Goal: Answer question/provide support

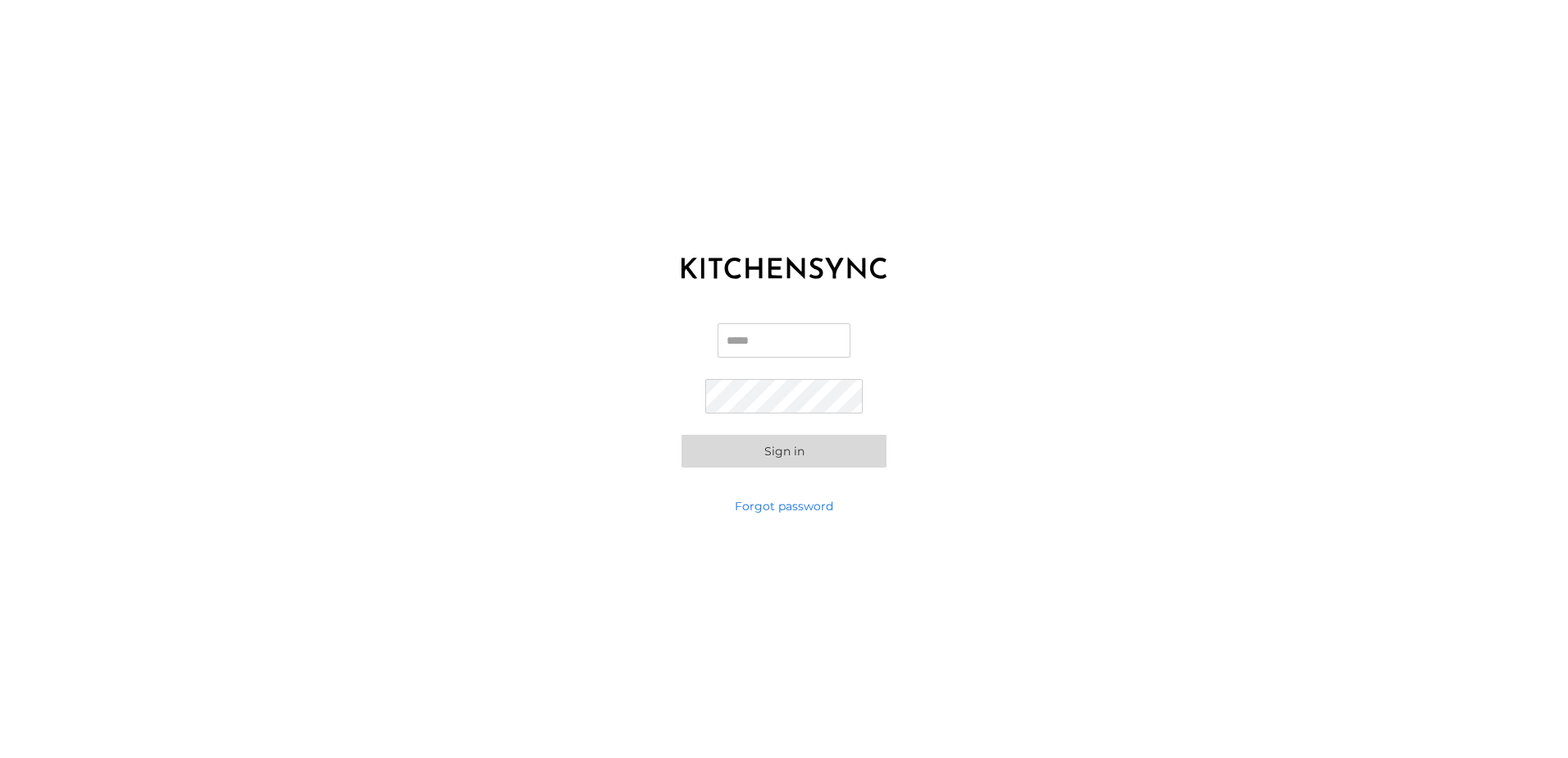
drag, startPoint x: 742, startPoint y: 339, endPoint x: 1170, endPoint y: 555, distance: 479.4
click at [742, 339] on input "Email" at bounding box center [784, 339] width 133 height 34
paste input "**********"
type input "**********"
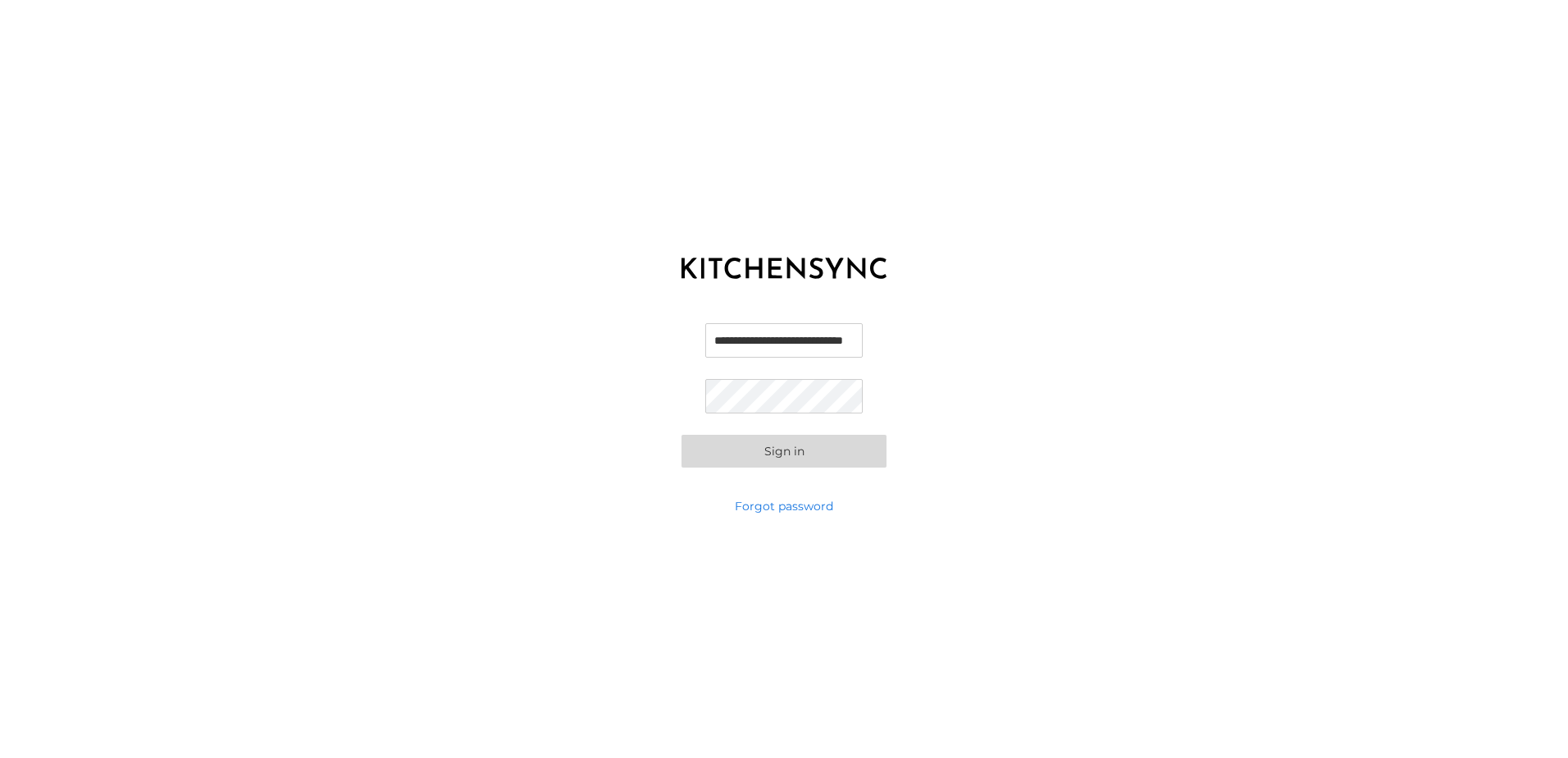
scroll to position [0, 0]
click at [1216, 534] on div "**********" at bounding box center [784, 379] width 1568 height 758
click at [493, 521] on div "**********" at bounding box center [784, 379] width 1568 height 758
click at [767, 458] on button "Sign in" at bounding box center [784, 451] width 205 height 33
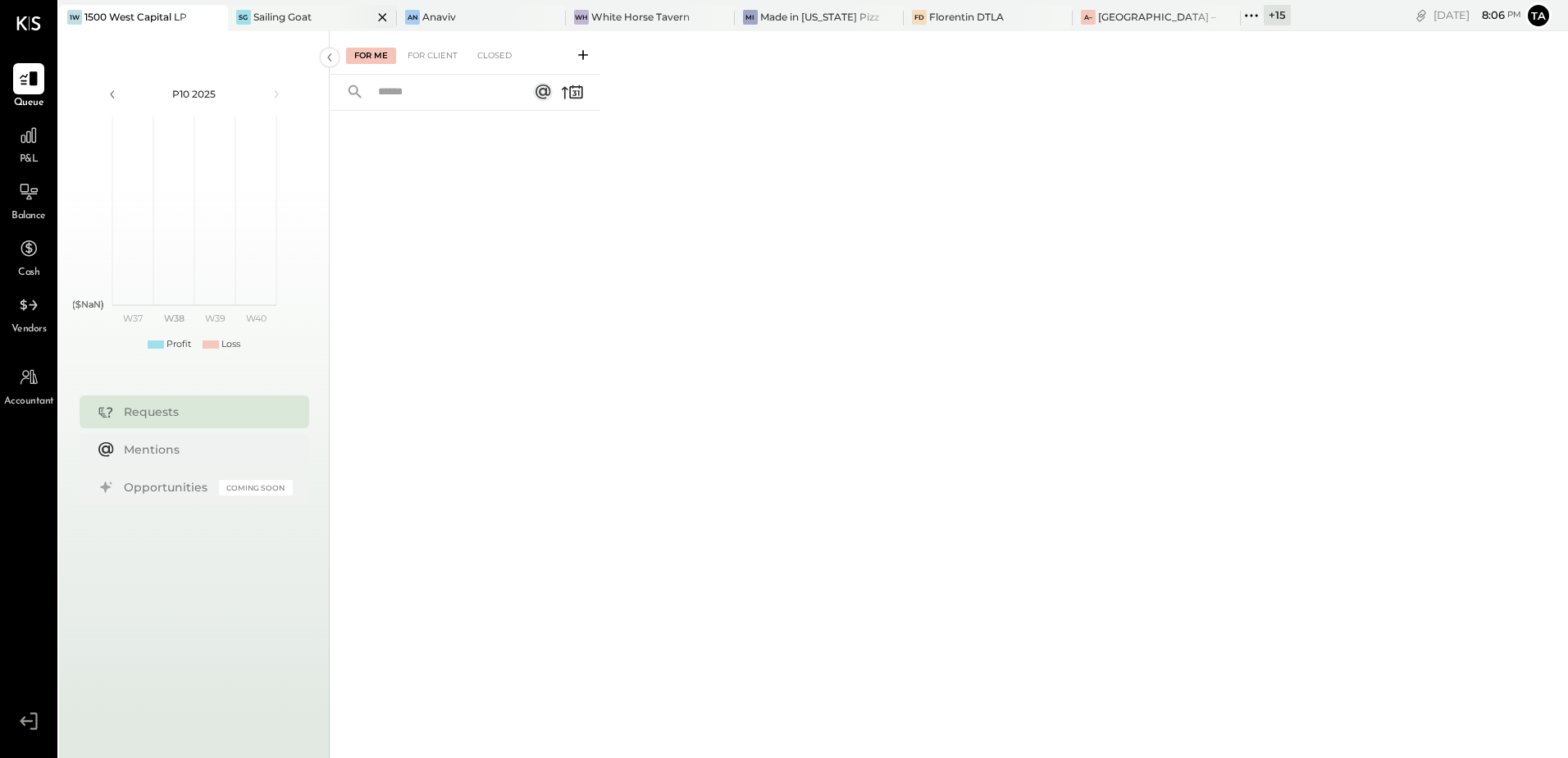
click at [254, 18] on div "Sailing Goat" at bounding box center [282, 17] width 58 height 14
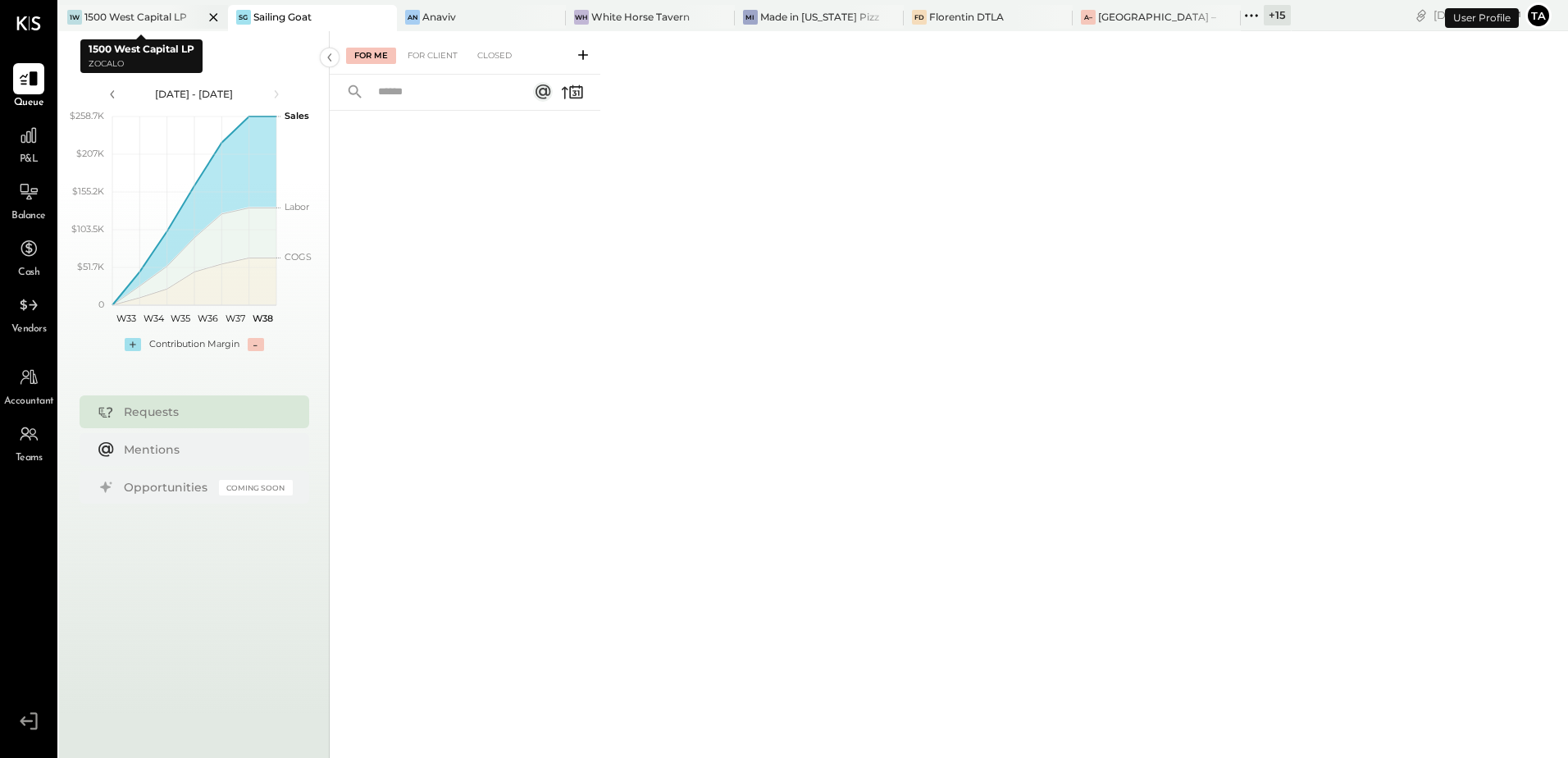
click at [209, 20] on icon at bounding box center [213, 17] width 8 height 8
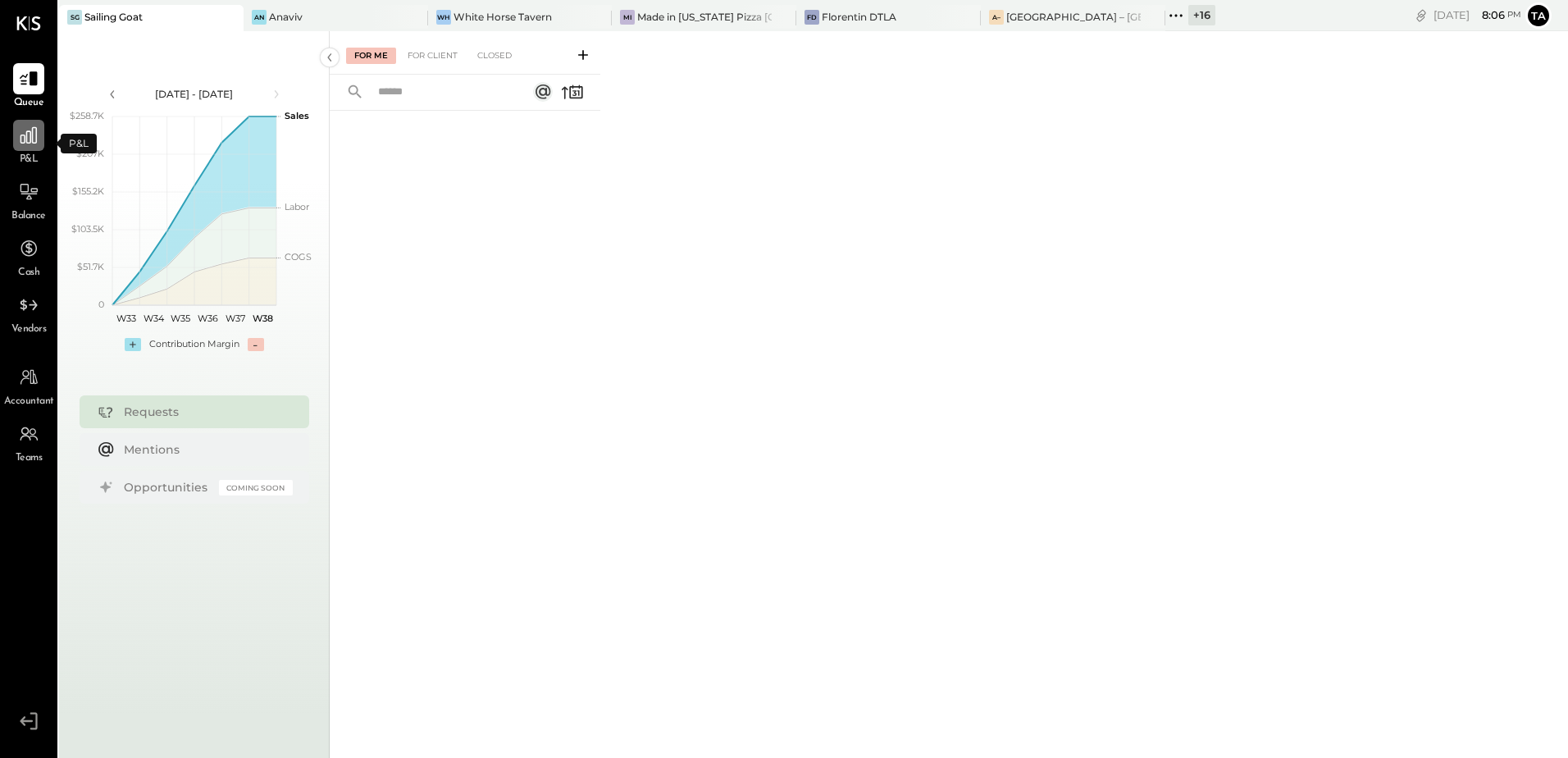
click at [22, 151] on div at bounding box center [29, 136] width 31 height 31
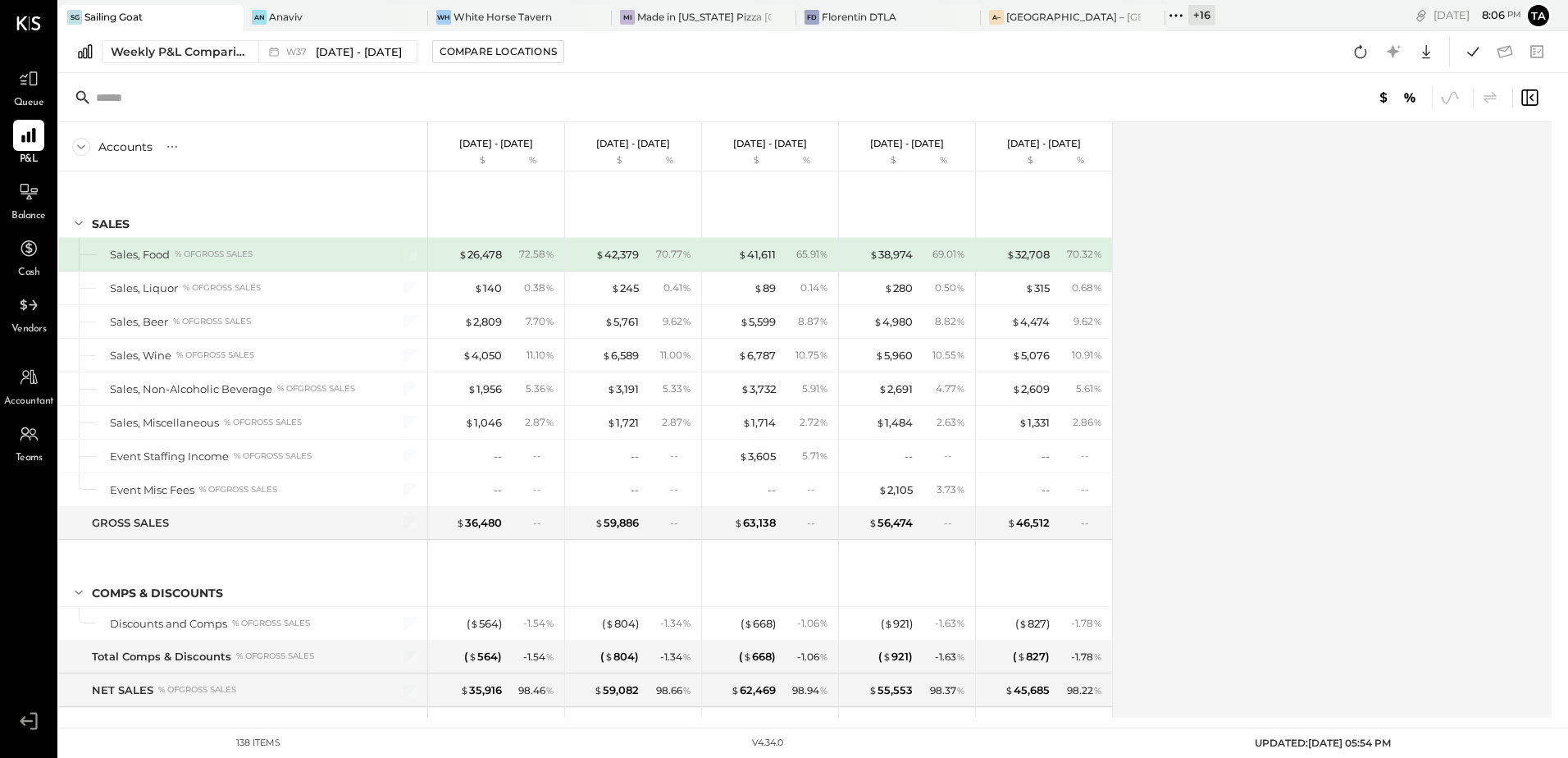
click at [1186, 484] on div "Accounts S % GL [DATE] - [DATE] $ % [DATE] - [DATE] $ % [DATE] - [DATE] $ % [DA…" at bounding box center [806, 420] width 1495 height 596
click at [1370, 50] on icon at bounding box center [1360, 51] width 21 height 21
click at [1362, 59] on icon at bounding box center [1360, 51] width 21 height 21
drag, startPoint x: 24, startPoint y: 201, endPoint x: 210, endPoint y: 351, distance: 238.9
click at [24, 201] on icon at bounding box center [28, 191] width 19 height 19
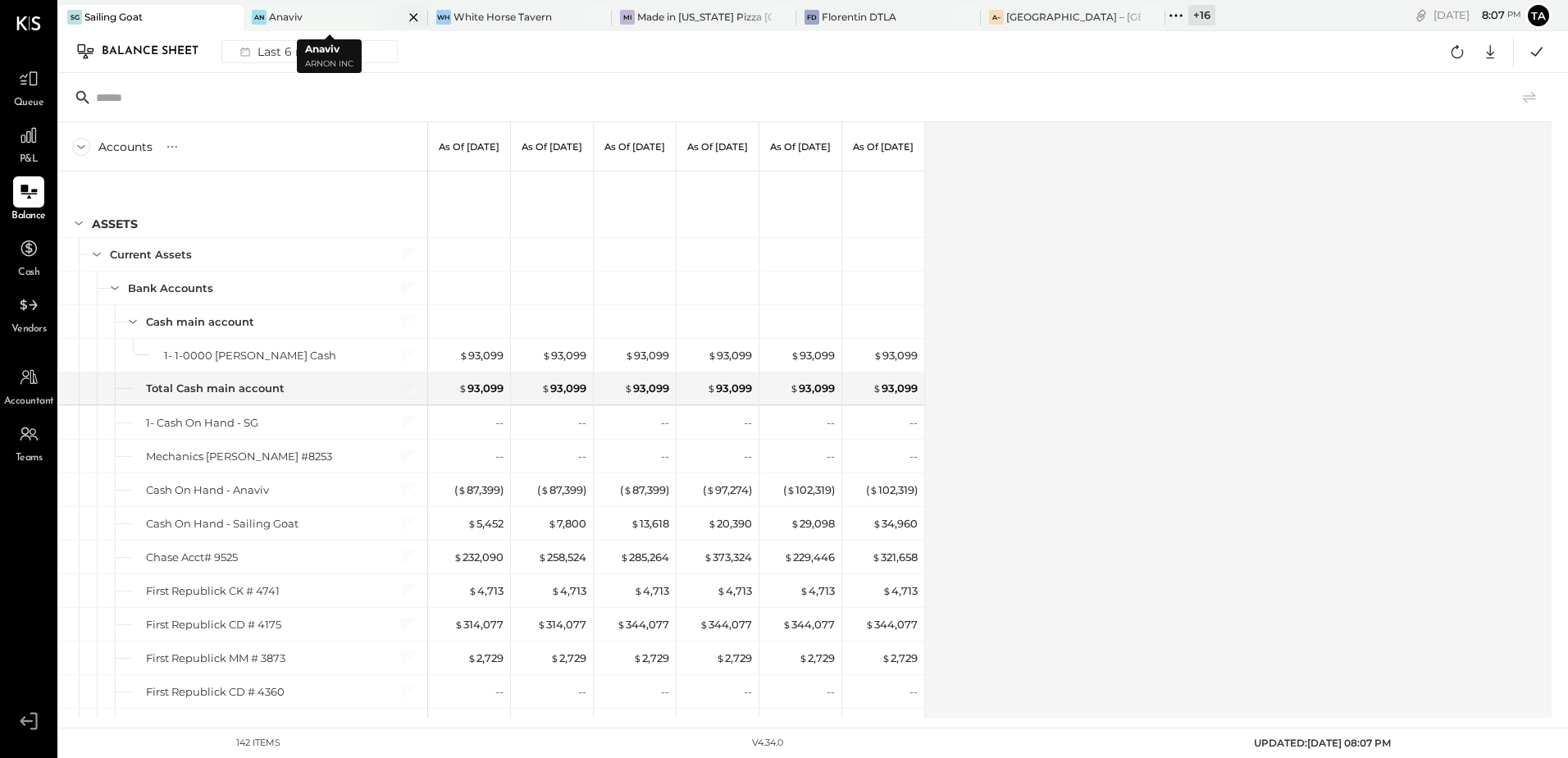
click at [278, 22] on div "Anaviv" at bounding box center [286, 17] width 33 height 14
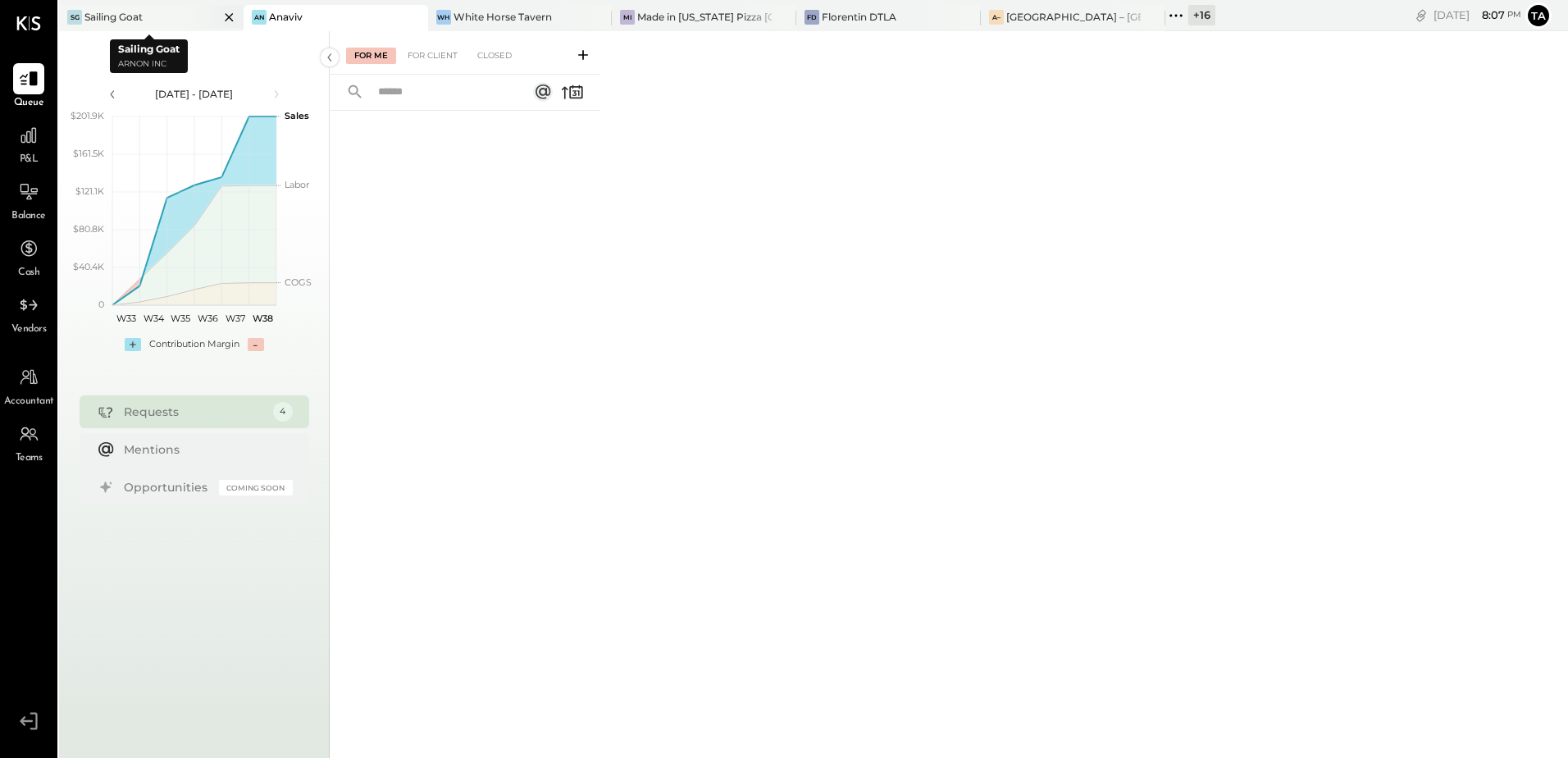
click at [127, 20] on div "Sailing Goat" at bounding box center [113, 17] width 58 height 14
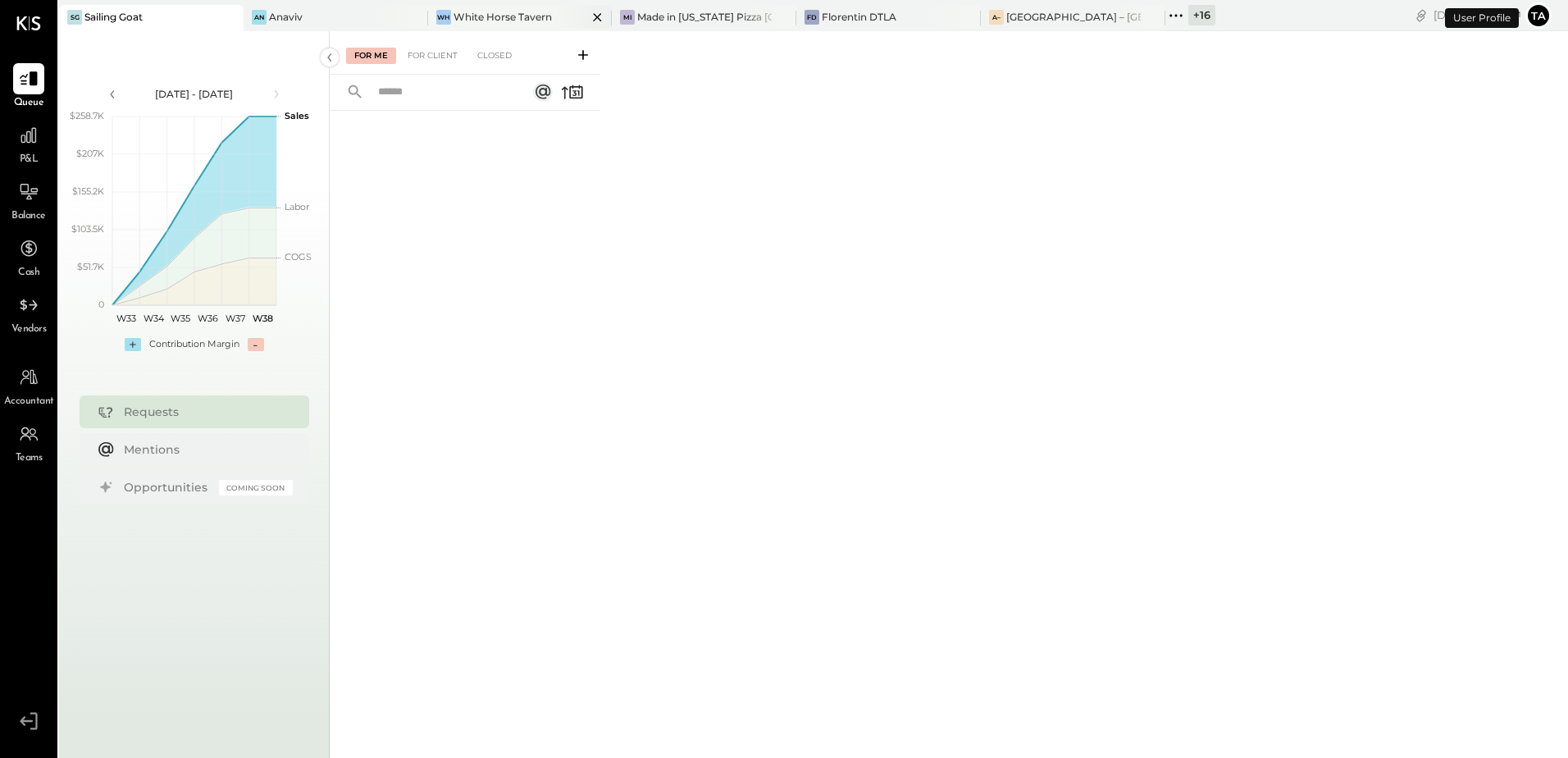
click at [507, 7] on div "[PERSON_NAME] Horse Tavern" at bounding box center [520, 18] width 184 height 26
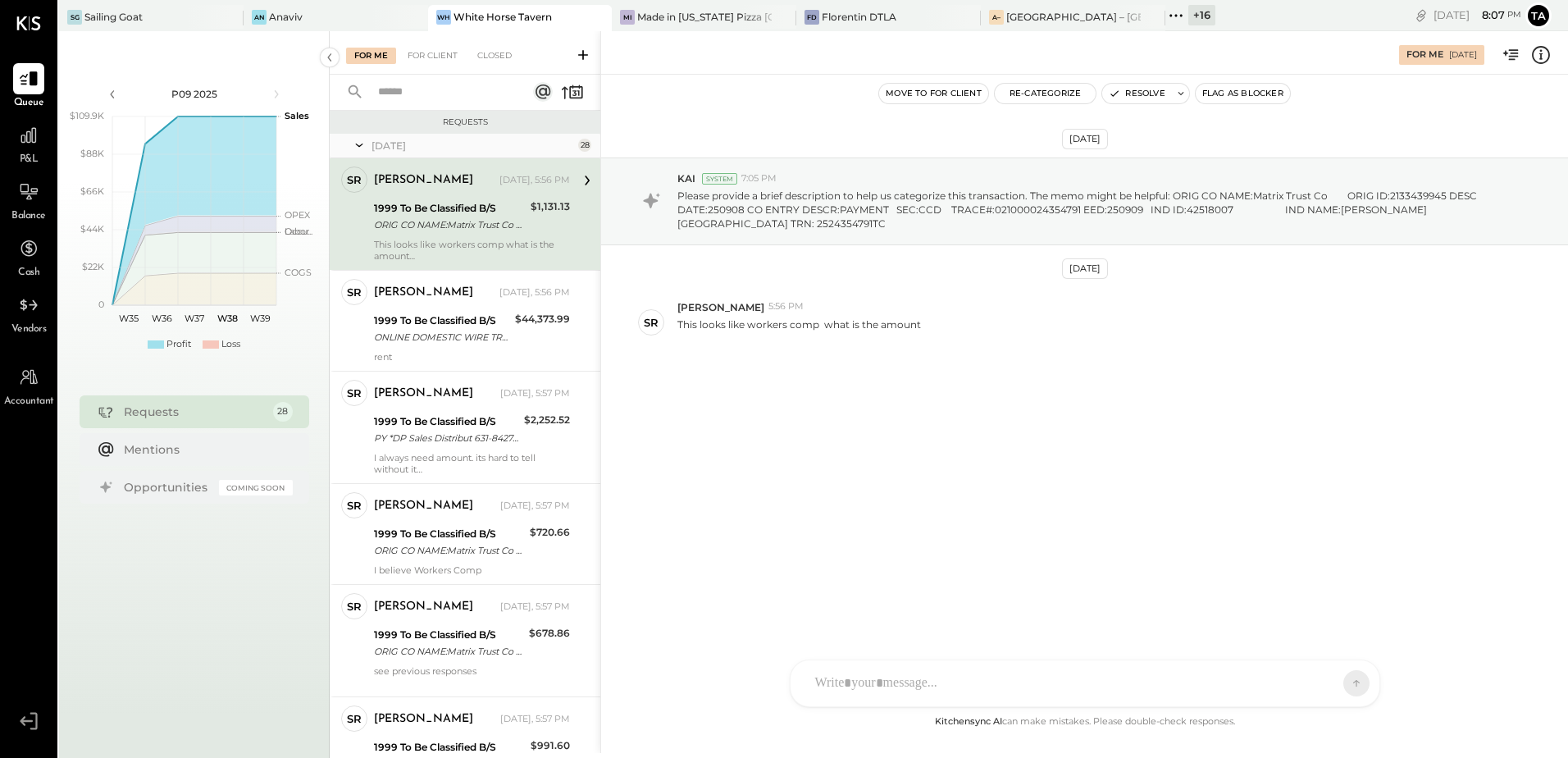
click at [438, 239] on div "This looks like workers comp what is the amount" at bounding box center [472, 250] width 196 height 23
click at [841, 458] on div "[DATE] KAI System 7:05 PM Please provide a brief description to help us categor…" at bounding box center [1085, 298] width 968 height 366
click at [418, 227] on div "ORIG CO NAME:Matrix Trust Co ORIG ID:2133439945 DESC DATE:250908 CO ENTRY DESCR…" at bounding box center [450, 225] width 152 height 17
click at [952, 451] on div "[DATE] KAI System 7:05 PM Please provide a brief description to help us categor…" at bounding box center [1085, 298] width 968 height 366
click at [434, 213] on div "1999 To Be Classified B/S" at bounding box center [450, 208] width 152 height 17
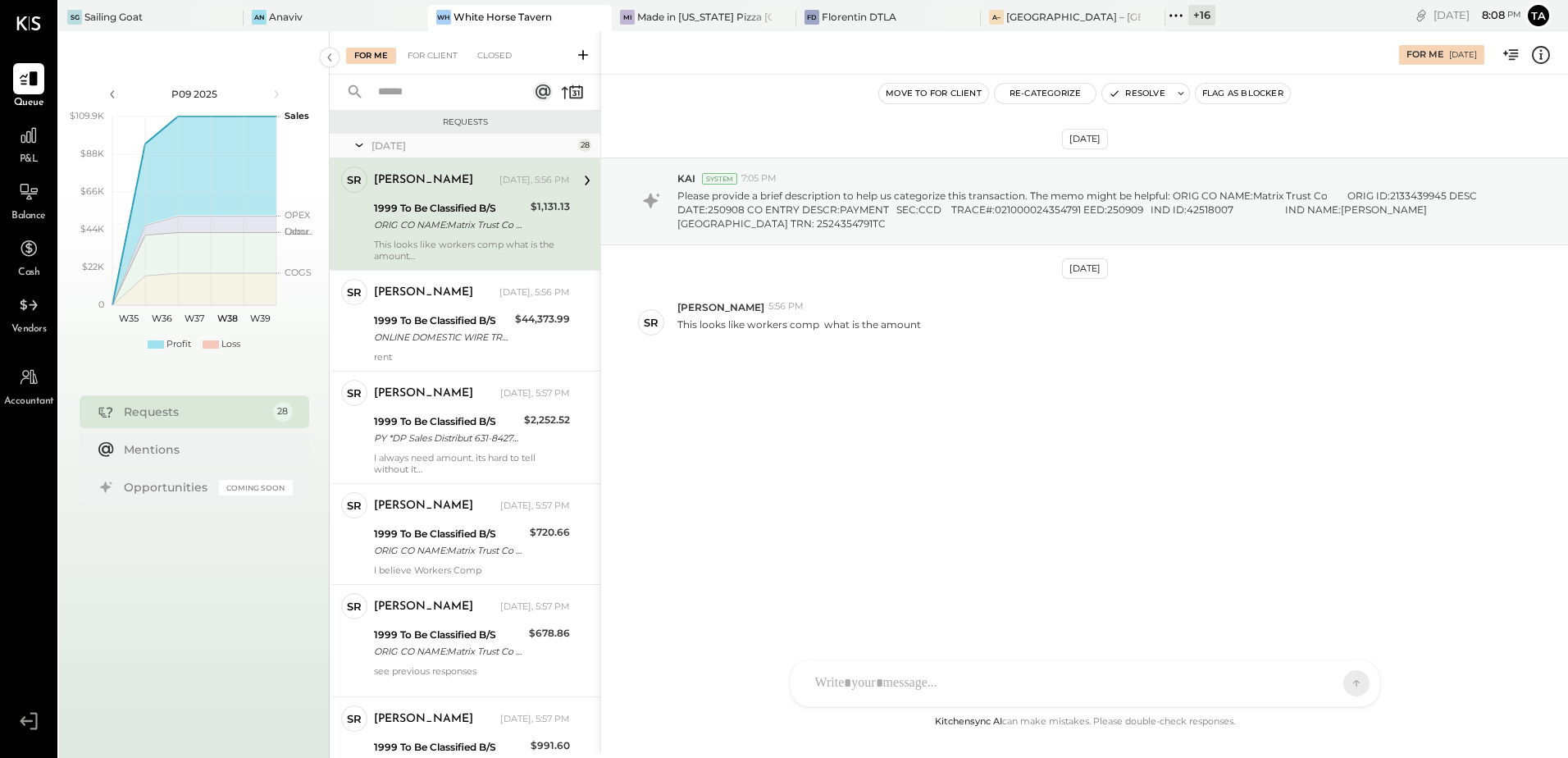
click at [457, 230] on div "ORIG CO NAME:Matrix Trust Co ORIG ID:2133439945 DESC DATE:250908 CO ENTRY DESCR…" at bounding box center [450, 225] width 152 height 17
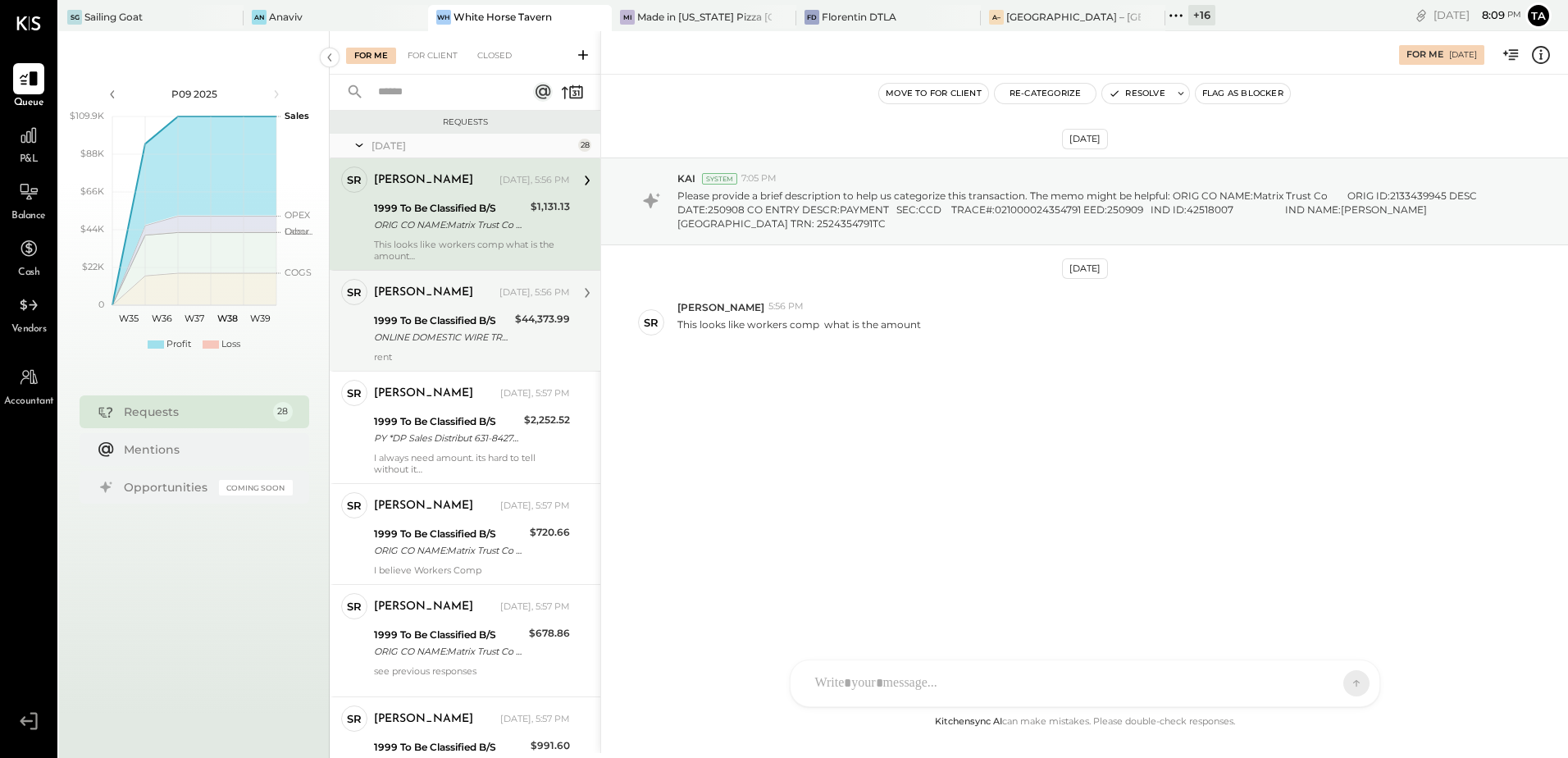
click at [451, 330] on div "ONLINE DOMESTIC WIRE TRANSFER VIA: FLAGSTAR BANK, NA/[US_BANK_ROUTING_MICR] A/C…" at bounding box center [443, 338] width 137 height 17
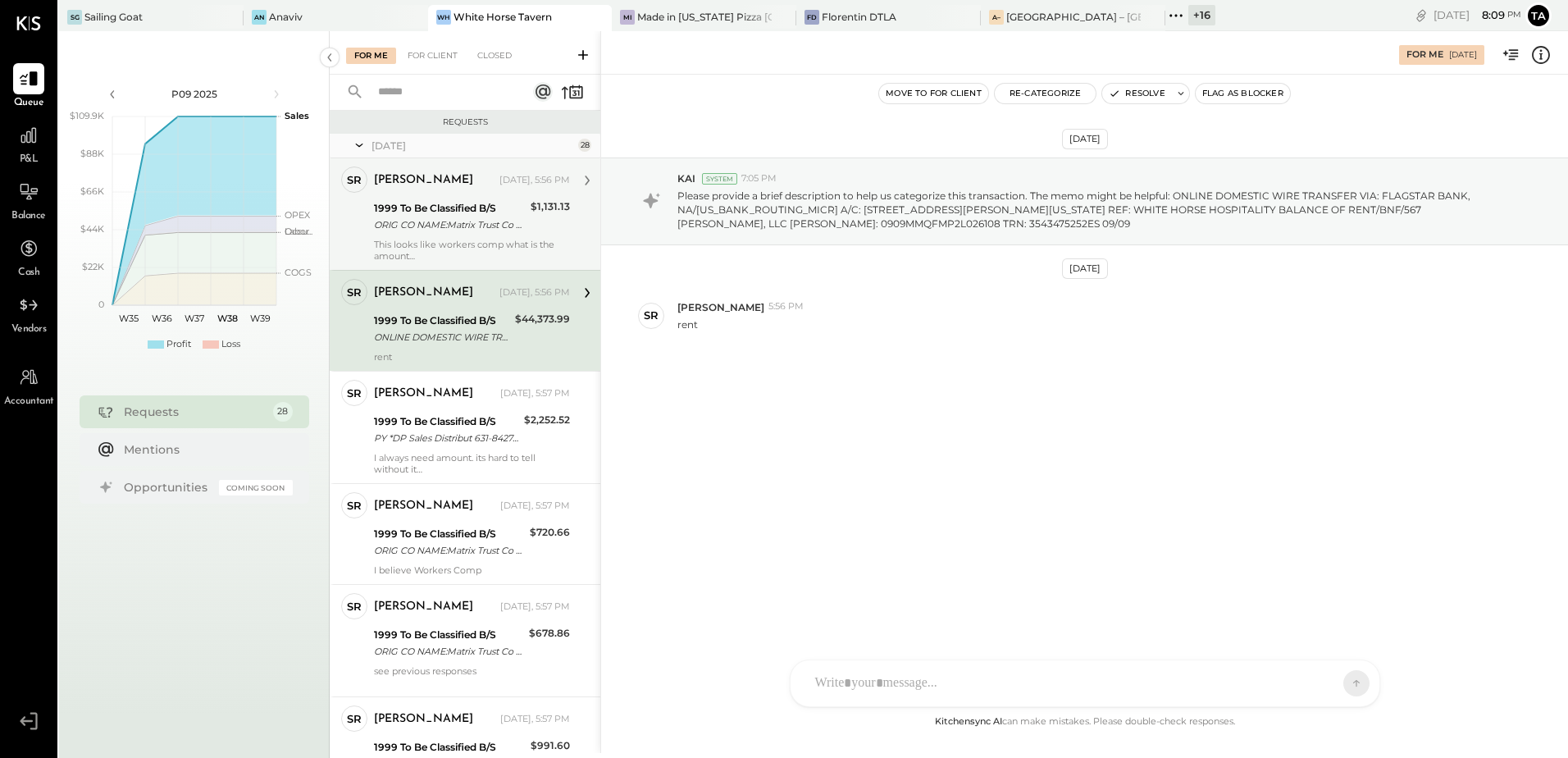
click at [478, 231] on div "ORIG CO NAME:Matrix Trust Co ORIG ID:2133439945 DESC DATE:250908 CO ENTRY DESCR…" at bounding box center [450, 225] width 152 height 17
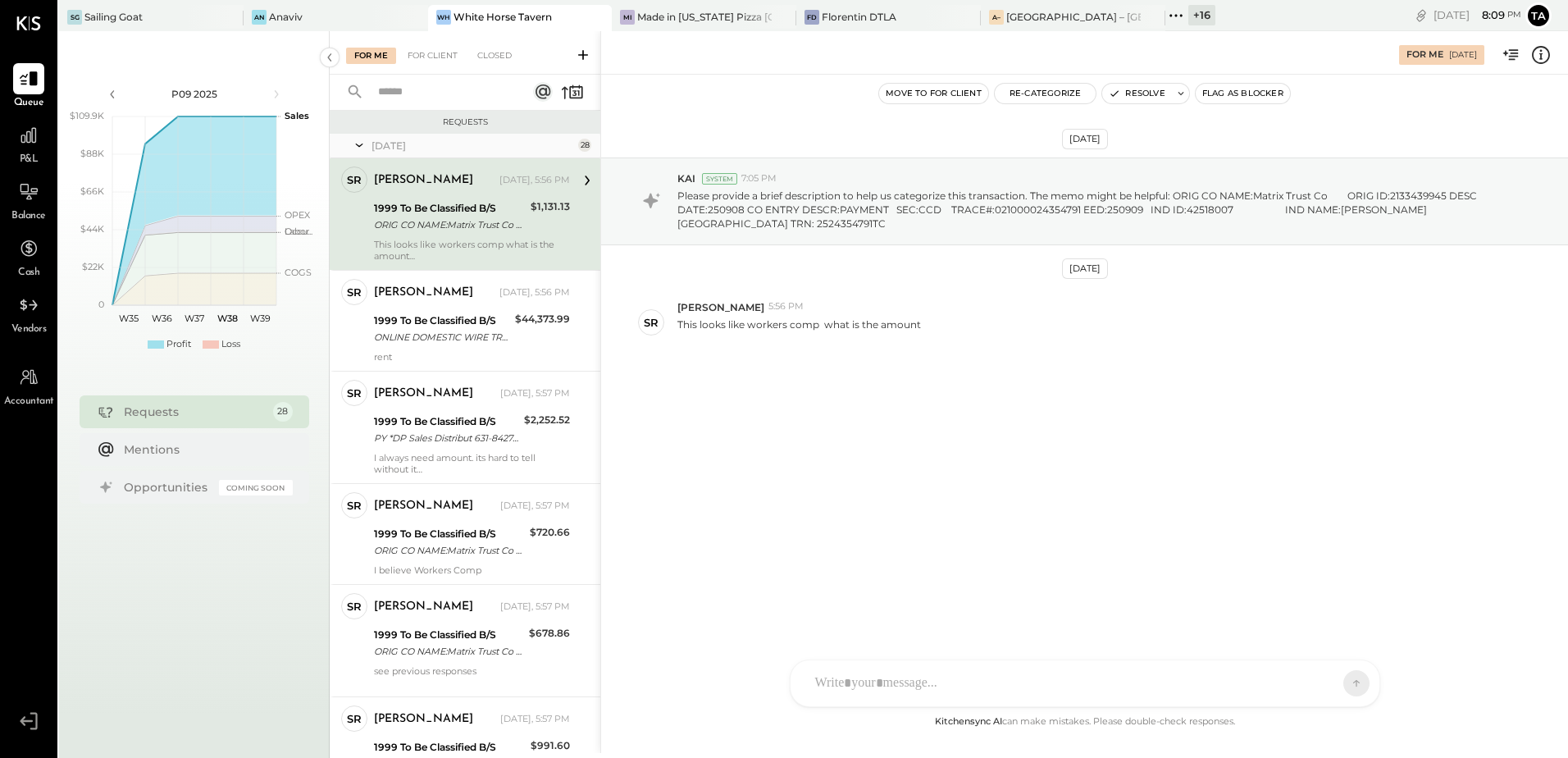
click at [509, 239] on div "This looks like workers comp what is the amount" at bounding box center [472, 250] width 196 height 23
click at [1019, 551] on div "[DATE] KAI System 7:05 PM Please provide a brief description to help us categor…" at bounding box center [1085, 393] width 968 height 637
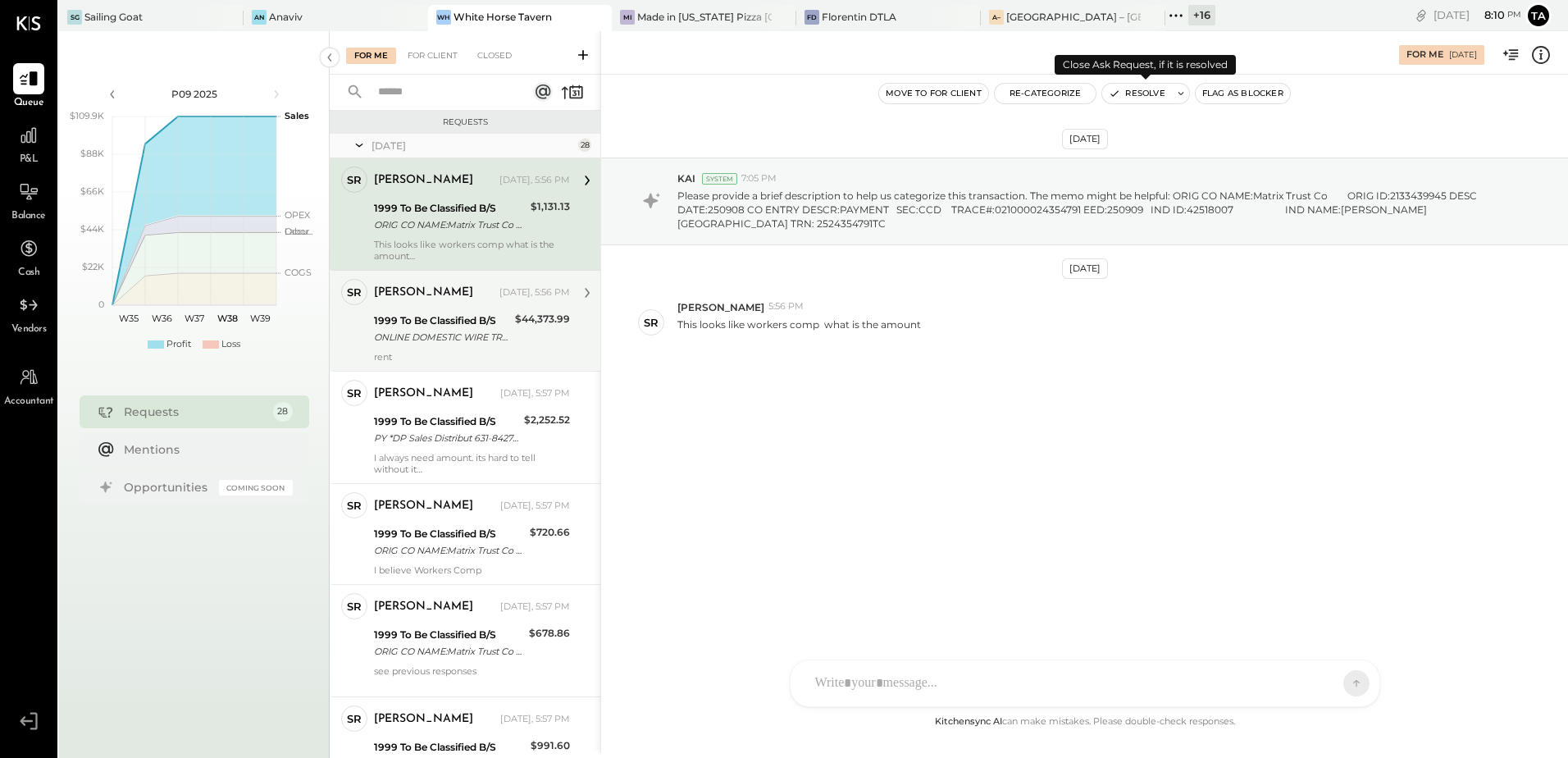
drag, startPoint x: 1130, startPoint y: 90, endPoint x: 446, endPoint y: 339, distance: 727.9
click at [1130, 90] on button "Resolve" at bounding box center [1136, 93] width 69 height 19
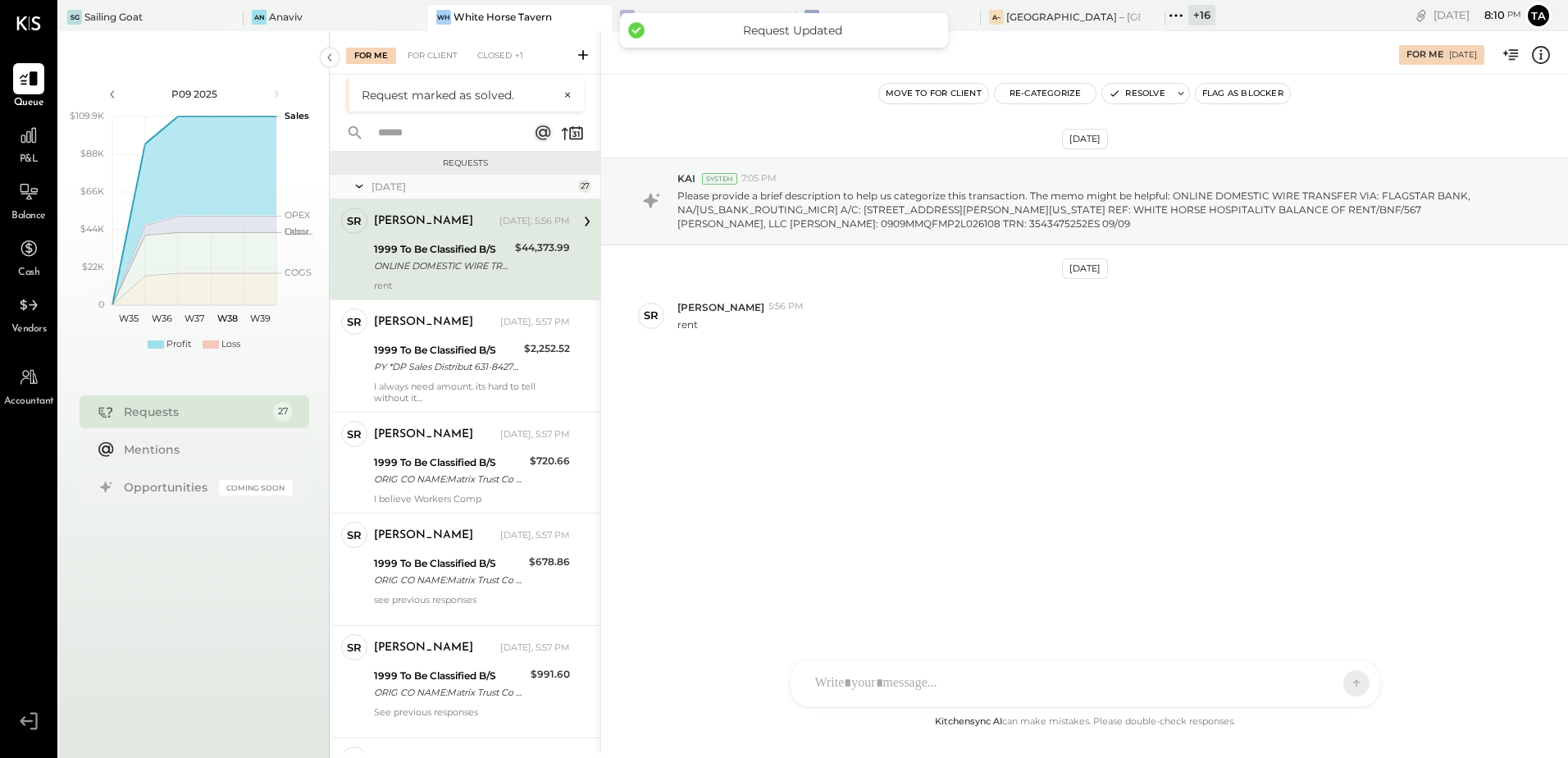
click at [496, 226] on div "[PERSON_NAME]" at bounding box center [435, 221] width 123 height 17
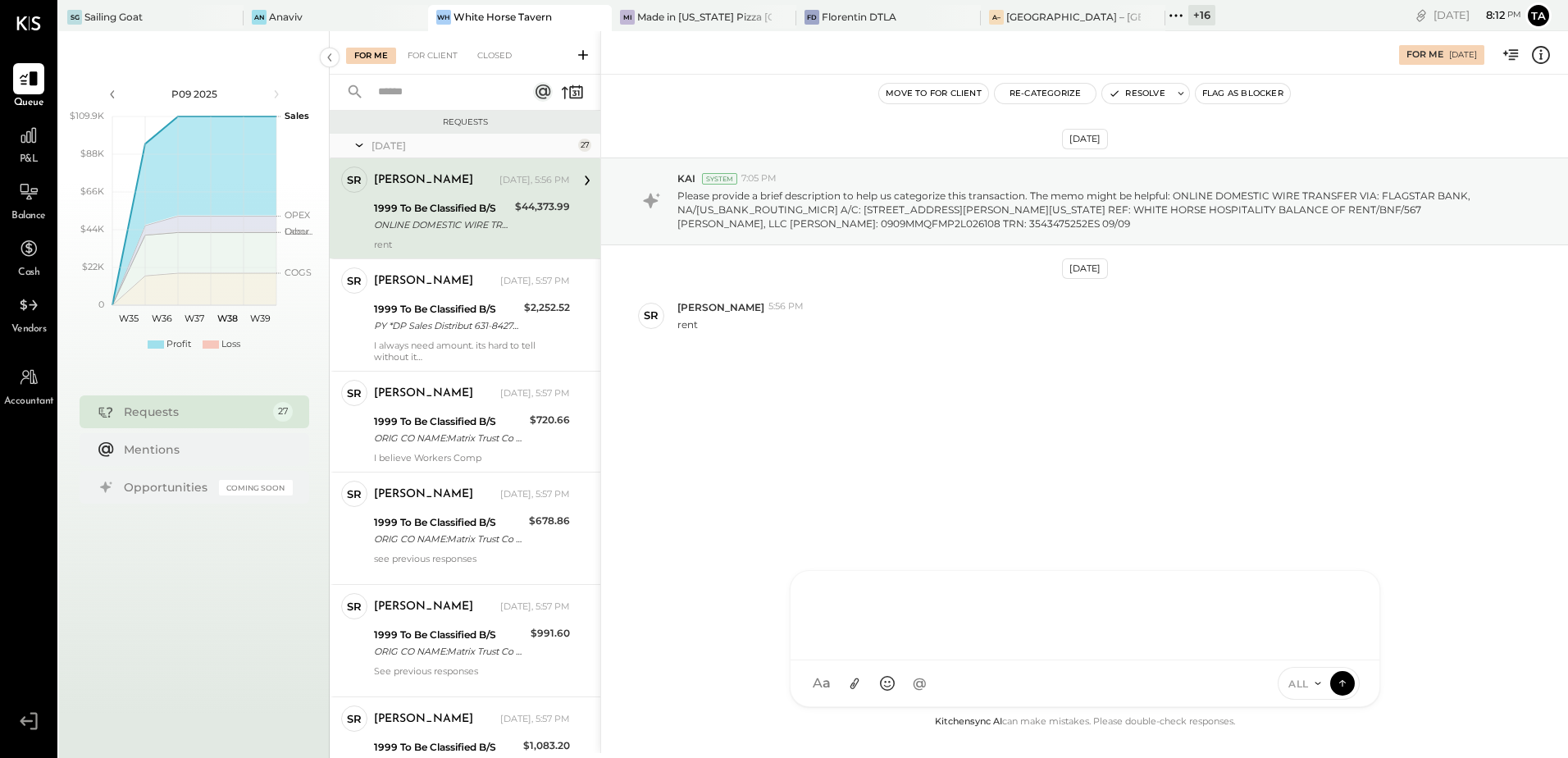
click at [856, 693] on div "SR [PERSON_NAME] RS [PERSON_NAME] [PERSON_NAME] [PERSON_NAME] [PERSON_NAME] UM …" at bounding box center [1085, 638] width 590 height 137
click at [496, 224] on div "ONLINE DOMESTIC WIRE TRANSFER VIA: FLAGSTAR BANK, NA/[US_BANK_ROUTING_MICR] A/C…" at bounding box center [443, 225] width 137 height 17
click at [1138, 98] on button "Resolve" at bounding box center [1136, 93] width 69 height 19
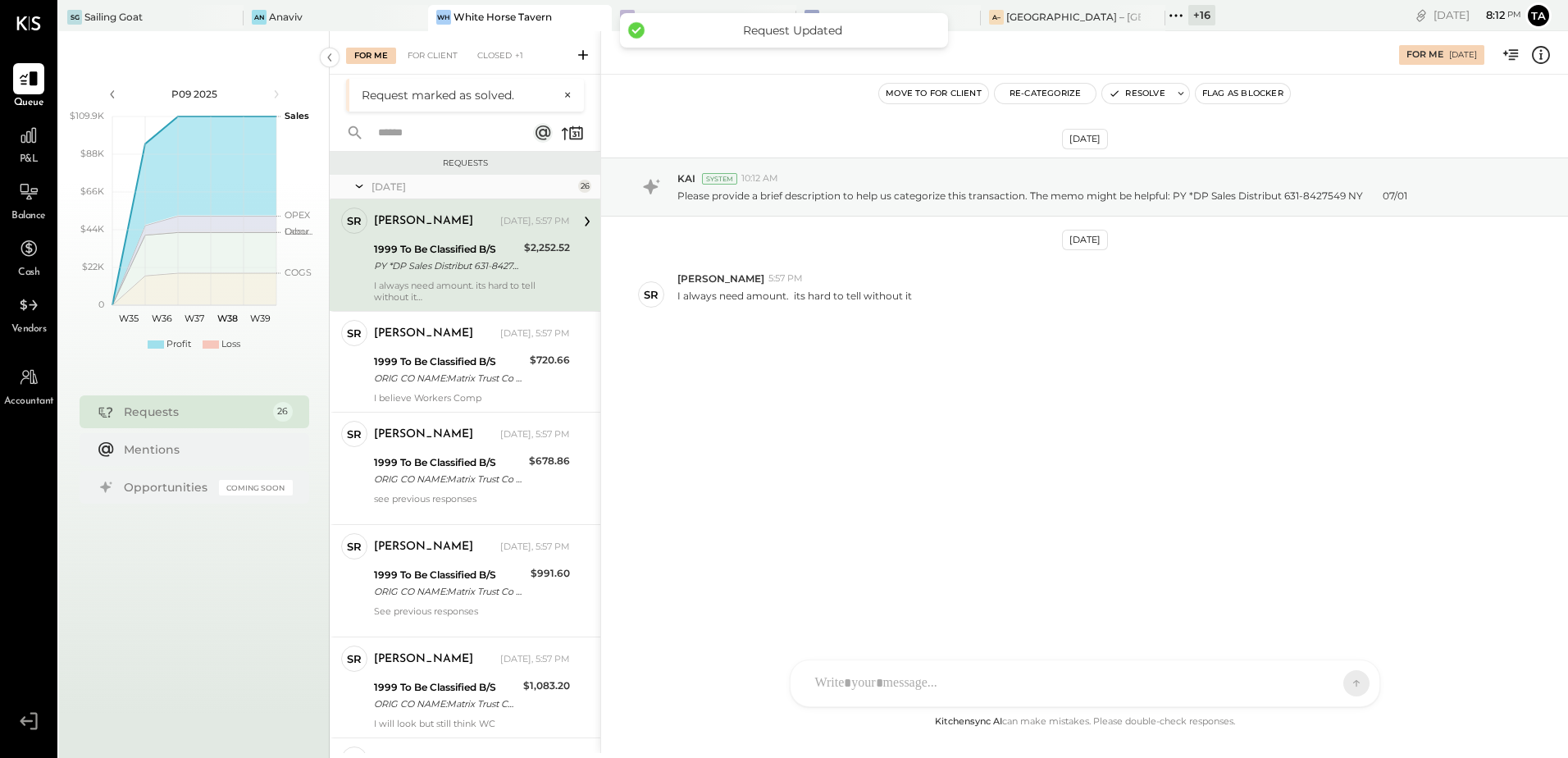
click at [443, 268] on div "PY *DP Sales Distribut 631-8427549 NY 07/01" at bounding box center [446, 266] width 145 height 17
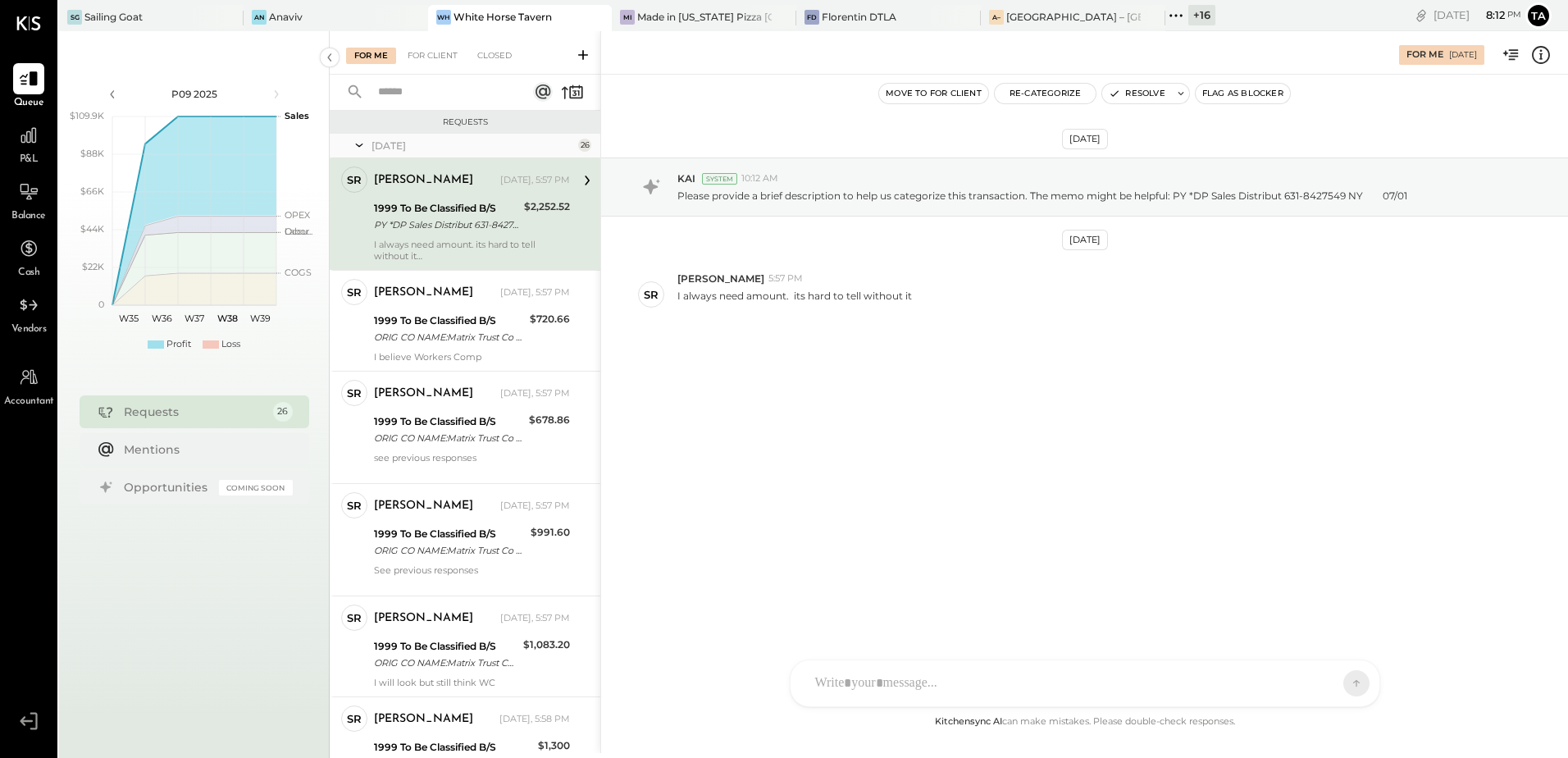
click at [504, 221] on div "PY *DP Sales Distribut 631-8427549 NY 07/01" at bounding box center [446, 225] width 145 height 17
click at [889, 678] on div at bounding box center [1085, 683] width 589 height 46
click at [992, 611] on div "**********" at bounding box center [1085, 613] width 556 height 65
click at [1347, 593] on icon at bounding box center [1345, 588] width 19 height 19
click at [1014, 607] on div "The total amount due is $2,252.52 ." at bounding box center [1063, 604] width 512 height 17
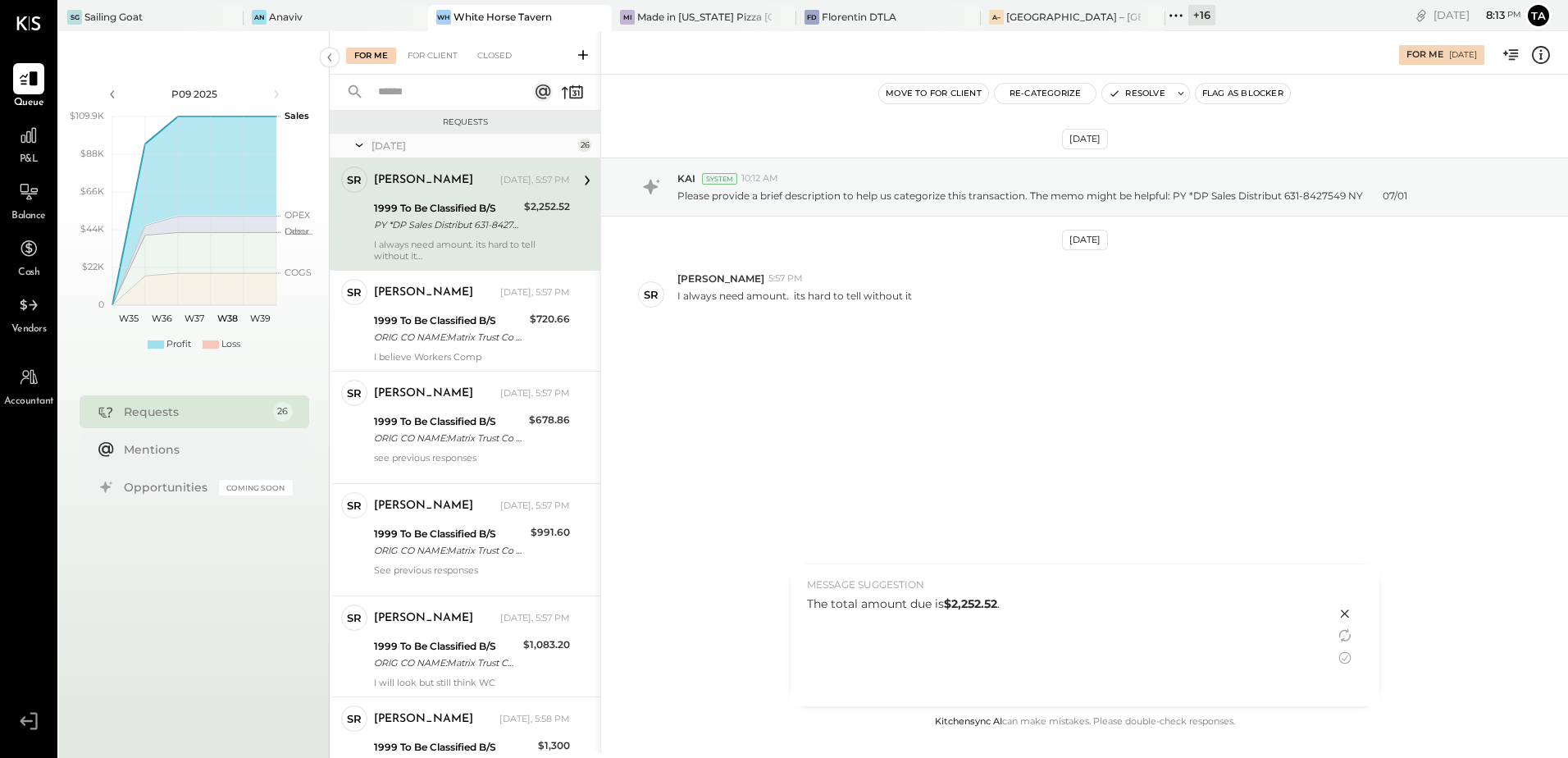
click at [1348, 610] on icon at bounding box center [1344, 613] width 8 height 8
click at [1018, 613] on div "**********" at bounding box center [1085, 613] width 556 height 65
click at [1338, 681] on icon at bounding box center [1343, 682] width 15 height 17
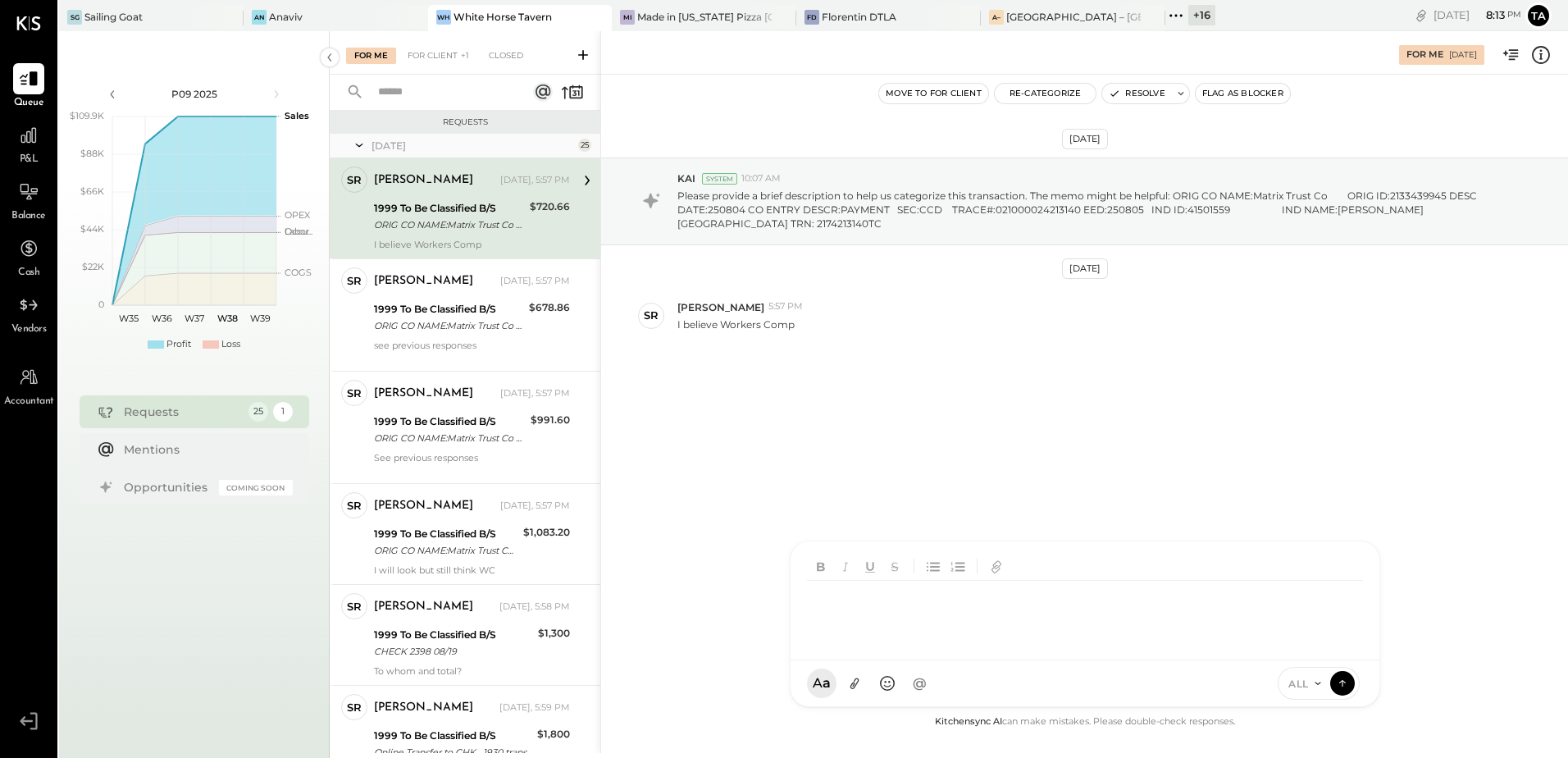
click at [871, 410] on div "[DATE] KAI System 10:07 AM Please provide a brief description to help us catego…" at bounding box center [1085, 291] width 968 height 352
click at [462, 231] on div "ORIG CO NAME:Matrix Trust Co ORIG ID:2133439945 DESC DATE:250804 CO ENTRY DESCR…" at bounding box center [450, 225] width 151 height 17
click at [453, 231] on div "ORIG CO NAME:Matrix Trust Co ORIG ID:2133439945 DESC DATE:250804 CO ENTRY DESCR…" at bounding box center [450, 225] width 151 height 17
click at [1142, 94] on button "Resolve" at bounding box center [1136, 93] width 69 height 19
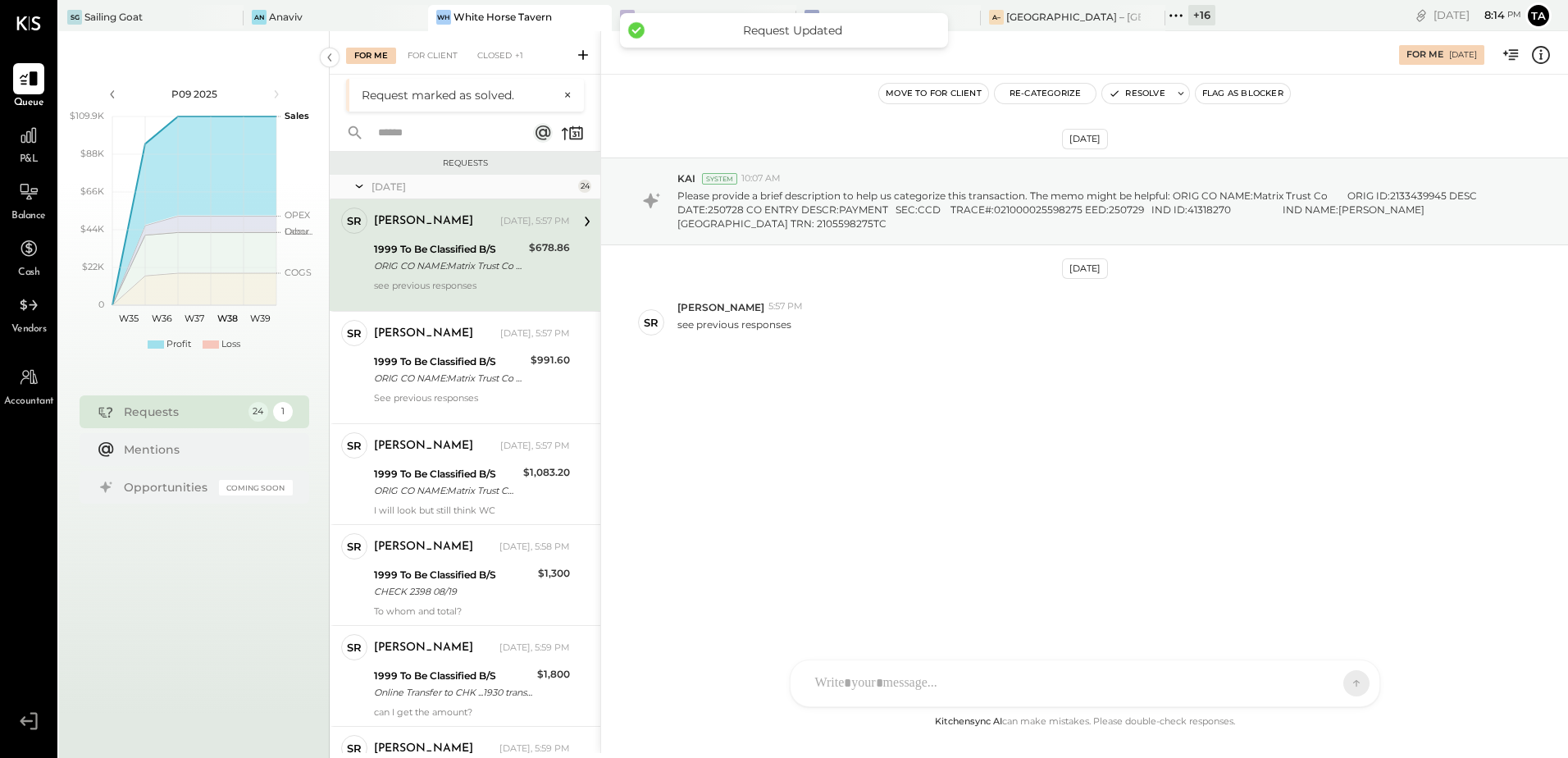
click at [492, 278] on div "[PERSON_NAME] [DATE], 5:57 PM 1999 To Be Classified B/S ORIG CO NAME:Matrix Tru…" at bounding box center [472, 255] width 196 height 95
click at [945, 448] on div "[DATE] KAI System 10:07 AM Please provide a brief description to help us catego…" at bounding box center [1085, 298] width 968 height 366
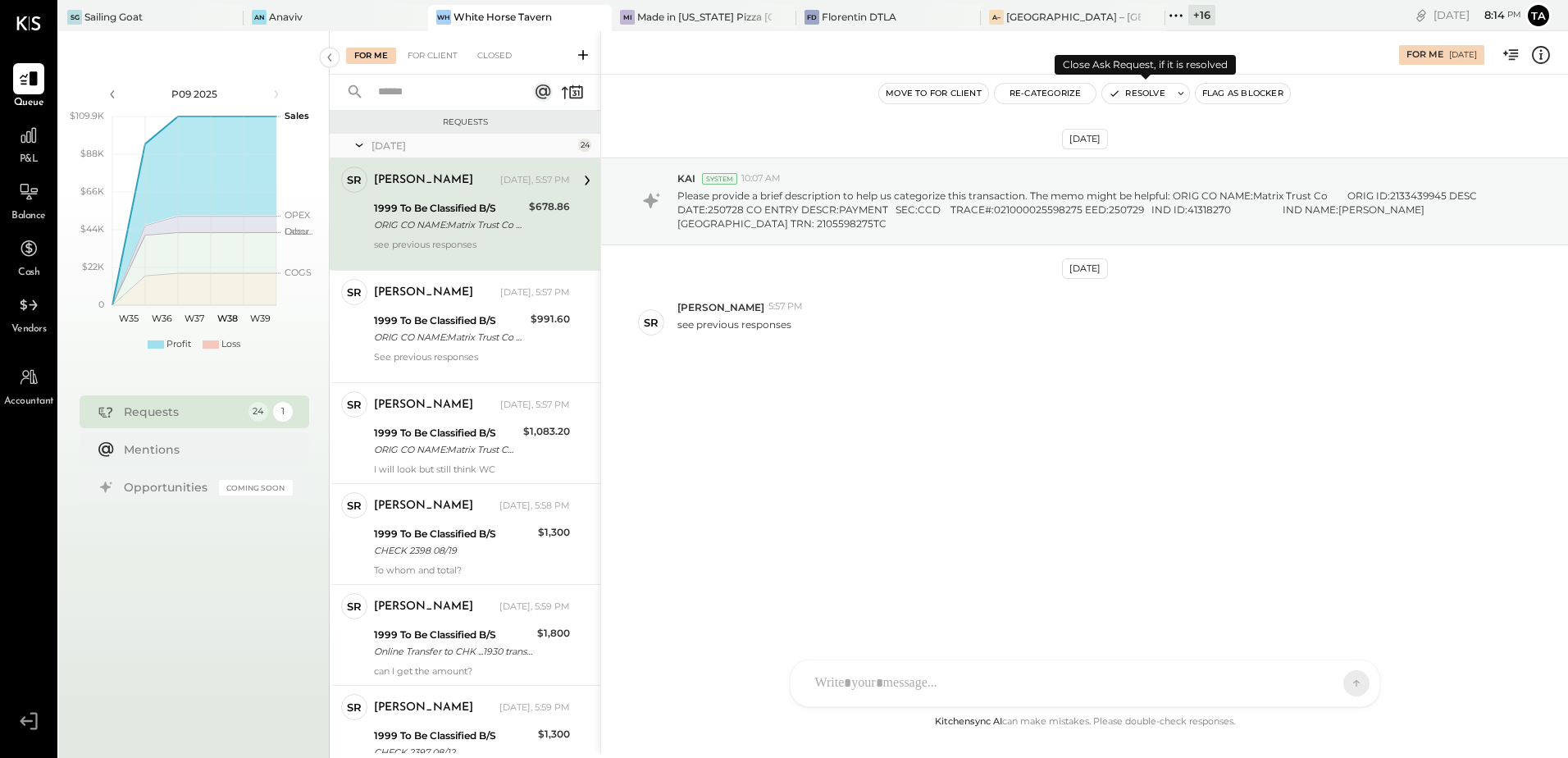
click at [1139, 95] on button "Resolve" at bounding box center [1136, 93] width 69 height 19
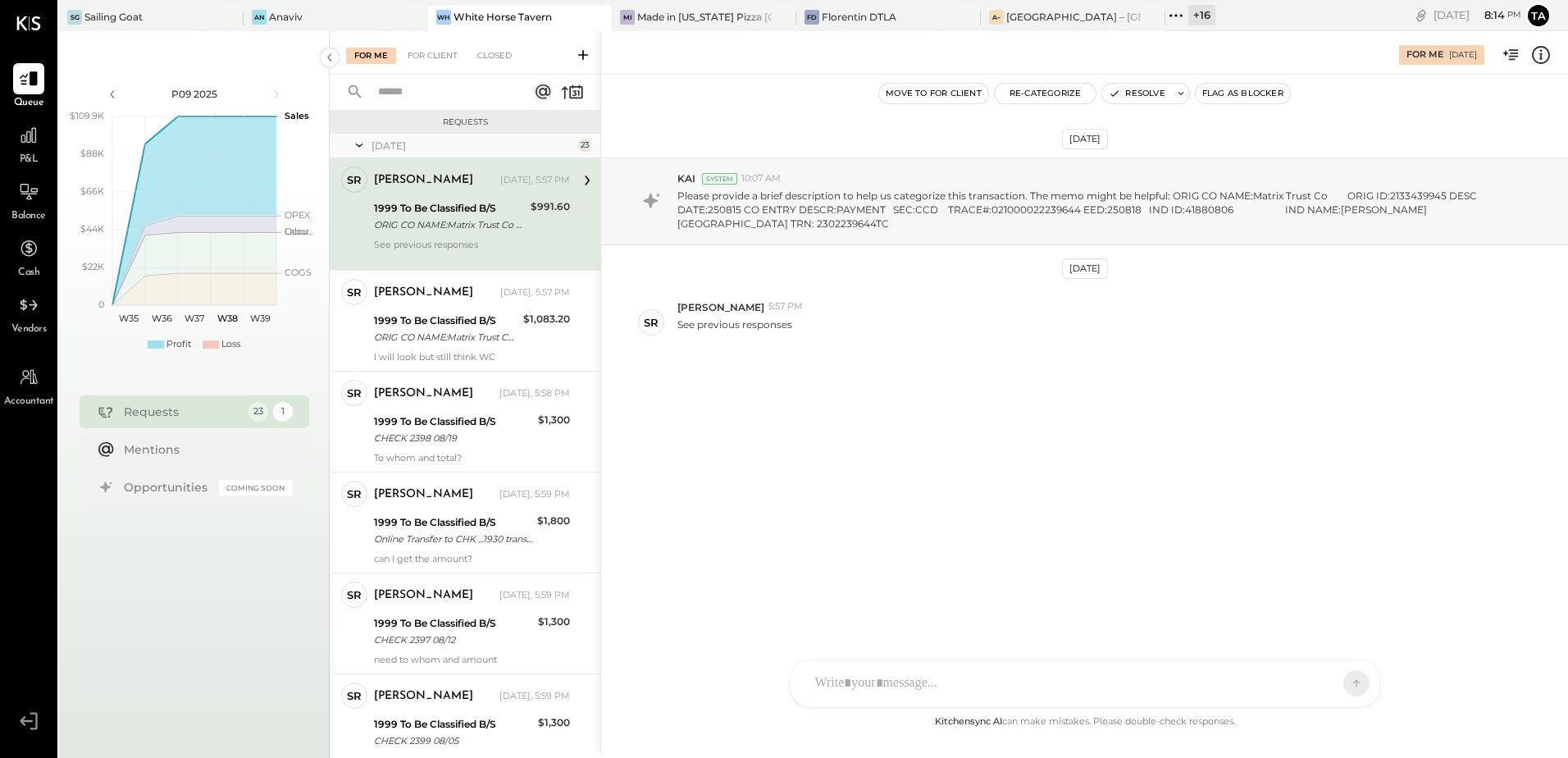
click at [486, 209] on div "1999 To Be Classified B/S" at bounding box center [450, 208] width 152 height 17
click at [765, 414] on div "[DATE] KAI System 10:07 AM Please provide a brief description to help us catego…" at bounding box center [1085, 298] width 968 height 366
click at [519, 229] on div "ORIG CO NAME:Matrix Trust Co ORIG ID:2133439945 DESC DATE:250815 CO ENTRY DESCR…" at bounding box center [450, 225] width 152 height 17
drag, startPoint x: 1138, startPoint y: 98, endPoint x: 1138, endPoint y: 106, distance: 8.0
click at [1138, 98] on button "Resolve" at bounding box center [1136, 93] width 69 height 19
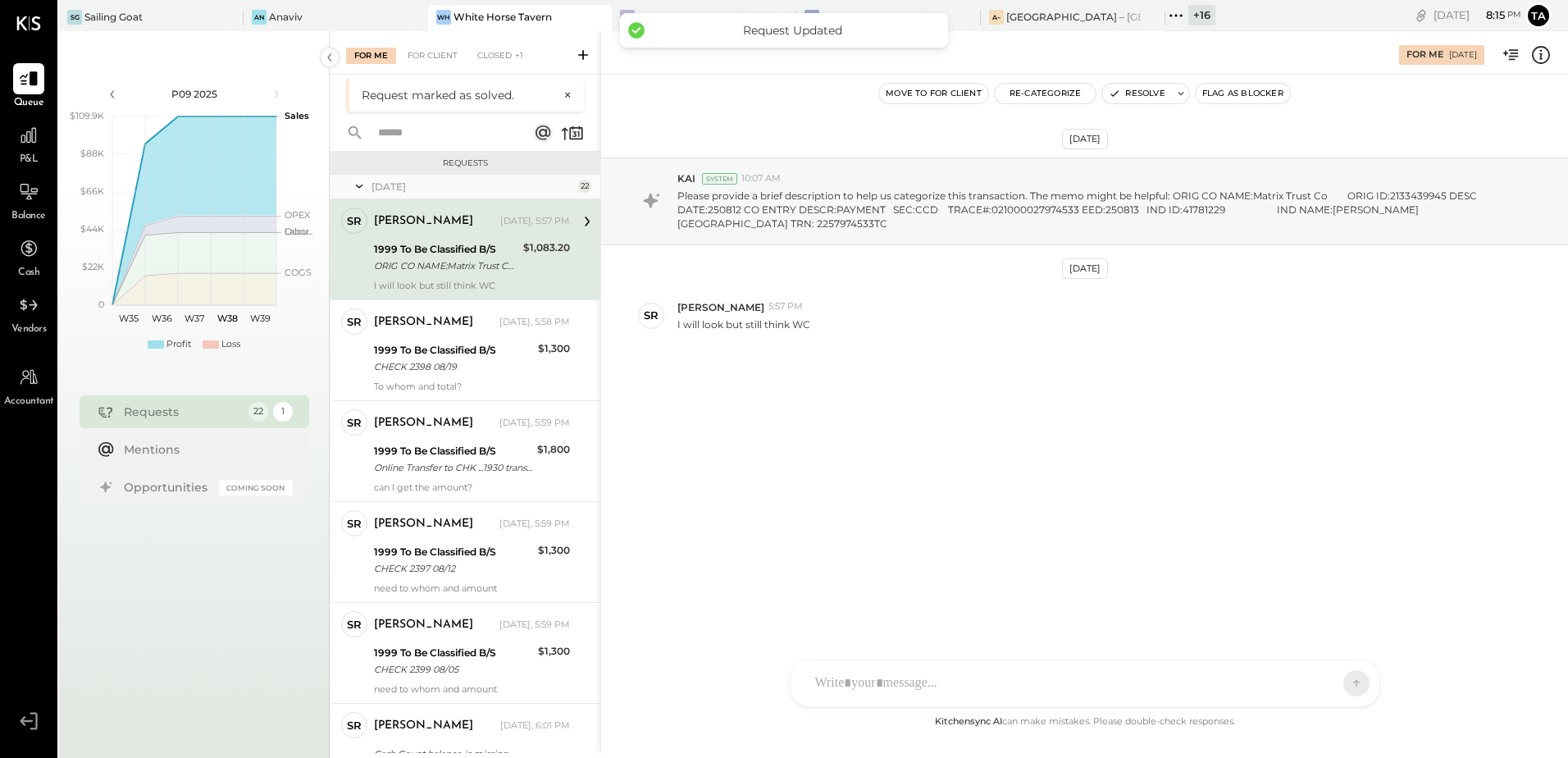
click at [419, 270] on div "ORIG CO NAME:Matrix Trust Co ORIG ID:2133439945 DESC DATE:250812 CO ENTRY DESCR…" at bounding box center [446, 266] width 145 height 17
click at [979, 393] on div "[DATE] KAI System 10:07 AM Please provide a brief description to help us catego…" at bounding box center [1085, 291] width 968 height 352
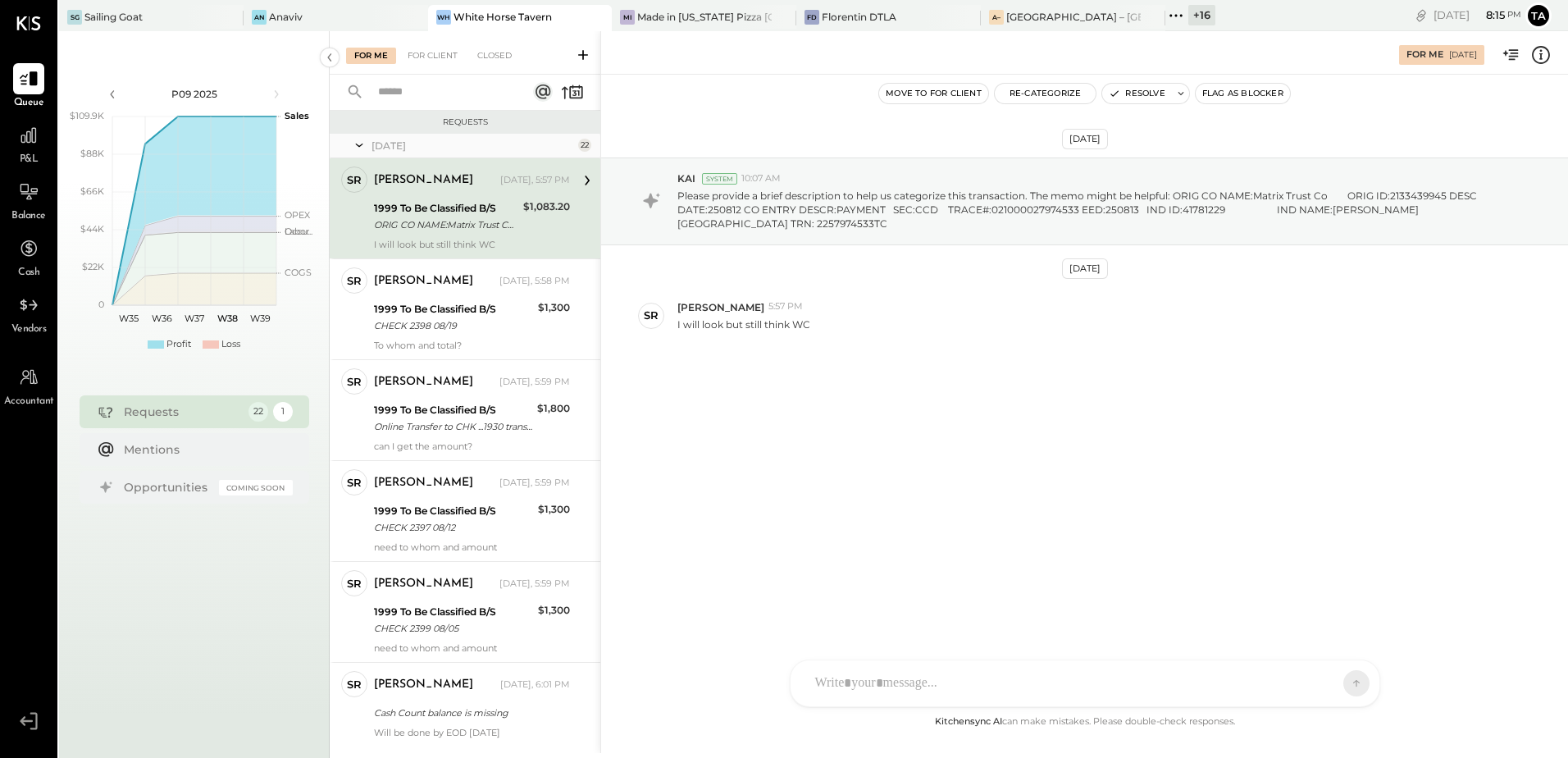
drag, startPoint x: 489, startPoint y: 218, endPoint x: 533, endPoint y: 253, distance: 56.2
click at [489, 218] on div "ORIG CO NAME:Matrix Trust Co ORIG ID:2133439945 DESC DATE:250812 CO ENTRY DESCR…" at bounding box center [446, 225] width 145 height 17
click at [893, 361] on div "[DATE] KAI System 10:07 AM Please provide a brief description to help us catego…" at bounding box center [1085, 291] width 968 height 352
click at [723, 328] on p "I will look but still think WC" at bounding box center [744, 324] width 133 height 14
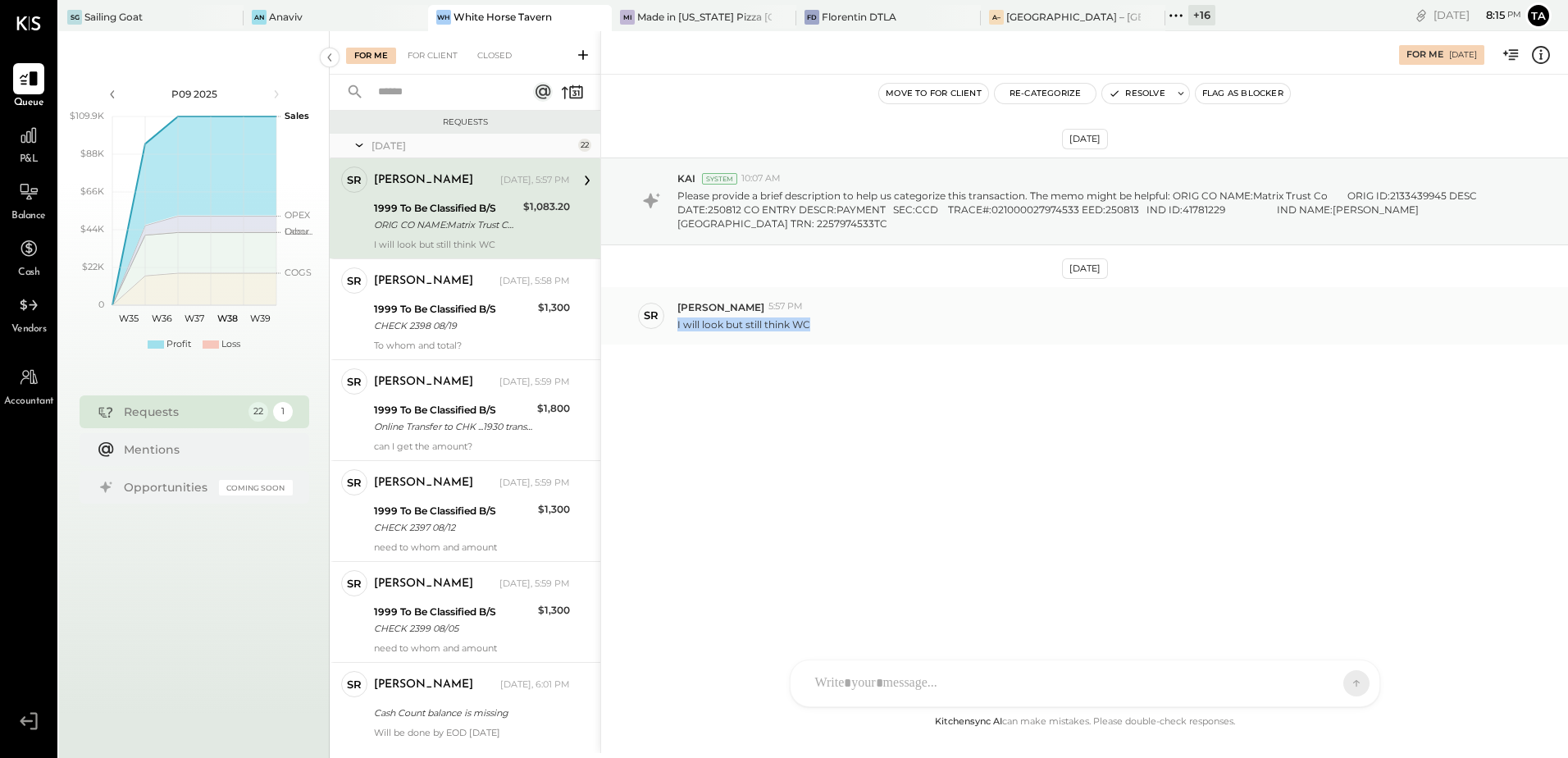
click at [723, 328] on p "I will look but still think WC" at bounding box center [744, 324] width 133 height 14
drag, startPoint x: 723, startPoint y: 328, endPoint x: 868, endPoint y: 479, distance: 209.3
click at [864, 478] on div "[DATE] KAI System 10:07 AM Please provide a brief description to help us catego…" at bounding box center [1085, 393] width 968 height 637
drag, startPoint x: 994, startPoint y: 345, endPoint x: 1112, endPoint y: 455, distance: 161.3
click at [994, 345] on div "[DATE] KAI System 10:07 AM Please provide a brief description to help us catego…" at bounding box center [1085, 291] width 968 height 352
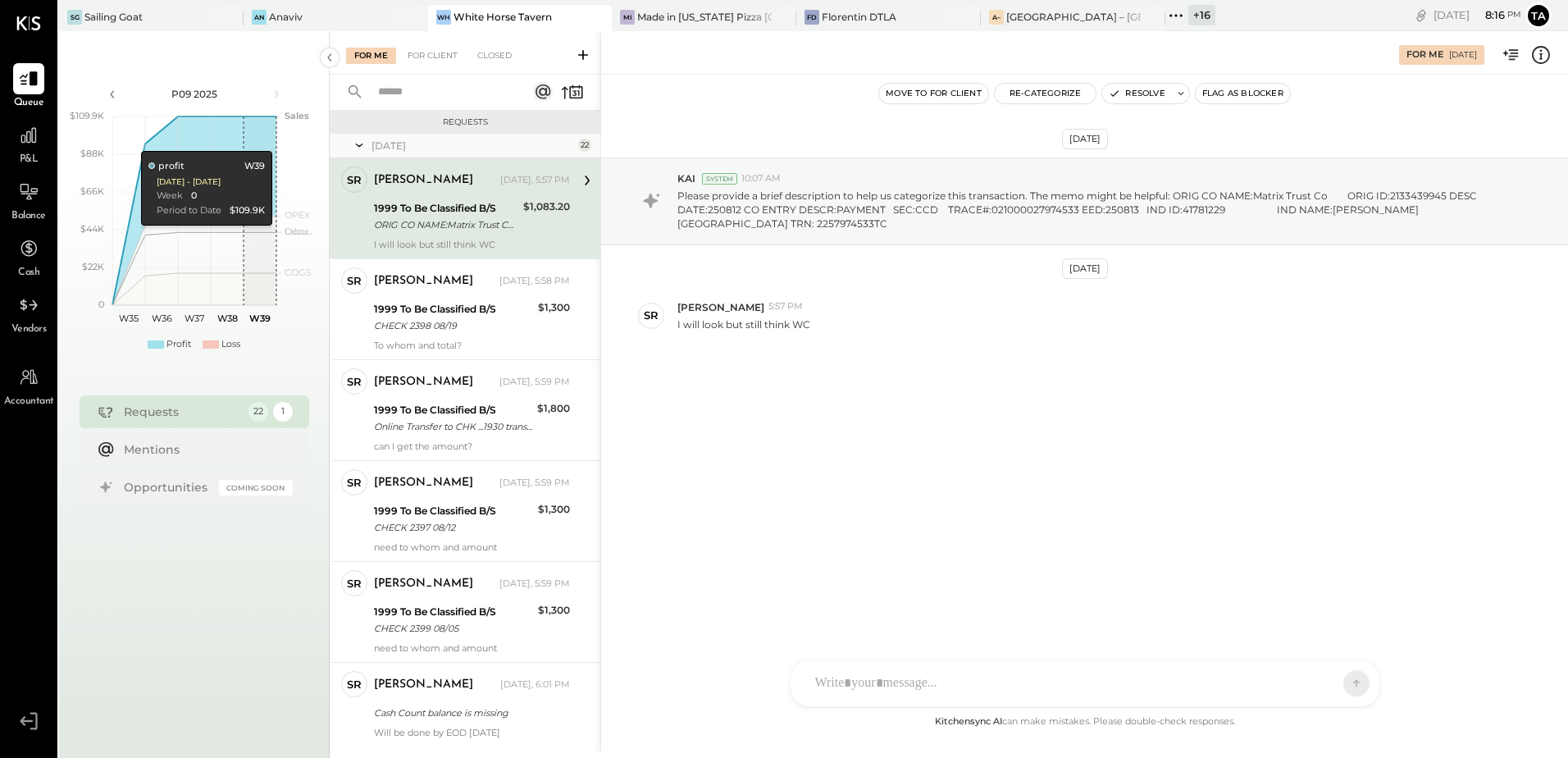
click at [411, 210] on div "1999 To Be Classified B/S" at bounding box center [446, 208] width 145 height 17
click at [1138, 89] on button "Resolve" at bounding box center [1136, 93] width 69 height 19
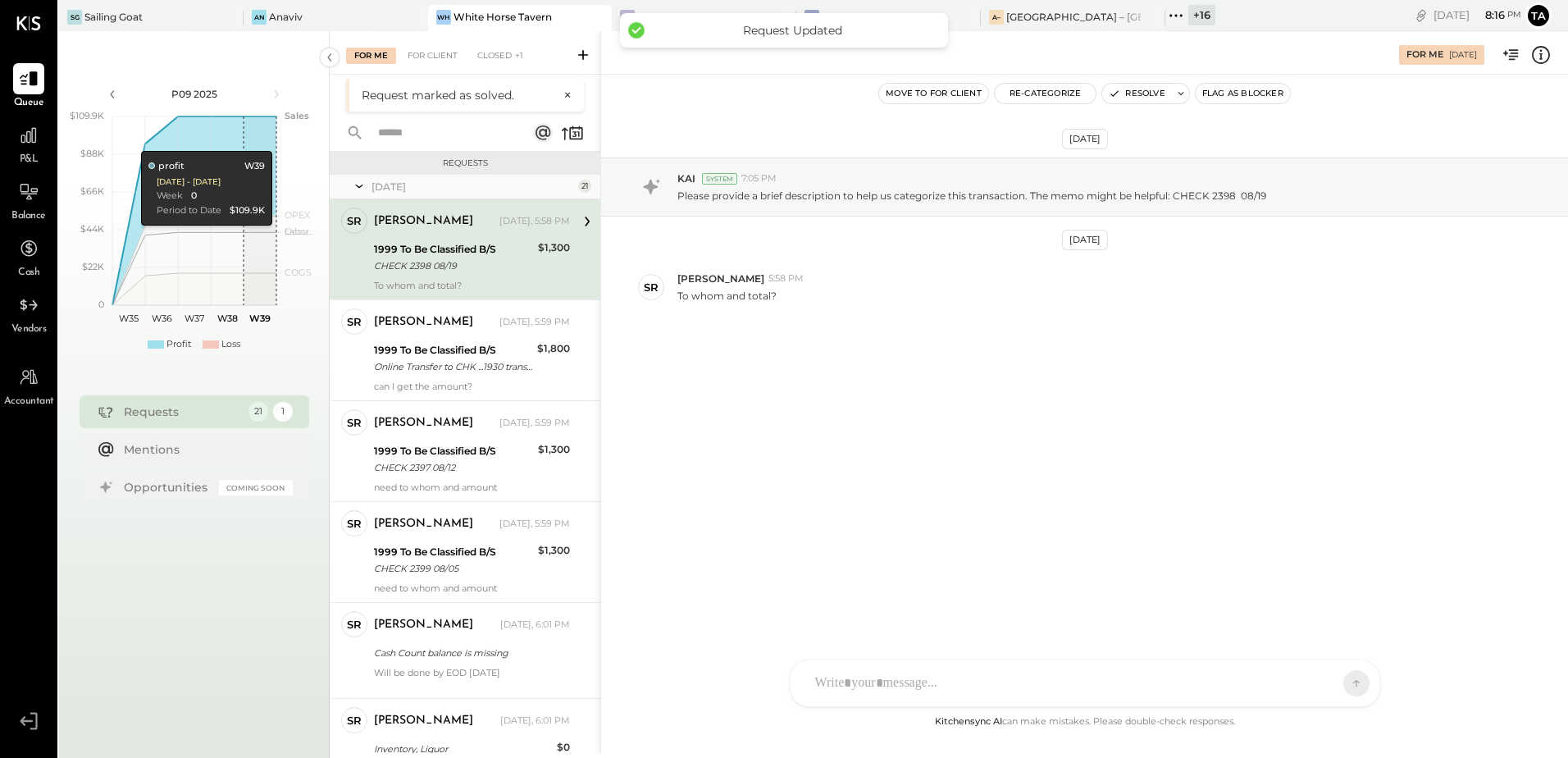
click at [489, 249] on div "1999 To Be Classified B/S" at bounding box center [454, 249] width 160 height 17
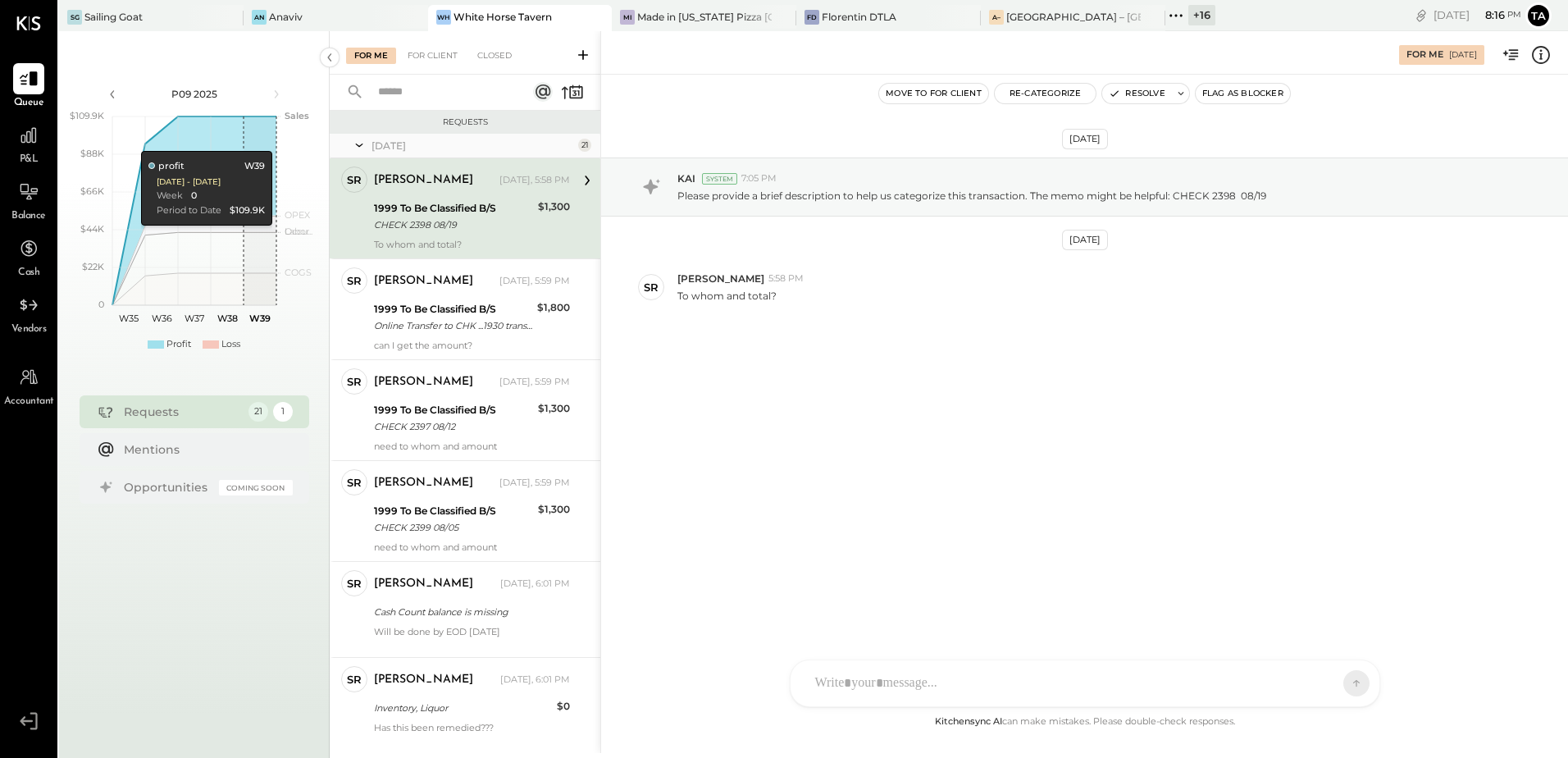
click at [461, 225] on div "CHECK 2398 08/19" at bounding box center [454, 225] width 160 height 17
click at [433, 225] on div "CHECK 2398 08/19" at bounding box center [454, 225] width 160 height 17
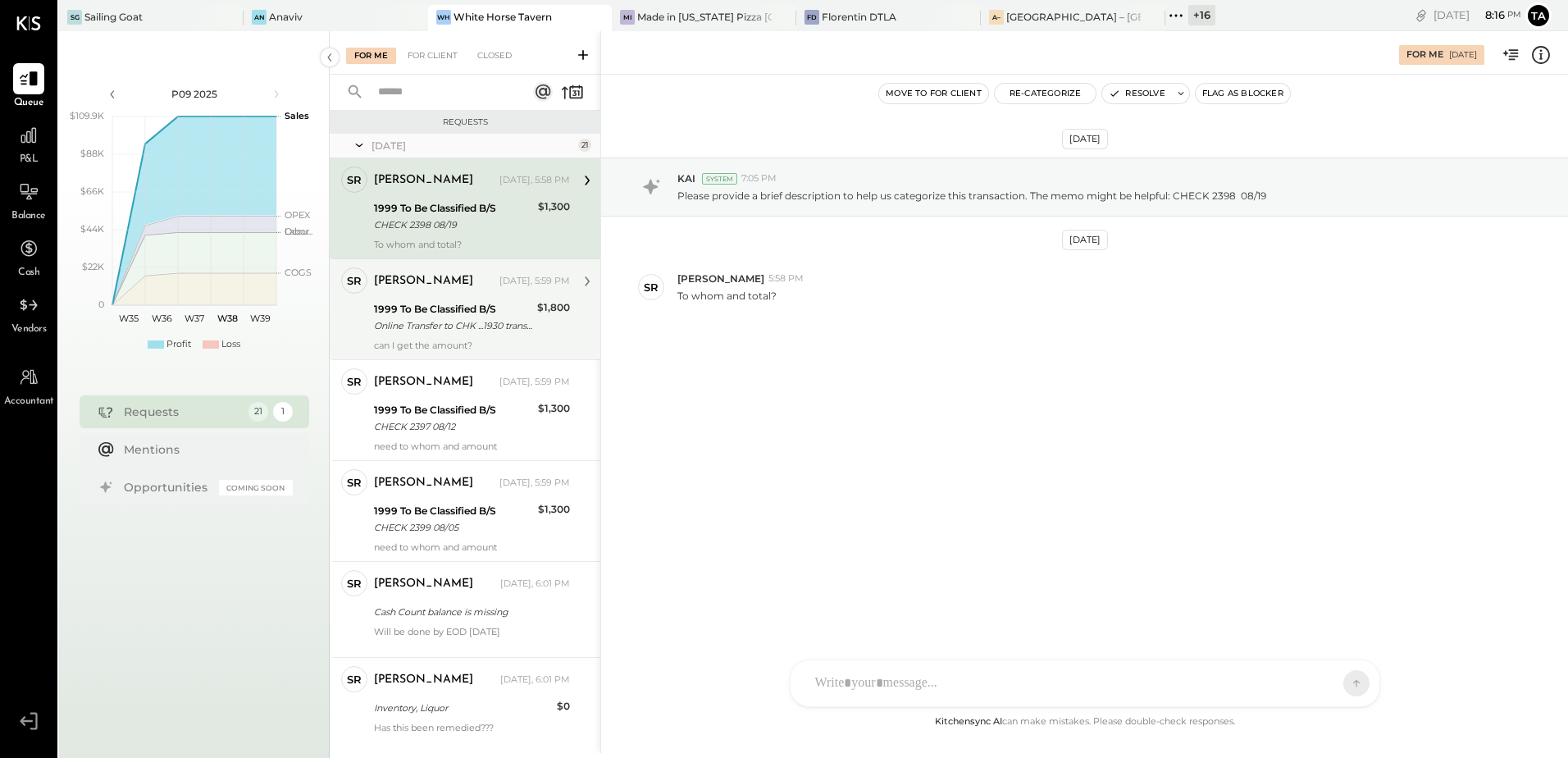
click at [485, 311] on div "1999 To Be Classified B/S" at bounding box center [454, 309] width 159 height 17
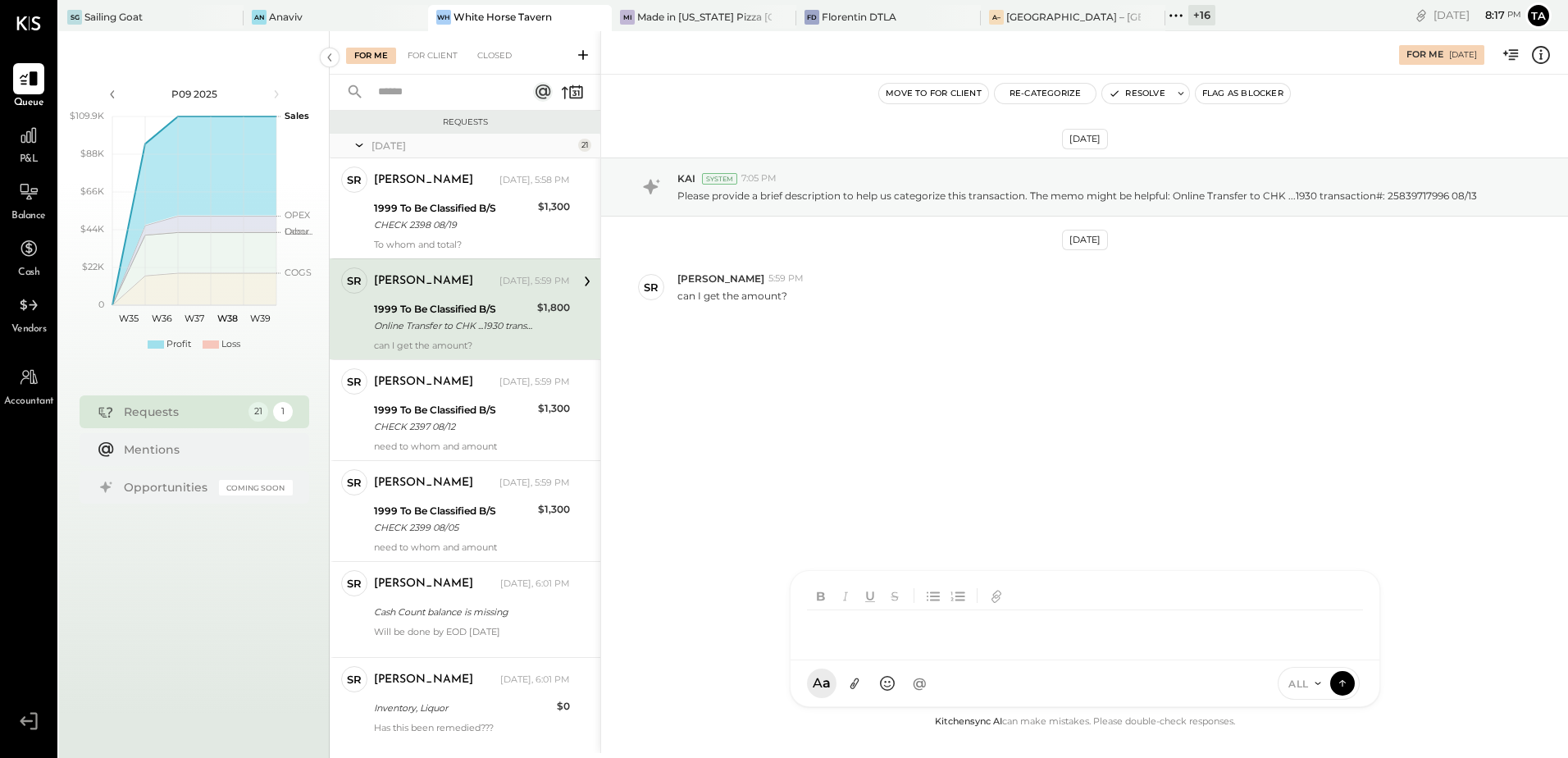
click at [952, 646] on div at bounding box center [1070, 628] width 527 height 36
click at [1345, 683] on icon at bounding box center [1343, 683] width 15 height 17
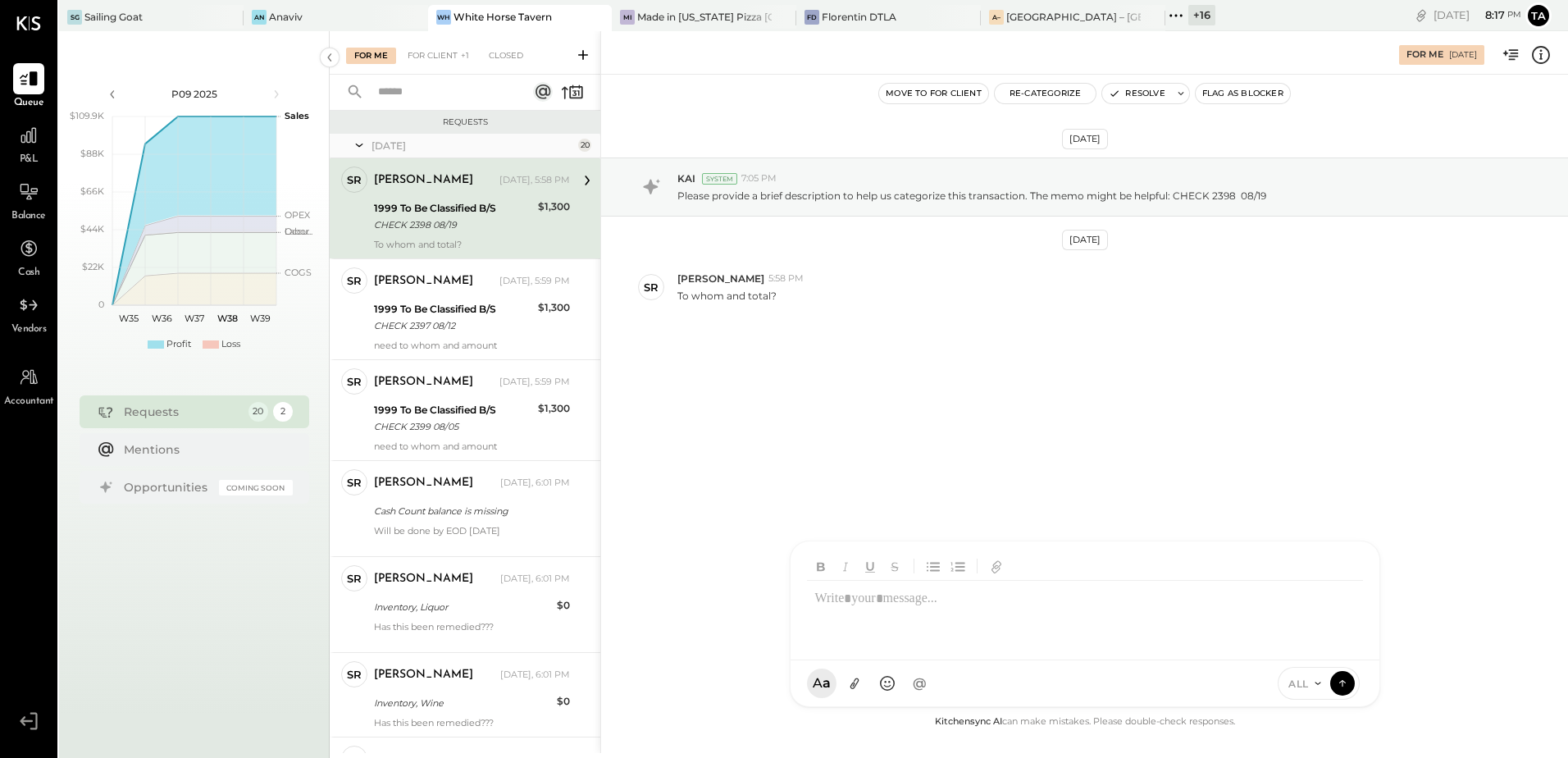
click at [486, 227] on div "CHECK 2398 08/19" at bounding box center [454, 225] width 160 height 17
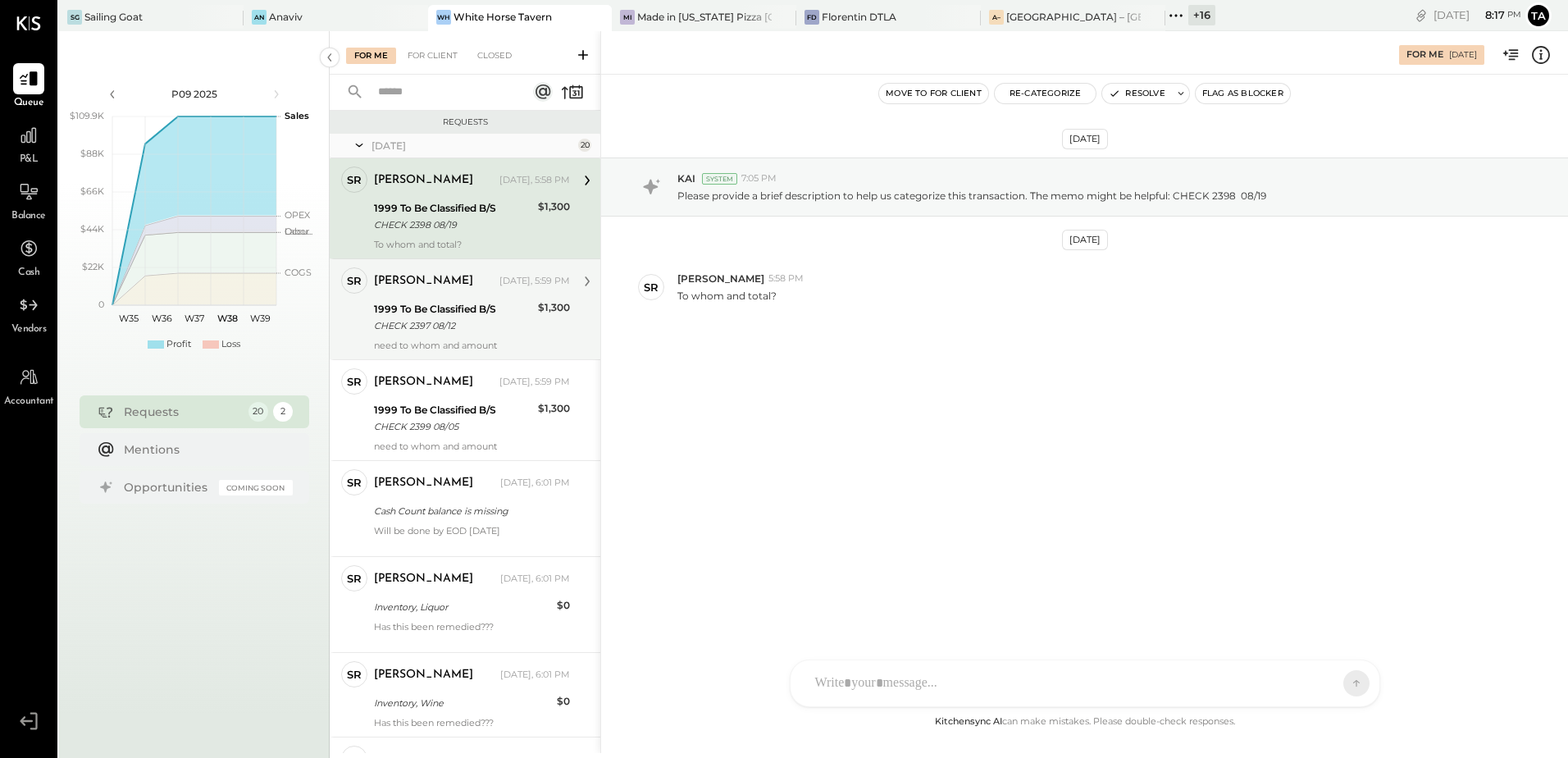
click at [474, 303] on div "1999 To Be Classified B/S" at bounding box center [454, 309] width 160 height 17
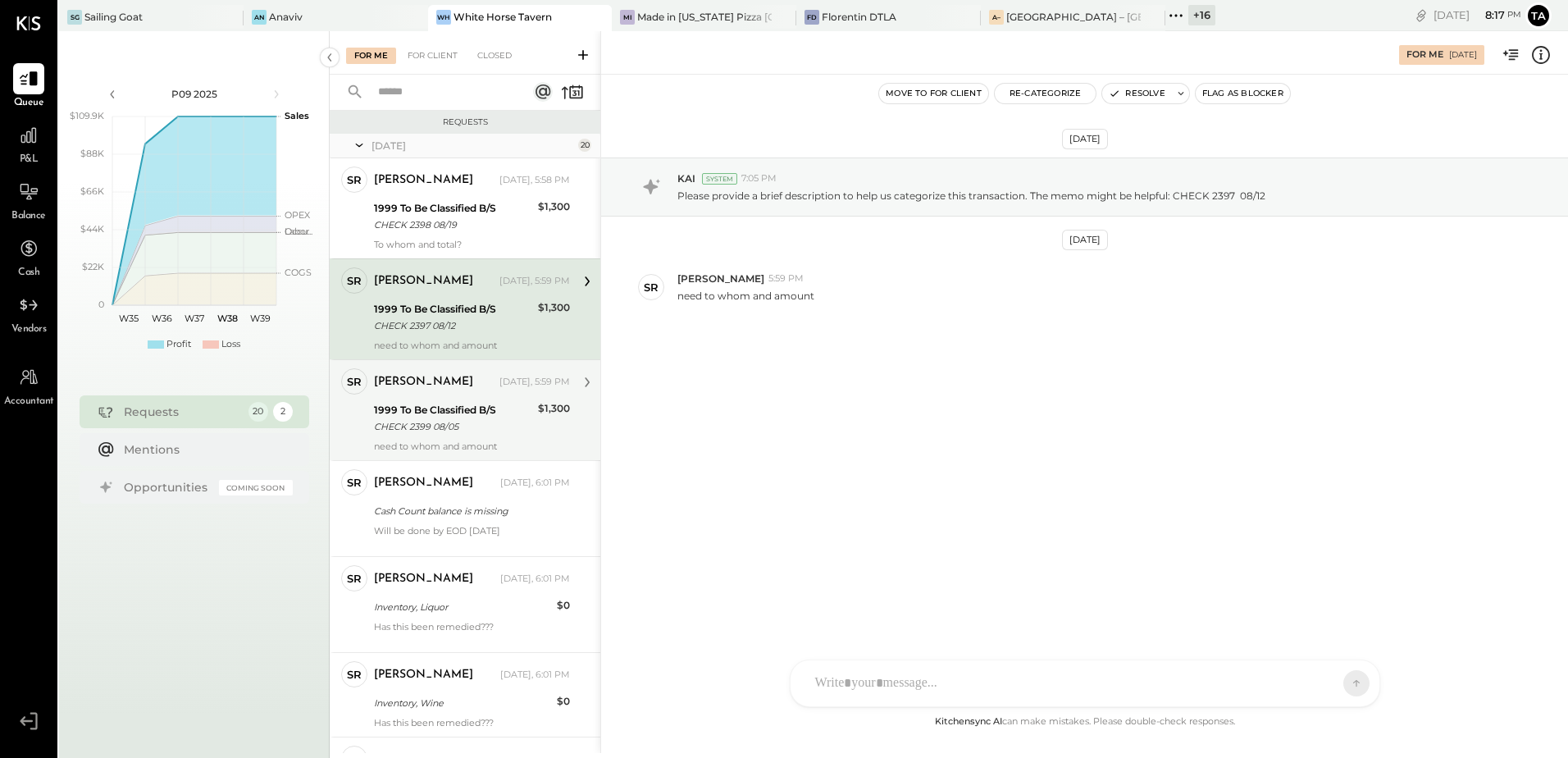
click at [481, 407] on div "1999 To Be Classified B/S" at bounding box center [454, 410] width 160 height 17
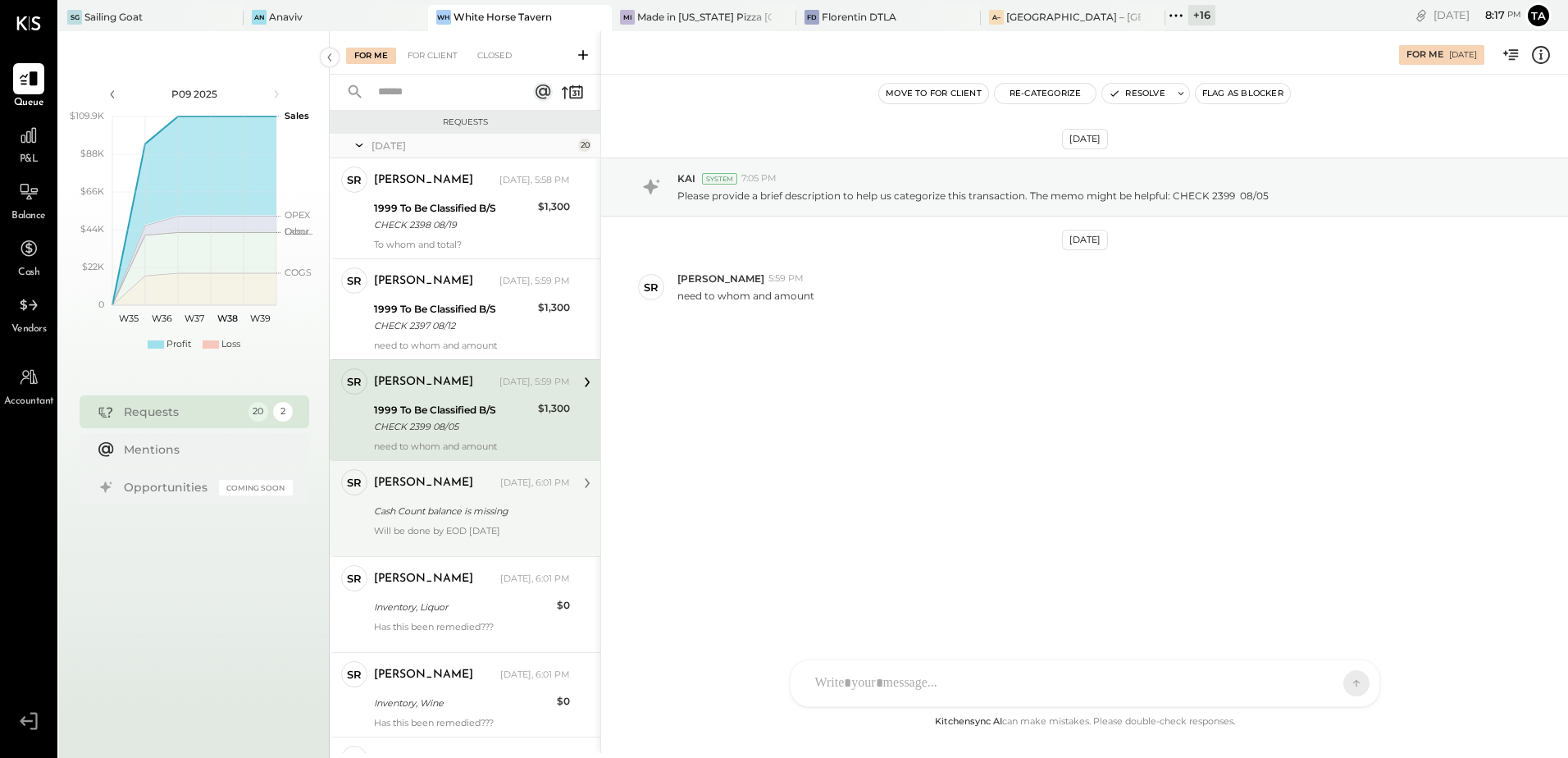
click at [457, 516] on div "Cash Count balance is missing" at bounding box center [469, 511] width 191 height 17
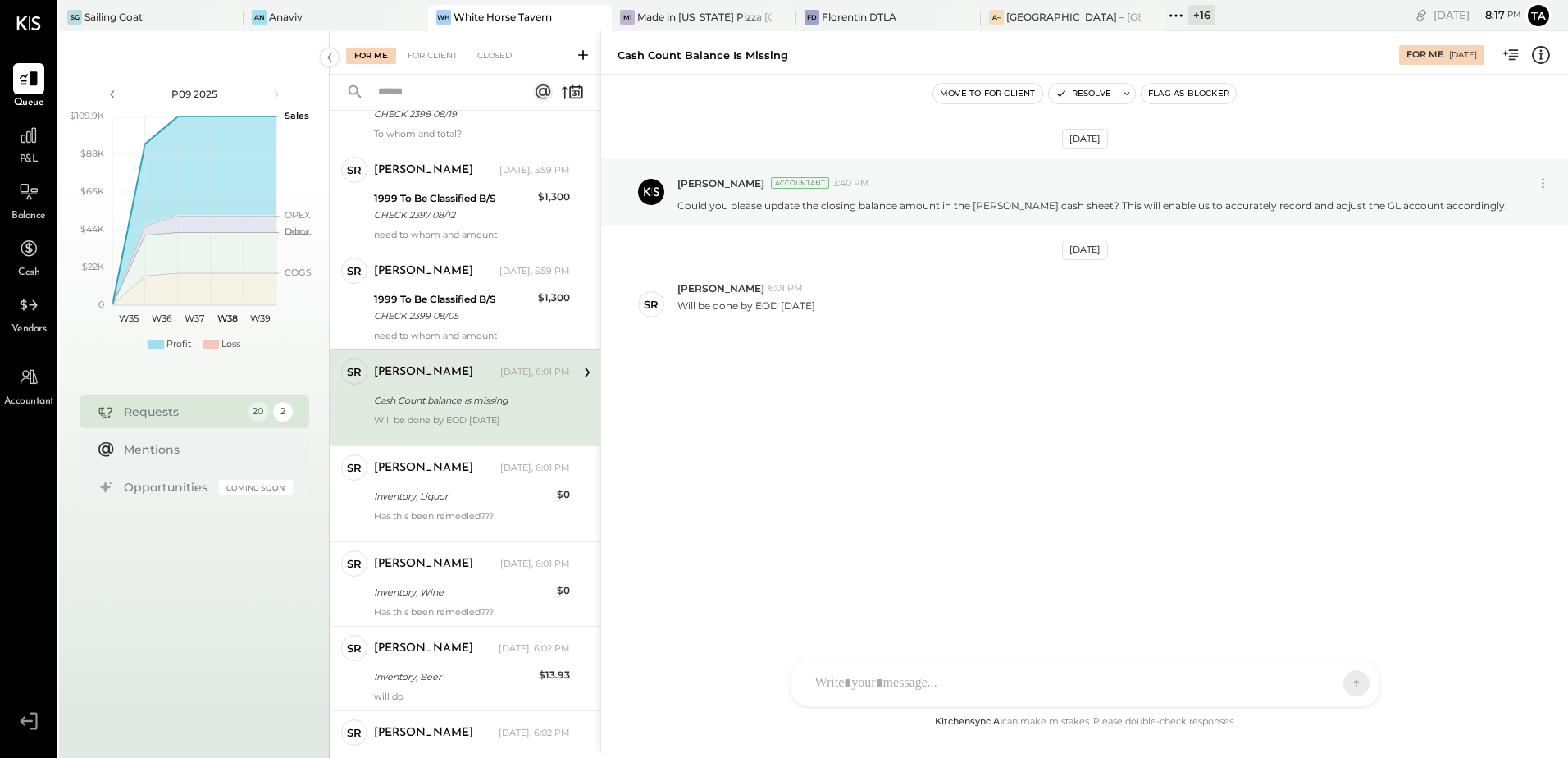
scroll to position [82, 0]
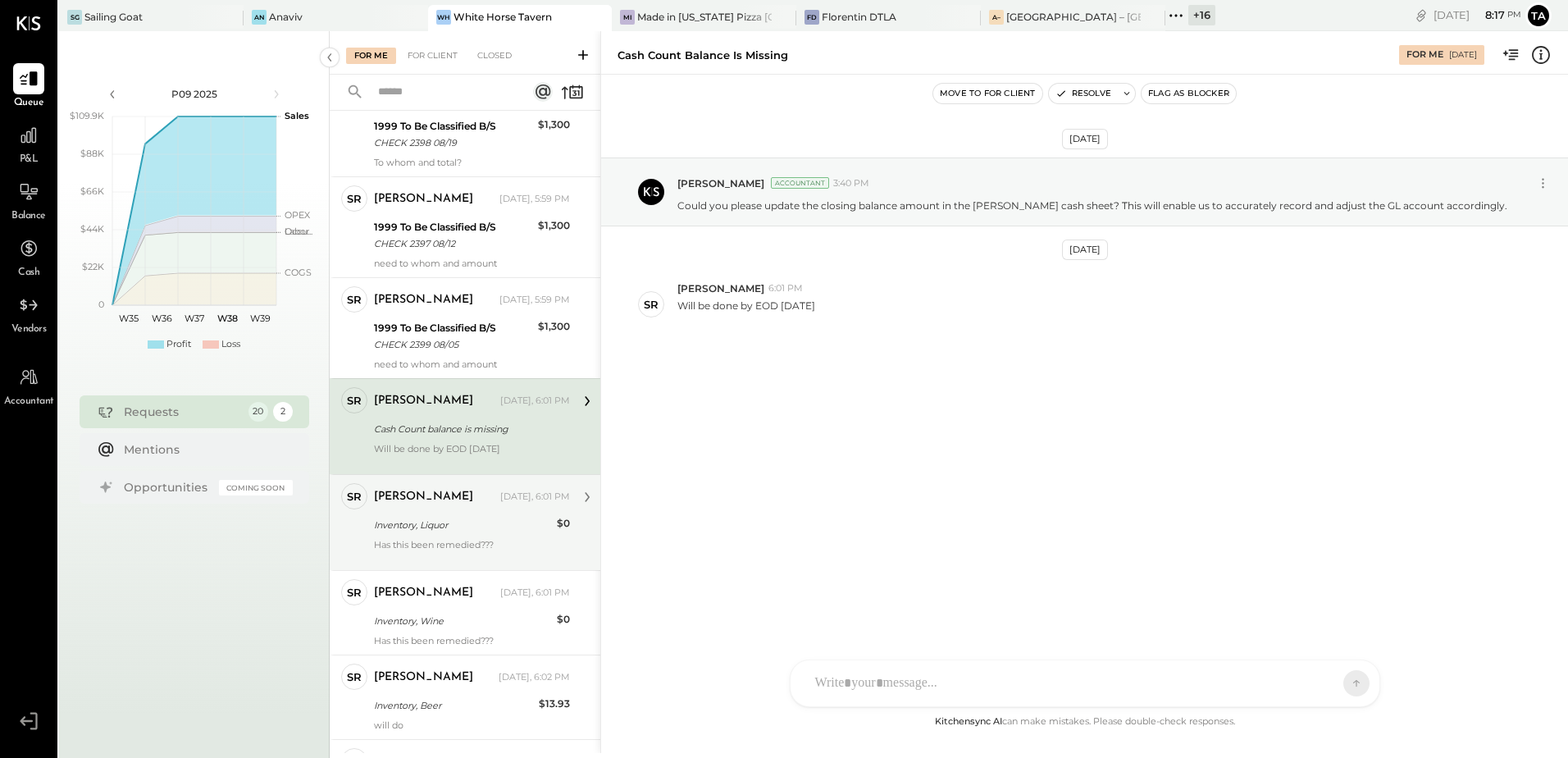
click at [492, 537] on div "[PERSON_NAME] [DATE], 6:01 PM Inventory, Liquor $0 Has this been remedied???" at bounding box center [472, 522] width 196 height 78
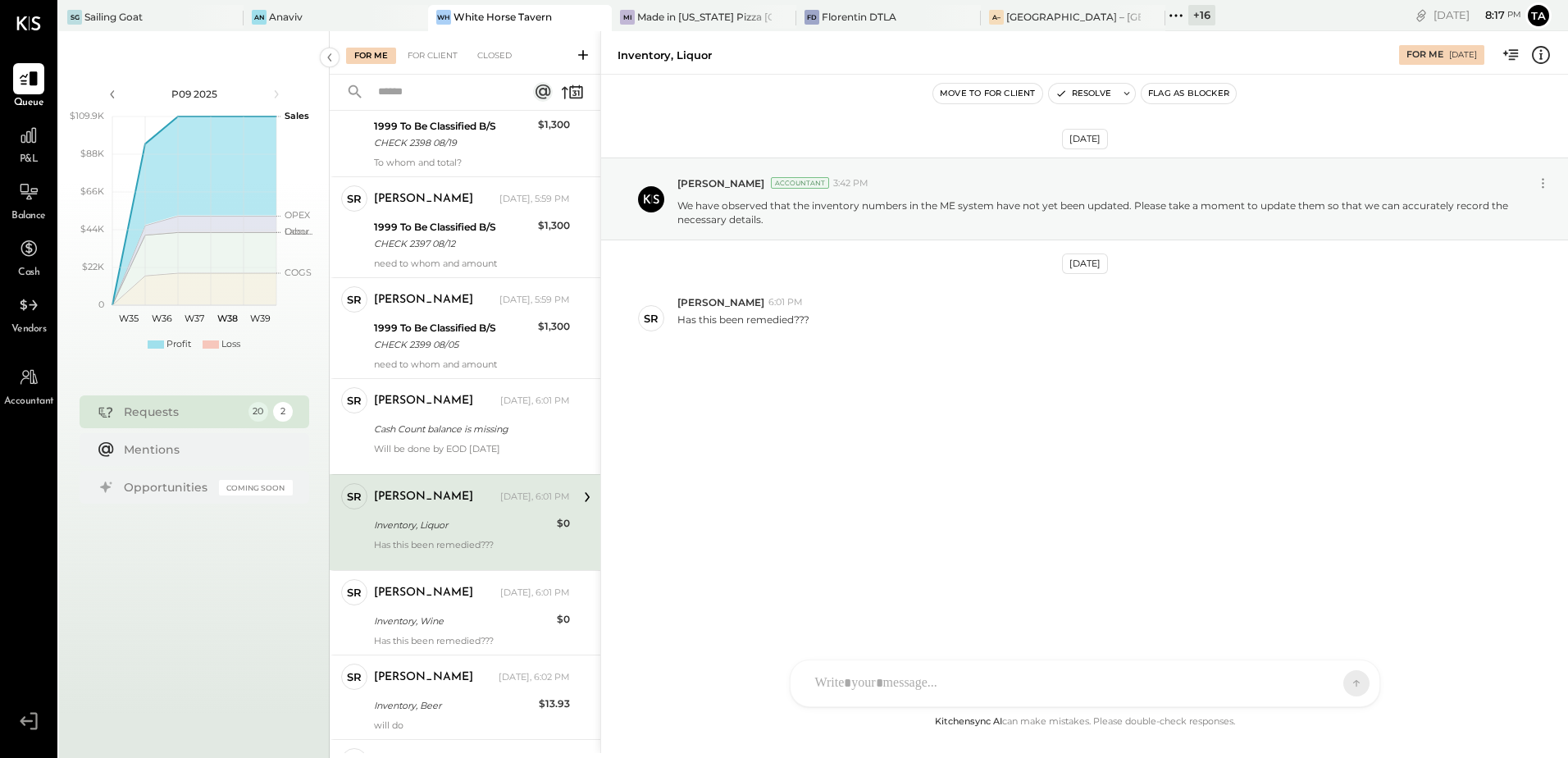
click at [932, 468] on div "[DATE] [PERSON_NAME] Accountant 3:42 PM We have observed that the inventory num…" at bounding box center [1085, 296] width 968 height 361
click at [484, 540] on div "Has this been remedied???" at bounding box center [472, 550] width 196 height 23
click at [1131, 94] on icon at bounding box center [1127, 93] width 11 height 11
click at [1145, 151] on textarea at bounding box center [1192, 153] width 255 height 43
type textarea "*********"
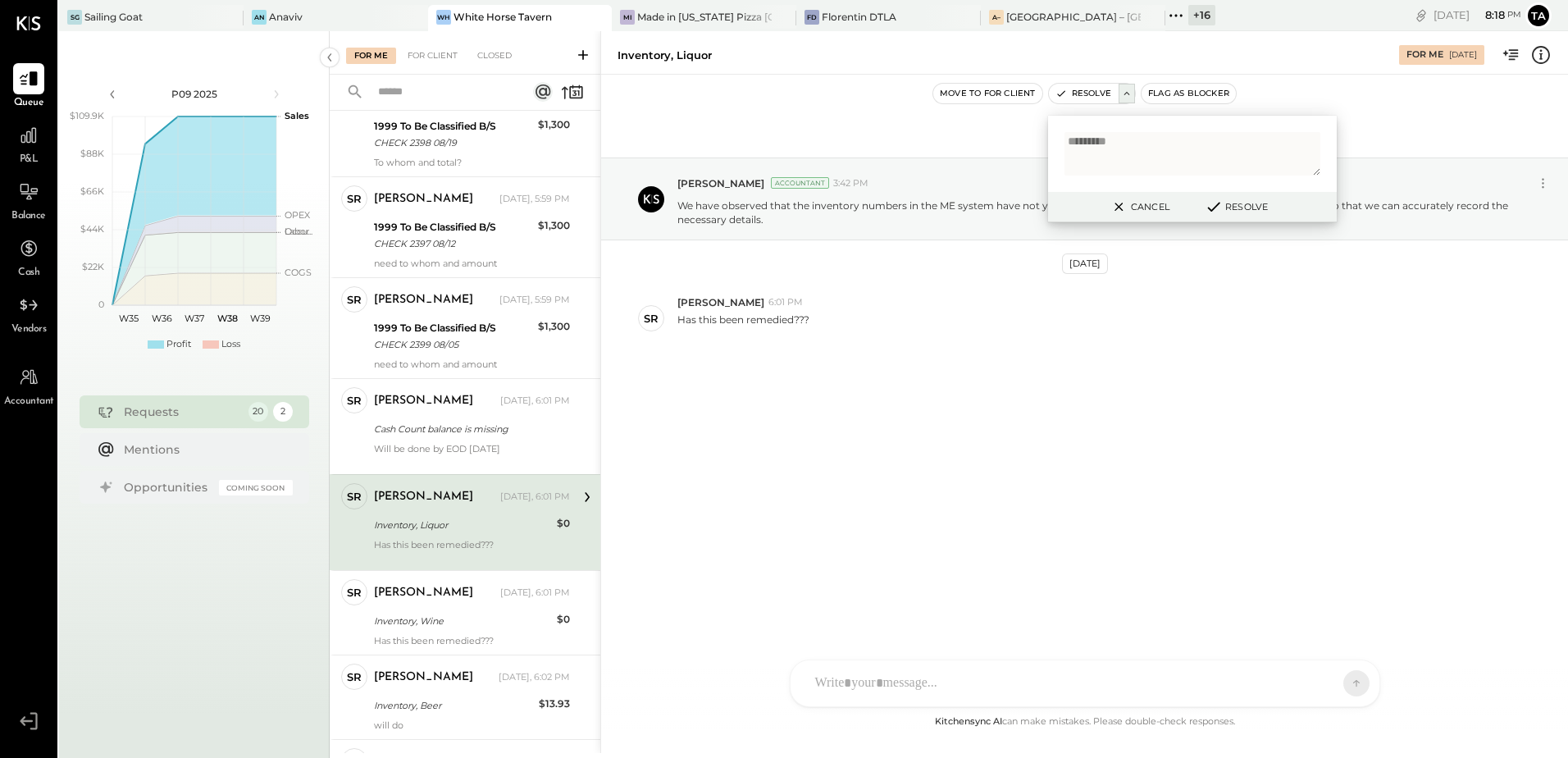
click at [1247, 205] on button "Resolve" at bounding box center [1236, 206] width 74 height 19
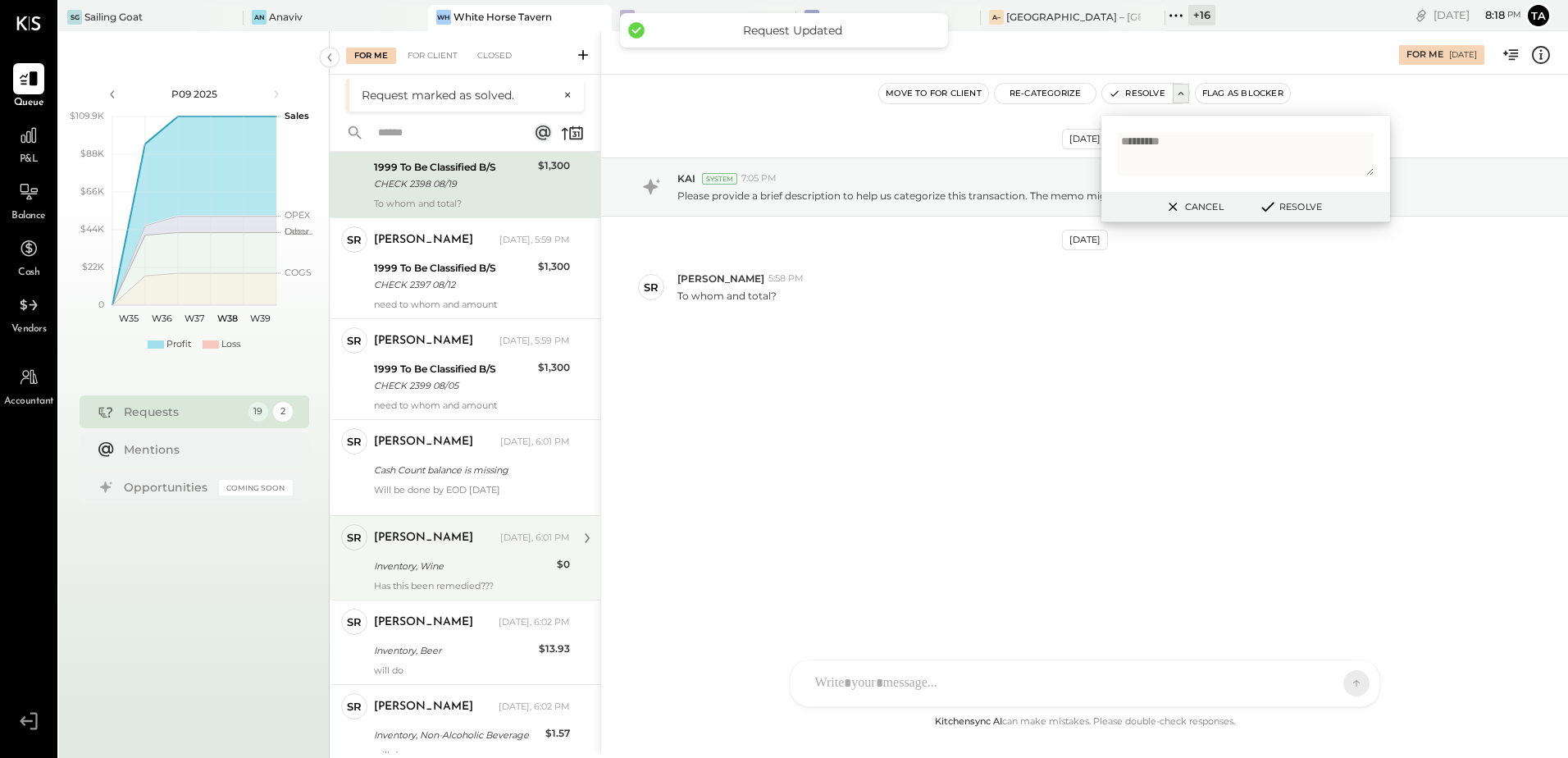
click at [432, 574] on div "Inventory, Wine" at bounding box center [463, 565] width 178 height 19
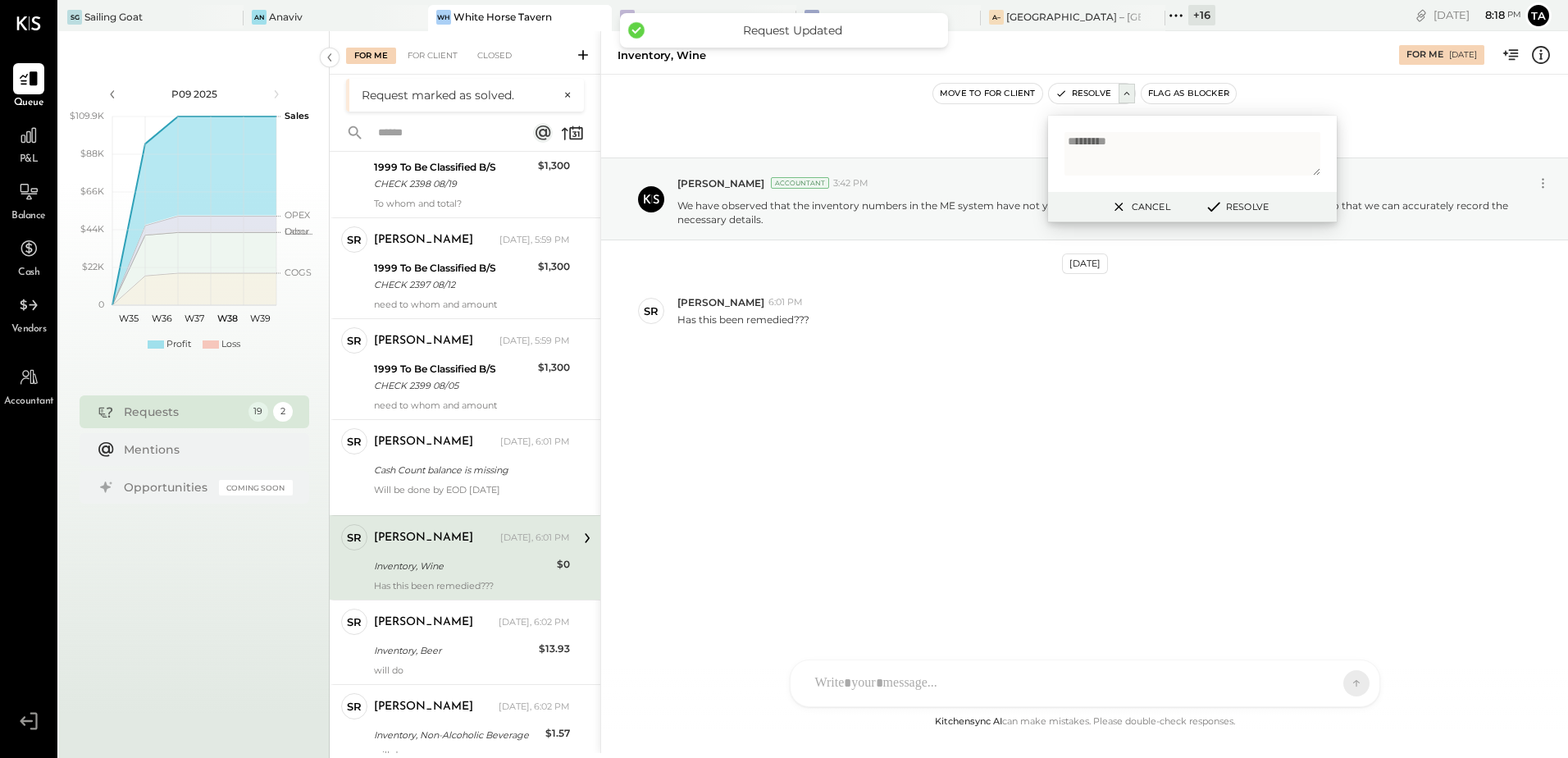
click at [1012, 427] on div "[DATE] [PERSON_NAME] Accountant 3:42 PM We have observed that the inventory num…" at bounding box center [1085, 289] width 968 height 348
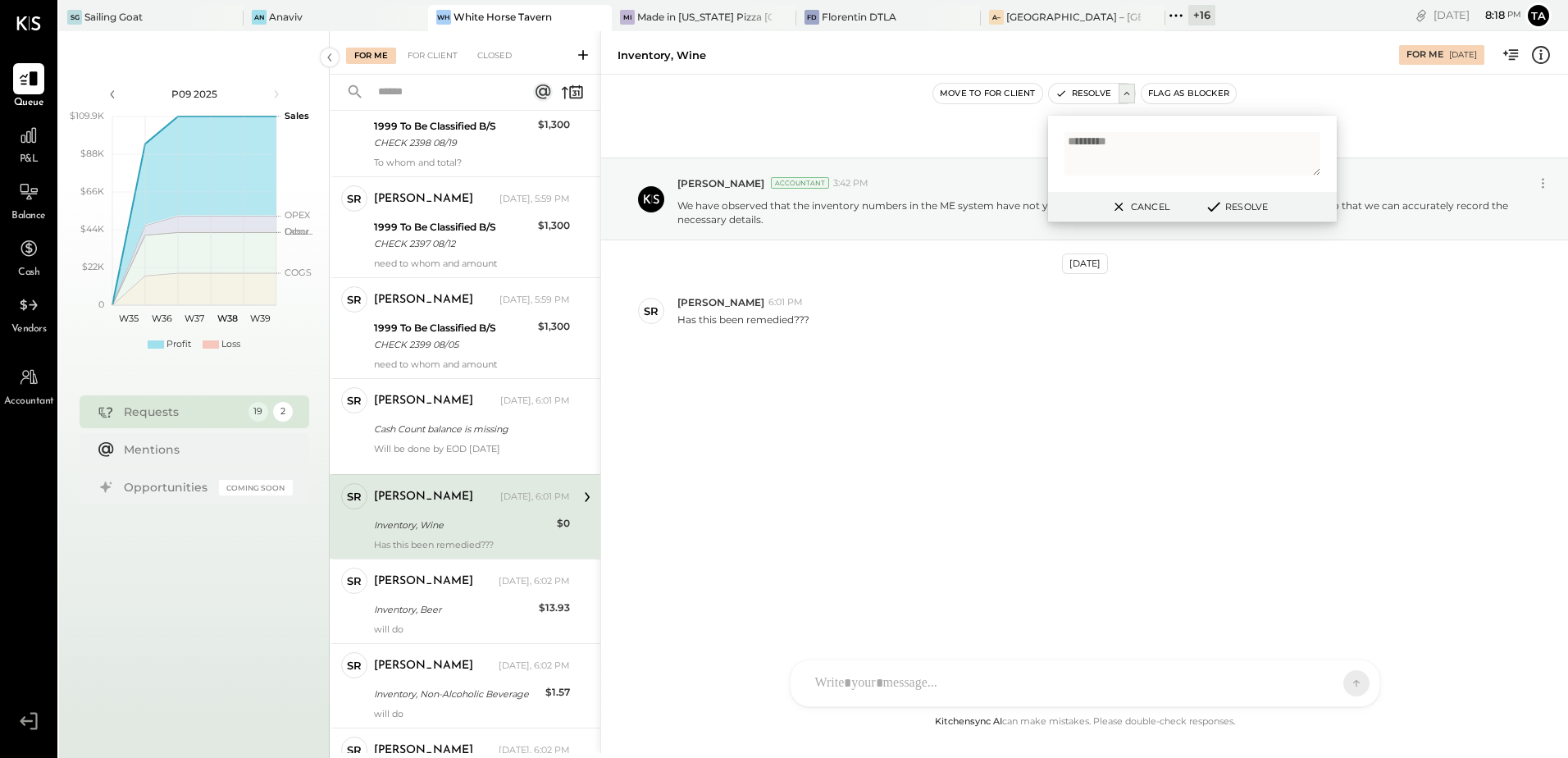
click at [1085, 145] on textarea "*********" at bounding box center [1192, 153] width 255 height 43
click at [1132, 209] on button "Cancel" at bounding box center [1139, 207] width 70 height 21
click at [1126, 96] on icon at bounding box center [1127, 93] width 11 height 11
click at [1117, 145] on textarea at bounding box center [1192, 153] width 255 height 43
type textarea "*********"
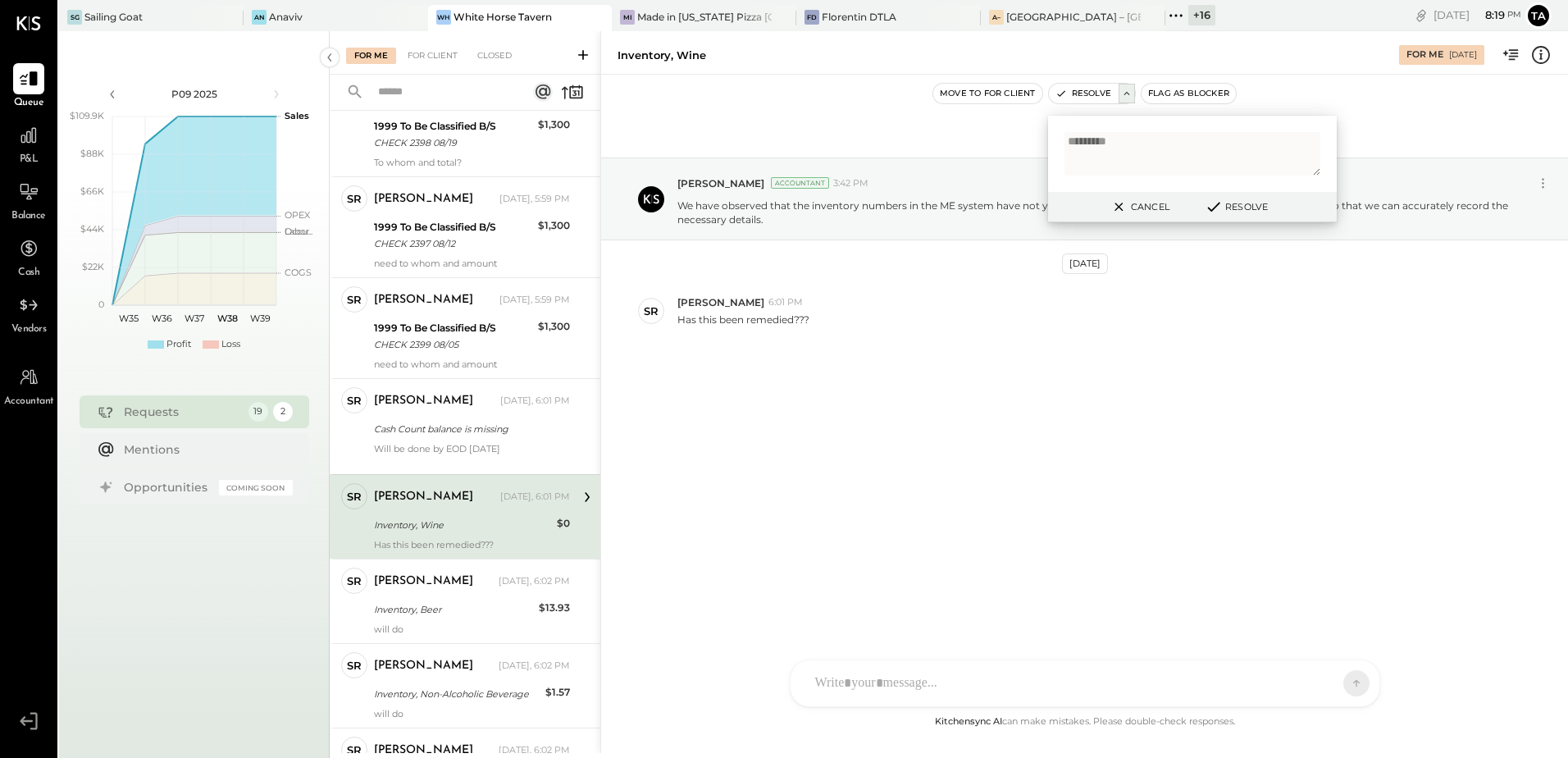
click at [1245, 210] on button "Resolve" at bounding box center [1236, 206] width 74 height 19
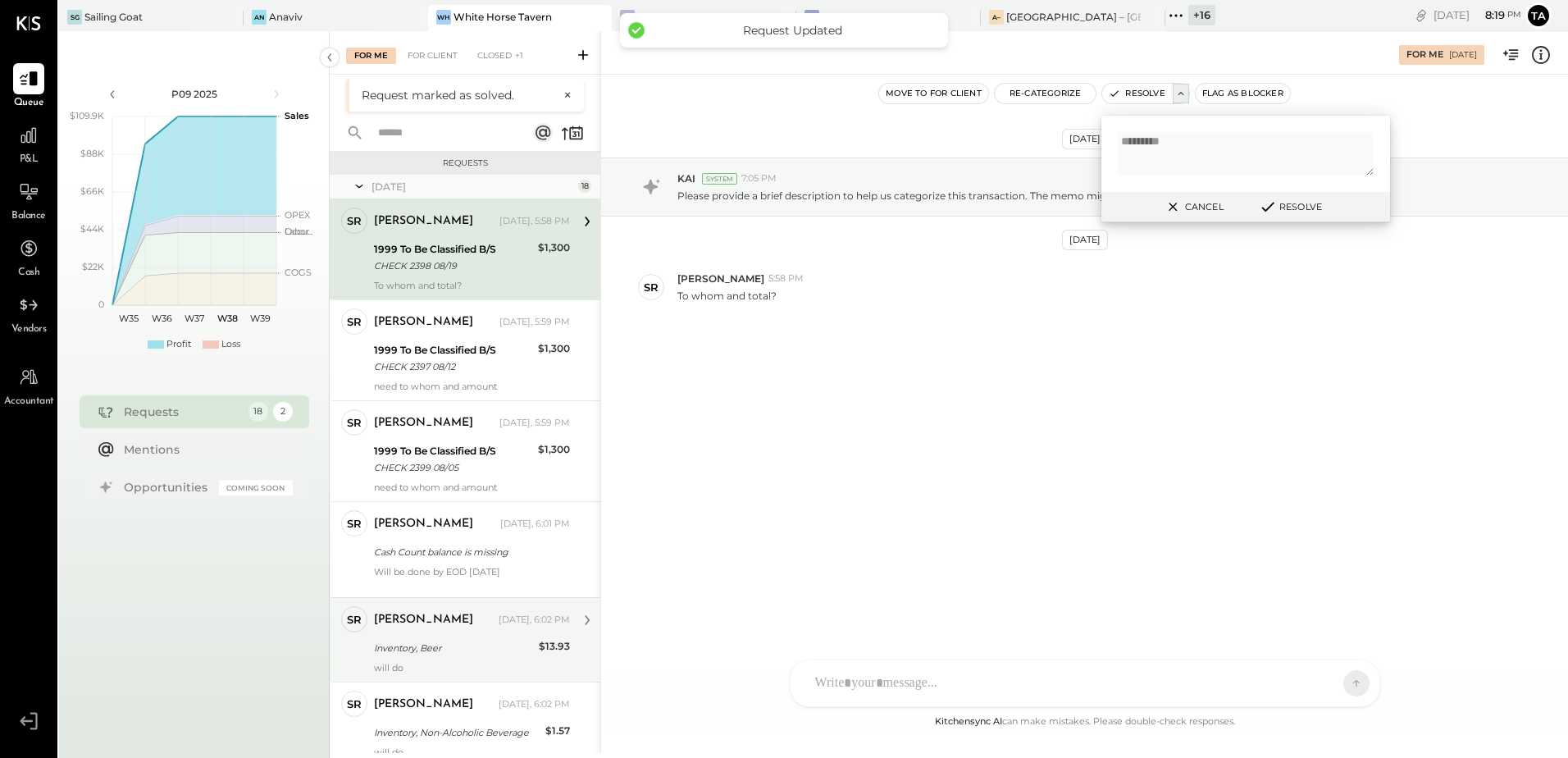
click at [460, 643] on div "Inventory, Beer" at bounding box center [454, 648] width 160 height 17
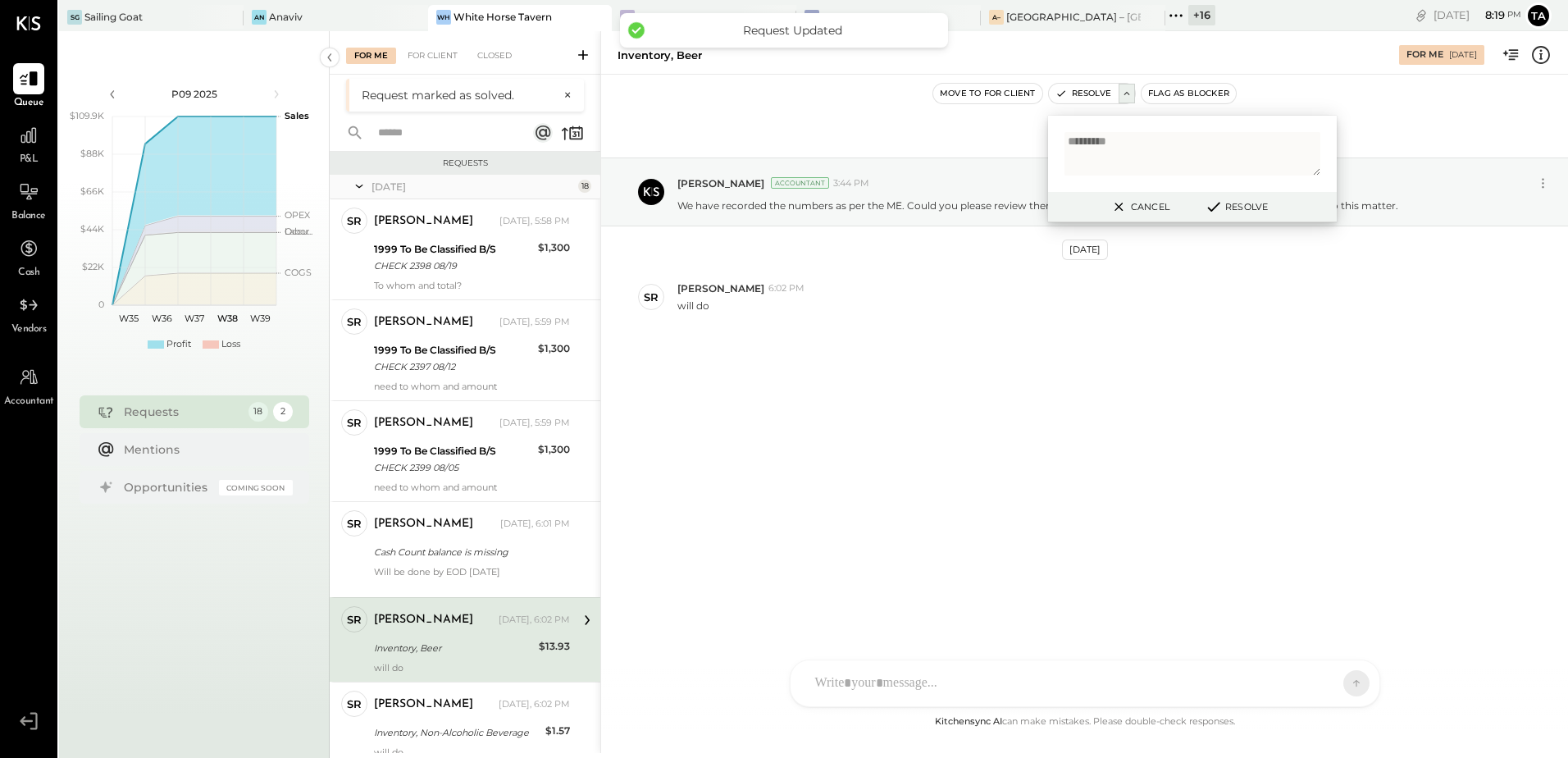
click at [1119, 151] on textarea "*********" at bounding box center [1192, 153] width 255 height 43
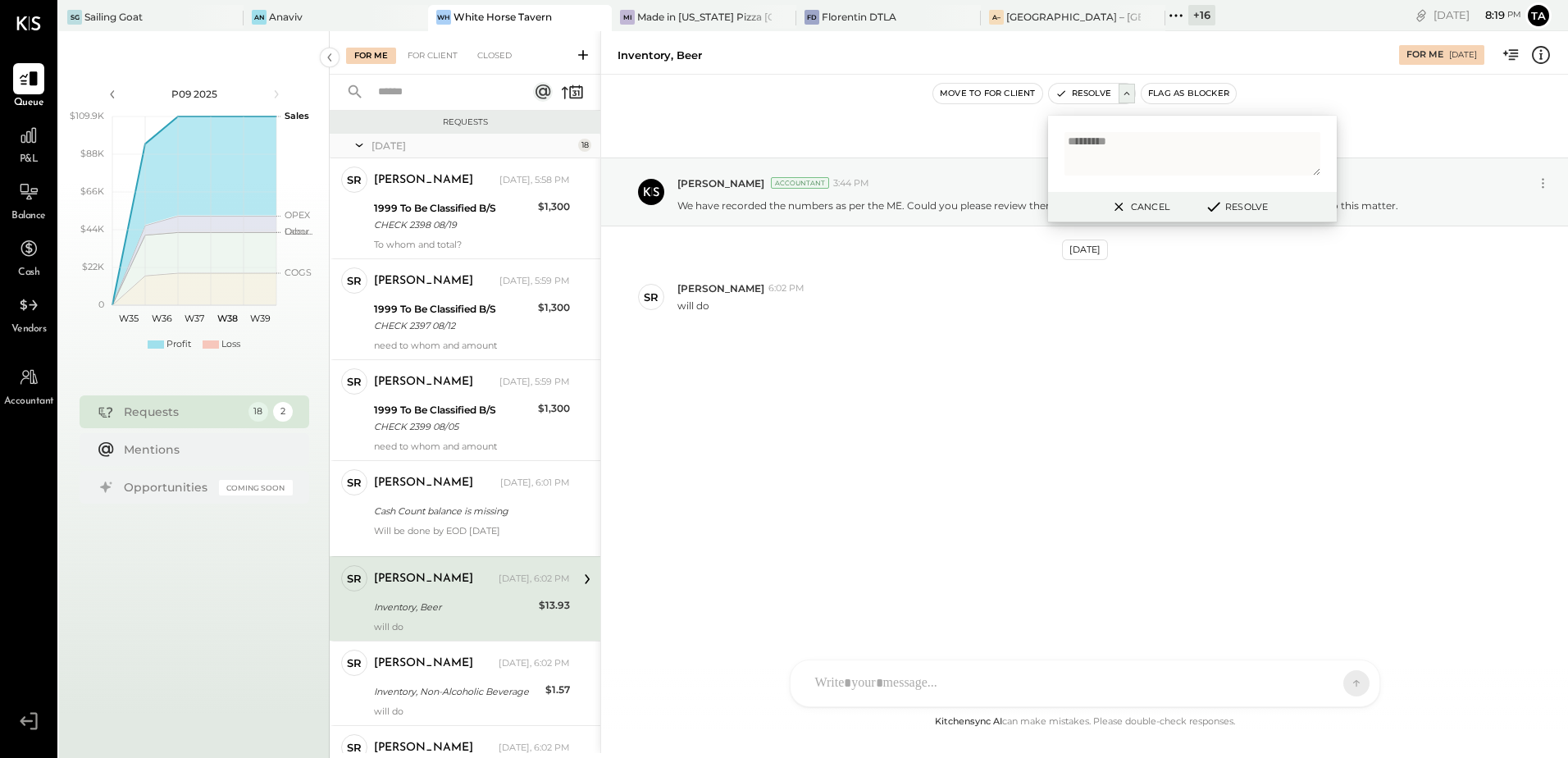
click at [1135, 210] on button "Cancel" at bounding box center [1139, 207] width 70 height 21
click at [955, 434] on div "[DATE] [PERSON_NAME] Accountant 3:44 PM We have recorded the numbers as per the…" at bounding box center [1085, 281] width 968 height 333
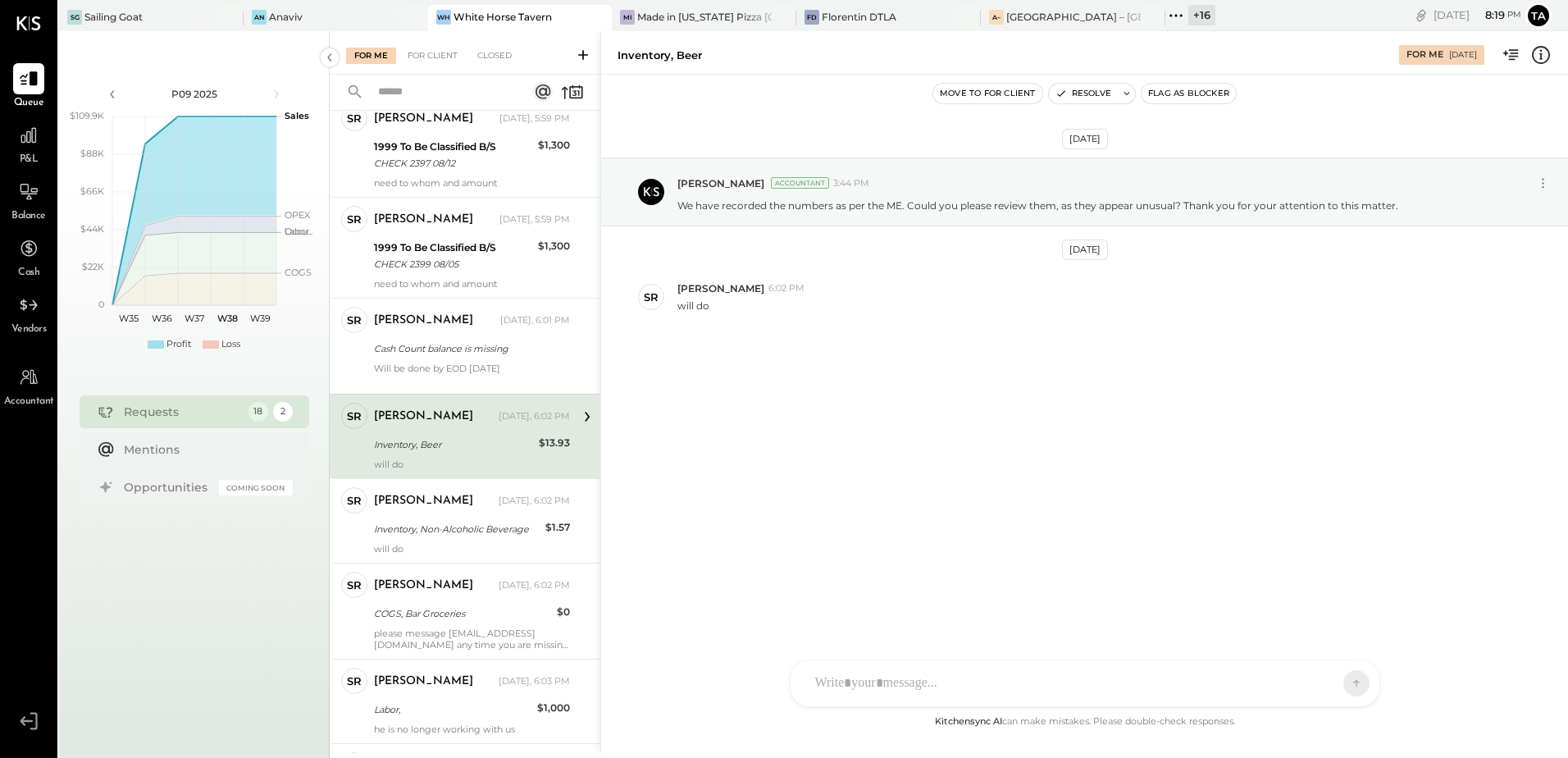
scroll to position [246, 0]
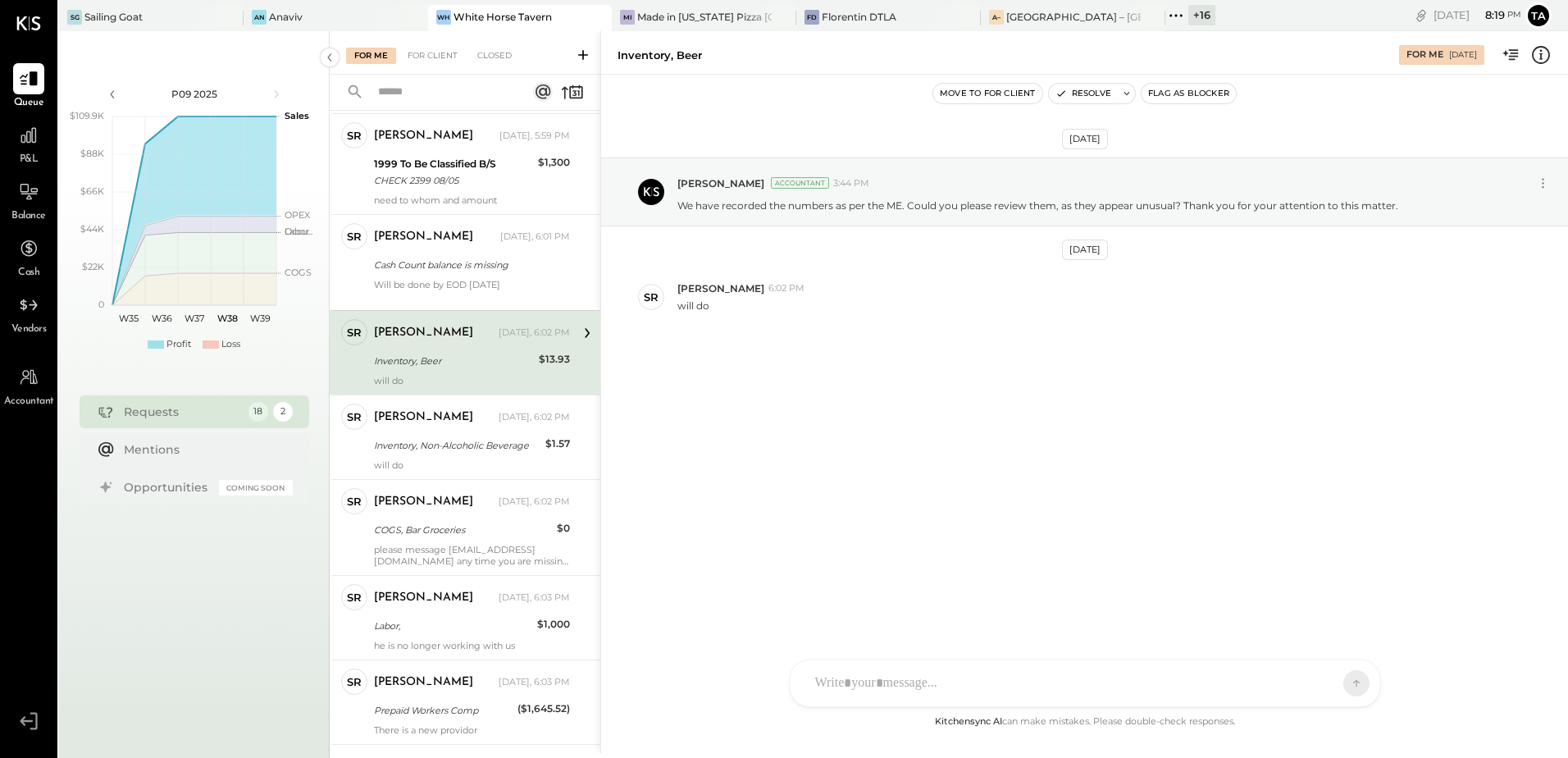
click at [484, 351] on div "Inventory, Beer" at bounding box center [454, 361] width 160 height 19
click at [944, 457] on div "[DATE] [PERSON_NAME] Accountant 3:44 PM We have recorded the numbers as per the…" at bounding box center [1085, 393] width 968 height 637
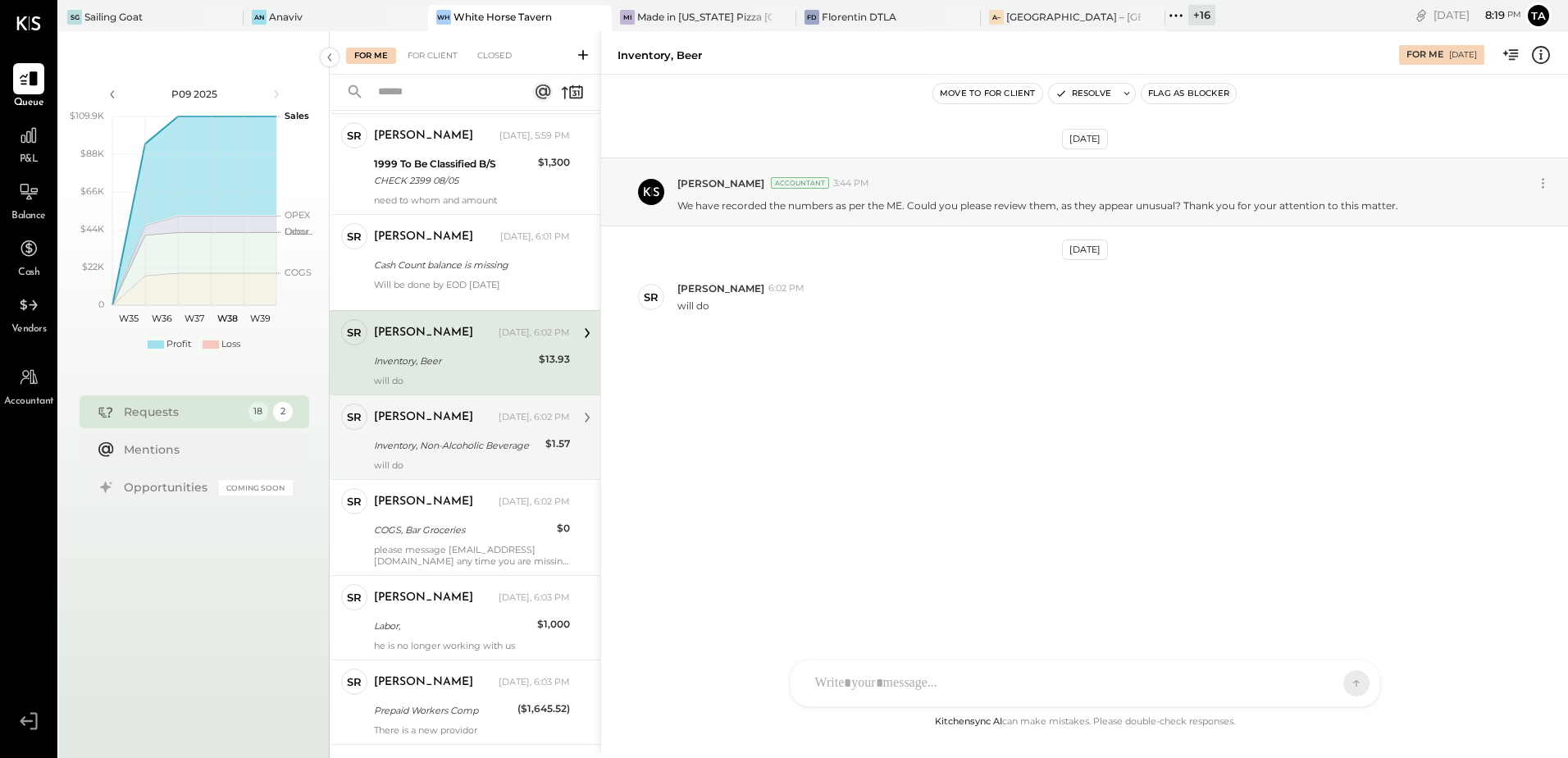
click at [465, 453] on div "Inventory, Non-Alcoholic Beverage" at bounding box center [457, 445] width 167 height 17
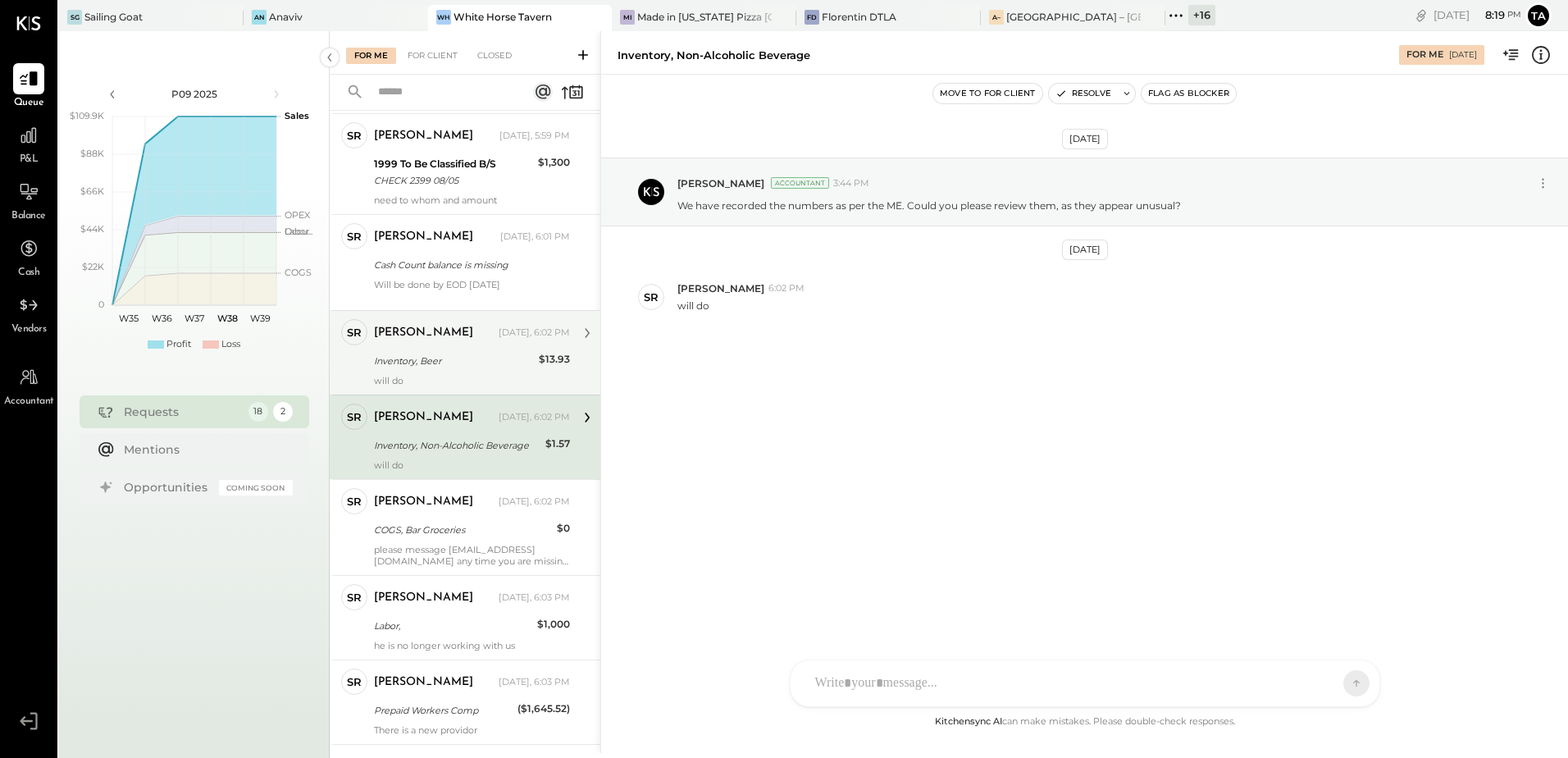
click at [404, 373] on div "[PERSON_NAME] [DATE], 6:02 PM Inventory, Beer $13.93 will do" at bounding box center [472, 352] width 196 height 67
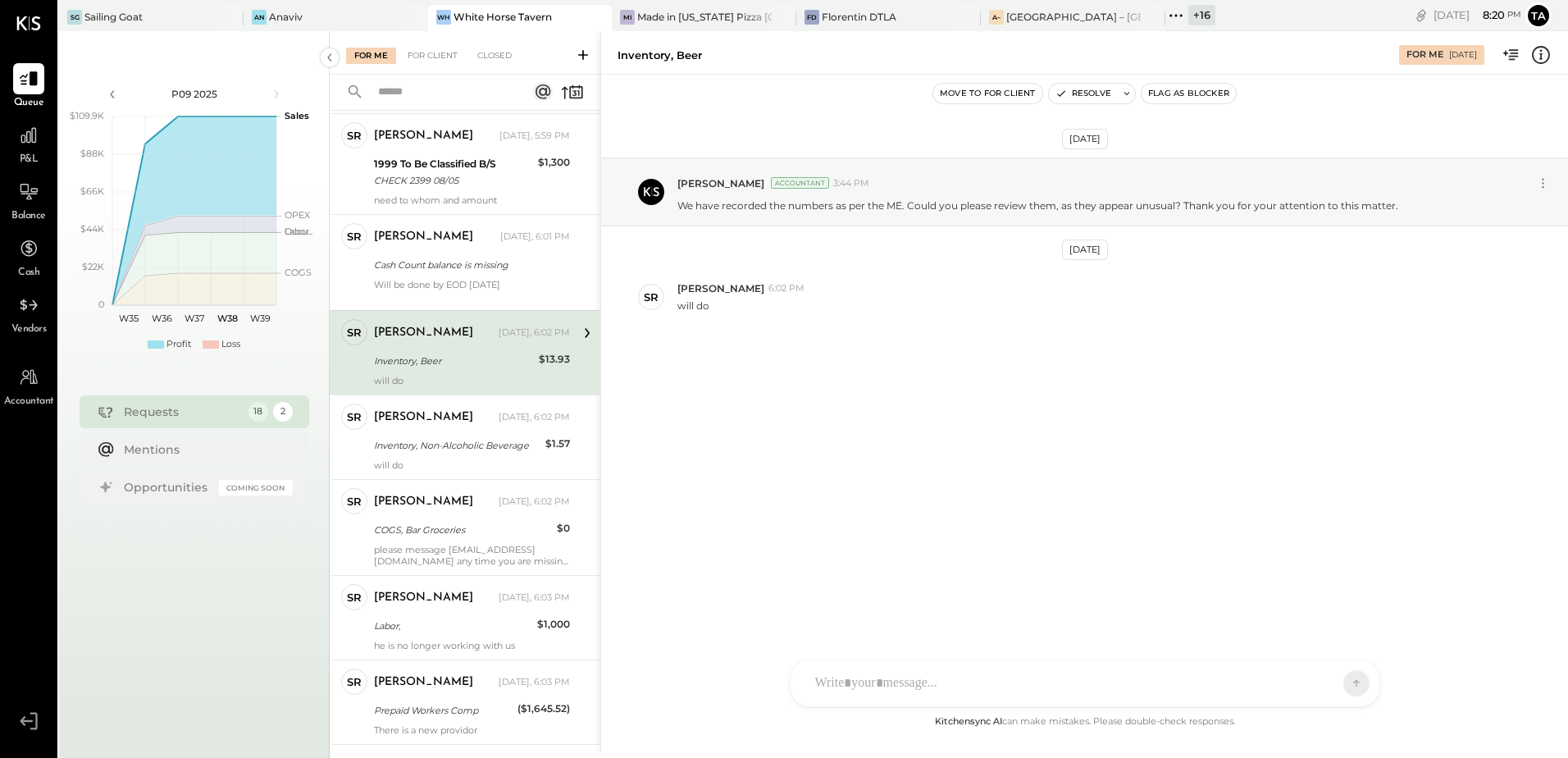
click at [469, 361] on div "Inventory, Beer" at bounding box center [454, 361] width 160 height 17
click at [456, 375] on div "will do" at bounding box center [472, 380] width 196 height 11
click at [1137, 397] on div "[DATE] [PERSON_NAME] Accountant 3:44 PM We have recorded the numbers as per the…" at bounding box center [1085, 281] width 968 height 333
click at [883, 682] on div "SR [PERSON_NAME] RS [PERSON_NAME] [PERSON_NAME] [PERSON_NAME] [PERSON_NAME] UM …" at bounding box center [1085, 683] width 590 height 48
click at [907, 456] on div "[DATE] [PERSON_NAME] Accountant 3:44 PM We have recorded the numbers as per the…" at bounding box center [1085, 393] width 968 height 637
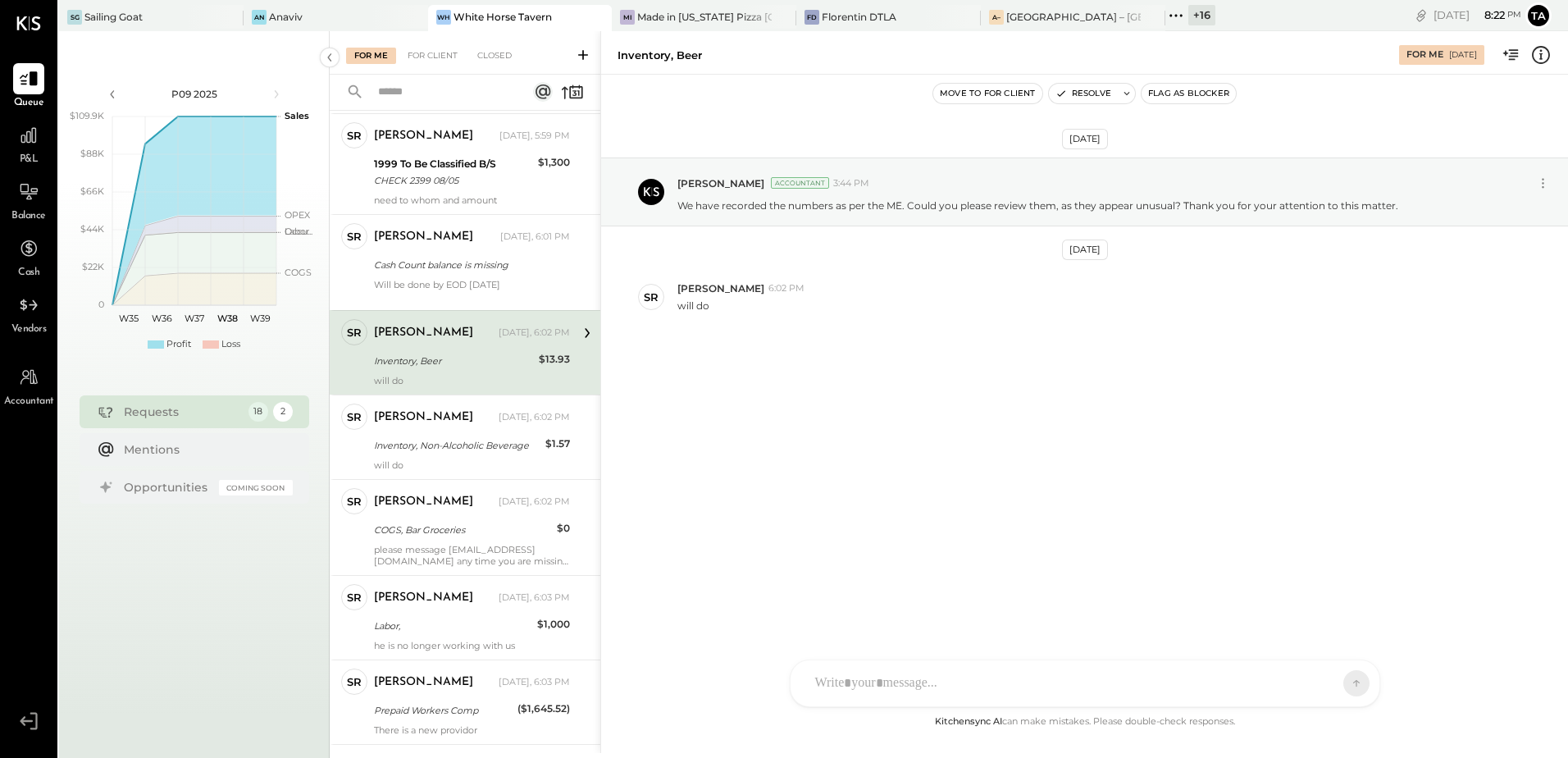
click at [411, 368] on div "Inventory, Beer" at bounding box center [454, 361] width 160 height 17
click at [1093, 91] on button "Resolve" at bounding box center [1083, 93] width 69 height 19
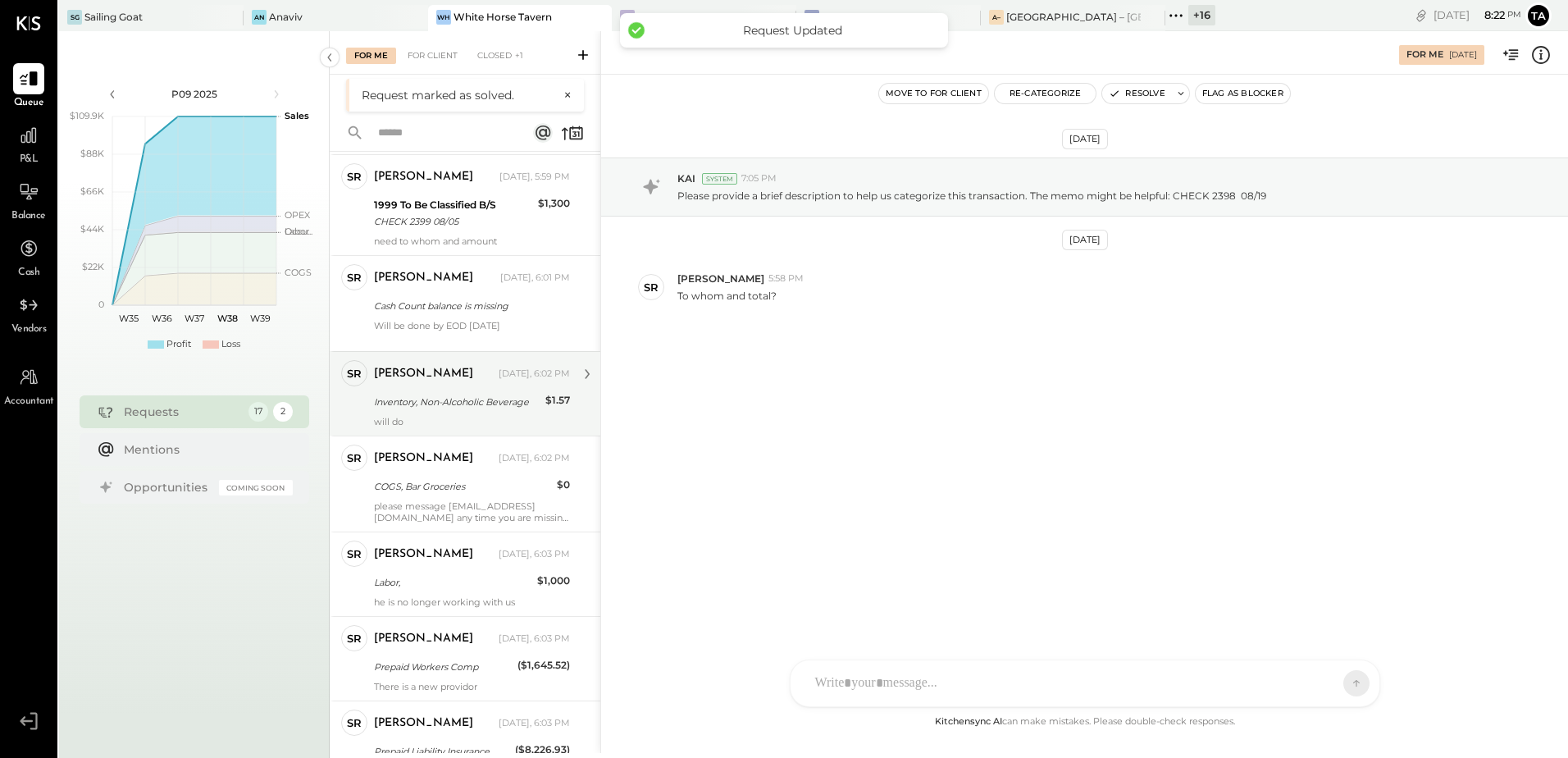
click at [457, 401] on div "Inventory, Non-Alcoholic Beverage" at bounding box center [457, 402] width 167 height 17
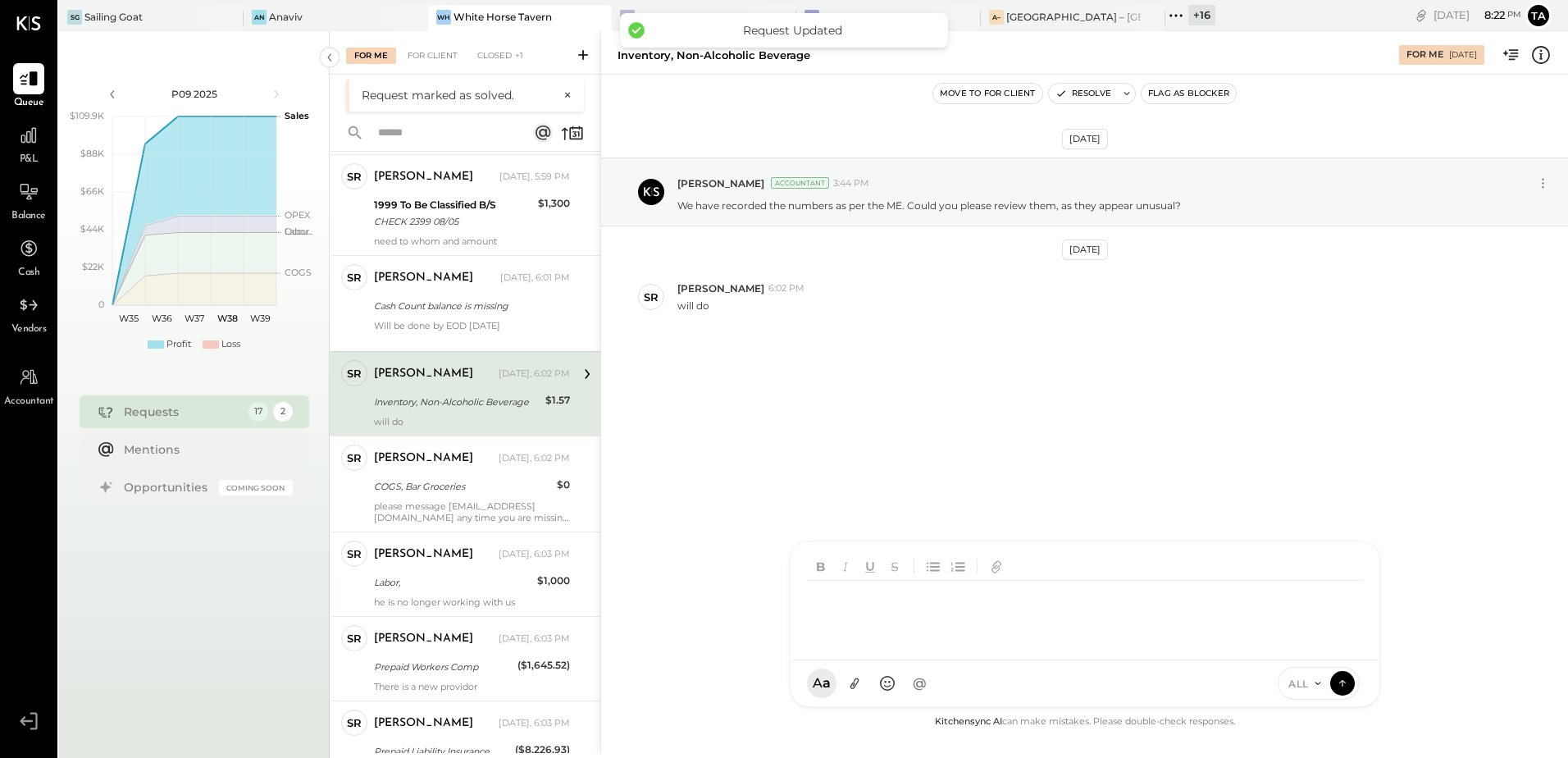
click at [861, 646] on div at bounding box center [1088, 613] width 563 height 65
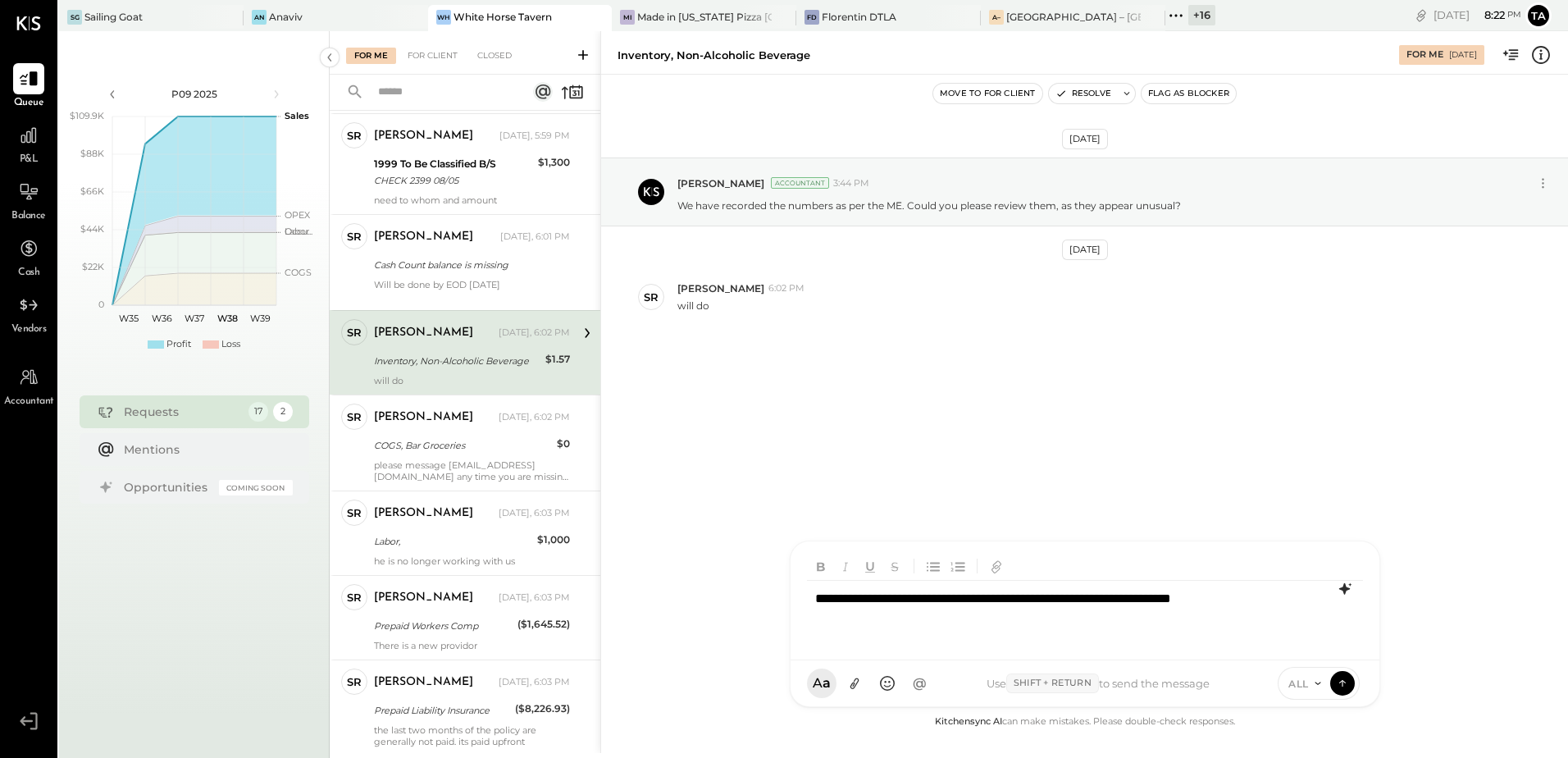
click at [1342, 594] on icon at bounding box center [1345, 588] width 19 height 19
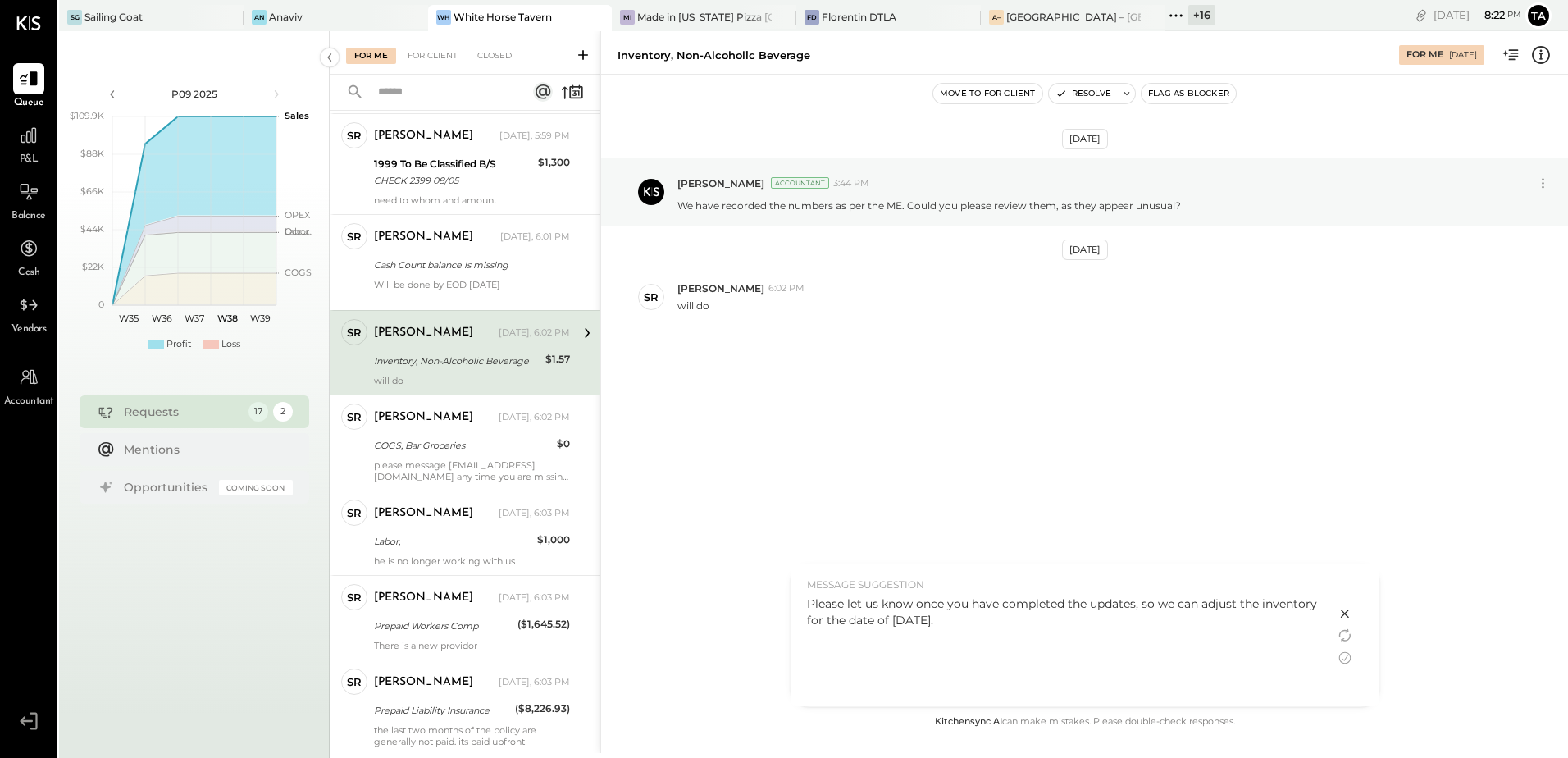
click at [979, 619] on div "Please let us know once you have completed the updates, so we can adjust the in…" at bounding box center [1063, 612] width 512 height 33
click at [1346, 663] on icon at bounding box center [1344, 657] width 12 height 12
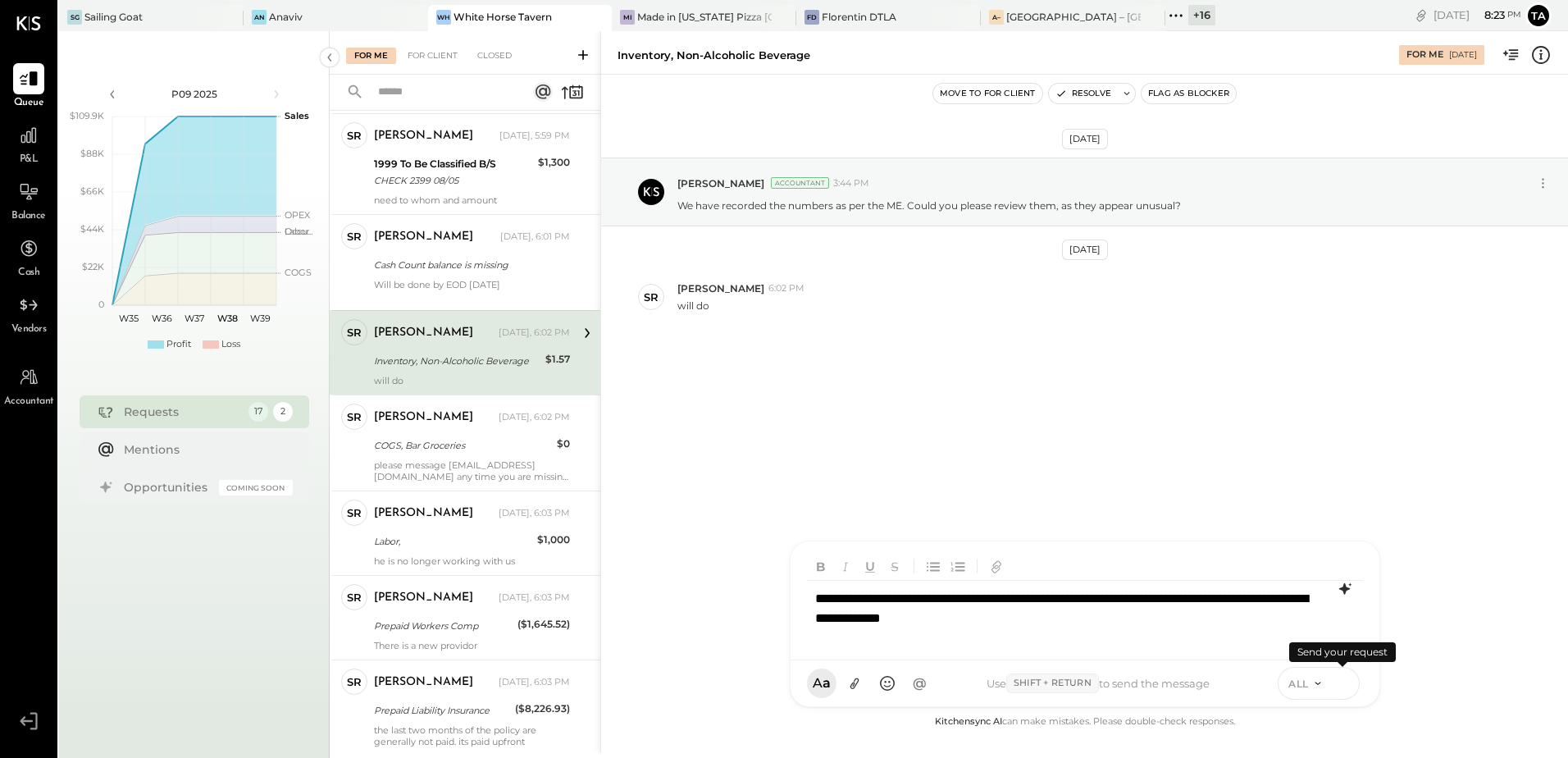
click at [1346, 685] on icon at bounding box center [1343, 682] width 15 height 17
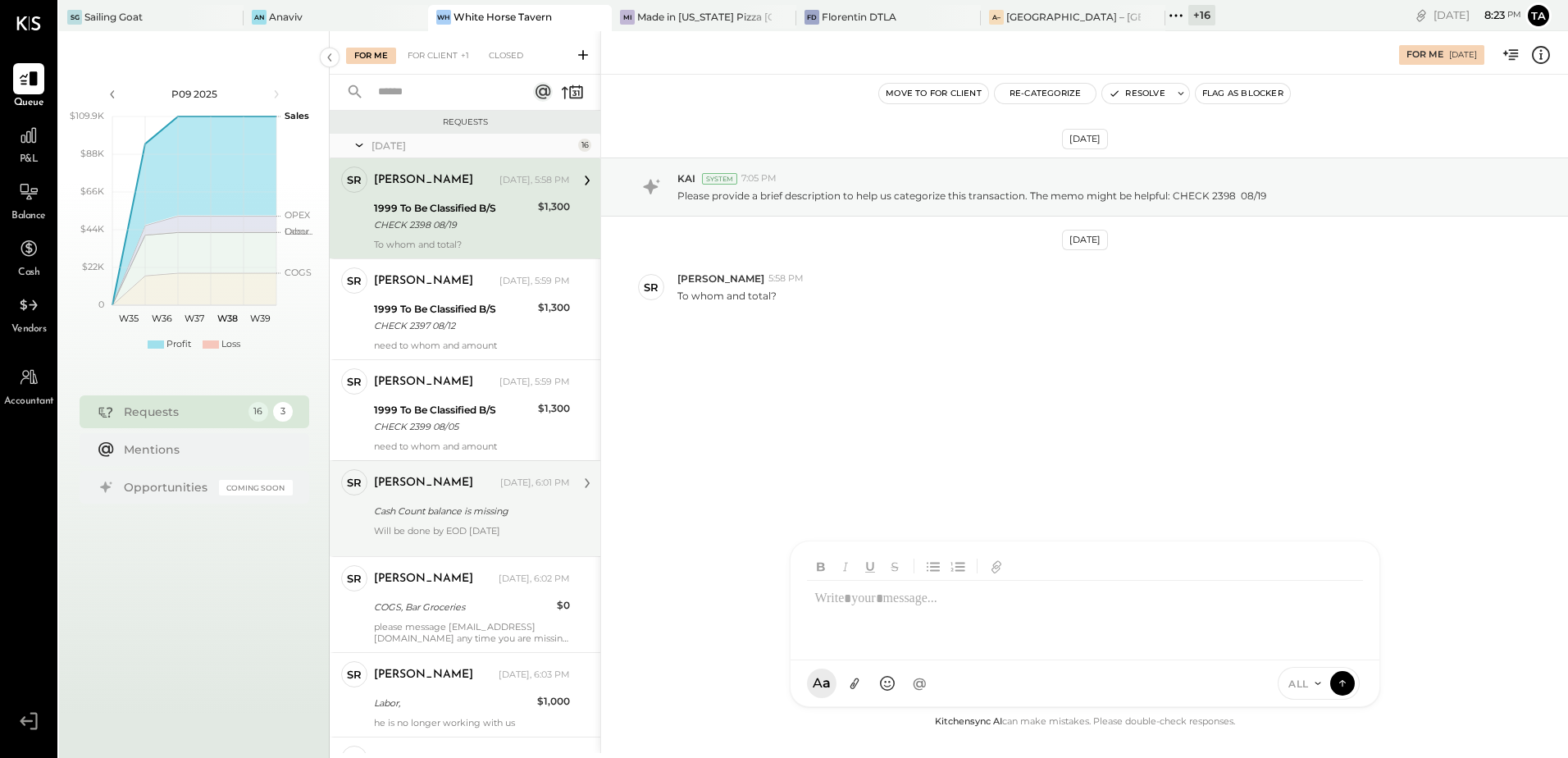
click at [451, 521] on div "[PERSON_NAME] [DATE], 6:01 PM Cash Count balance is missing Will be done by EOD…" at bounding box center [472, 508] width 196 height 78
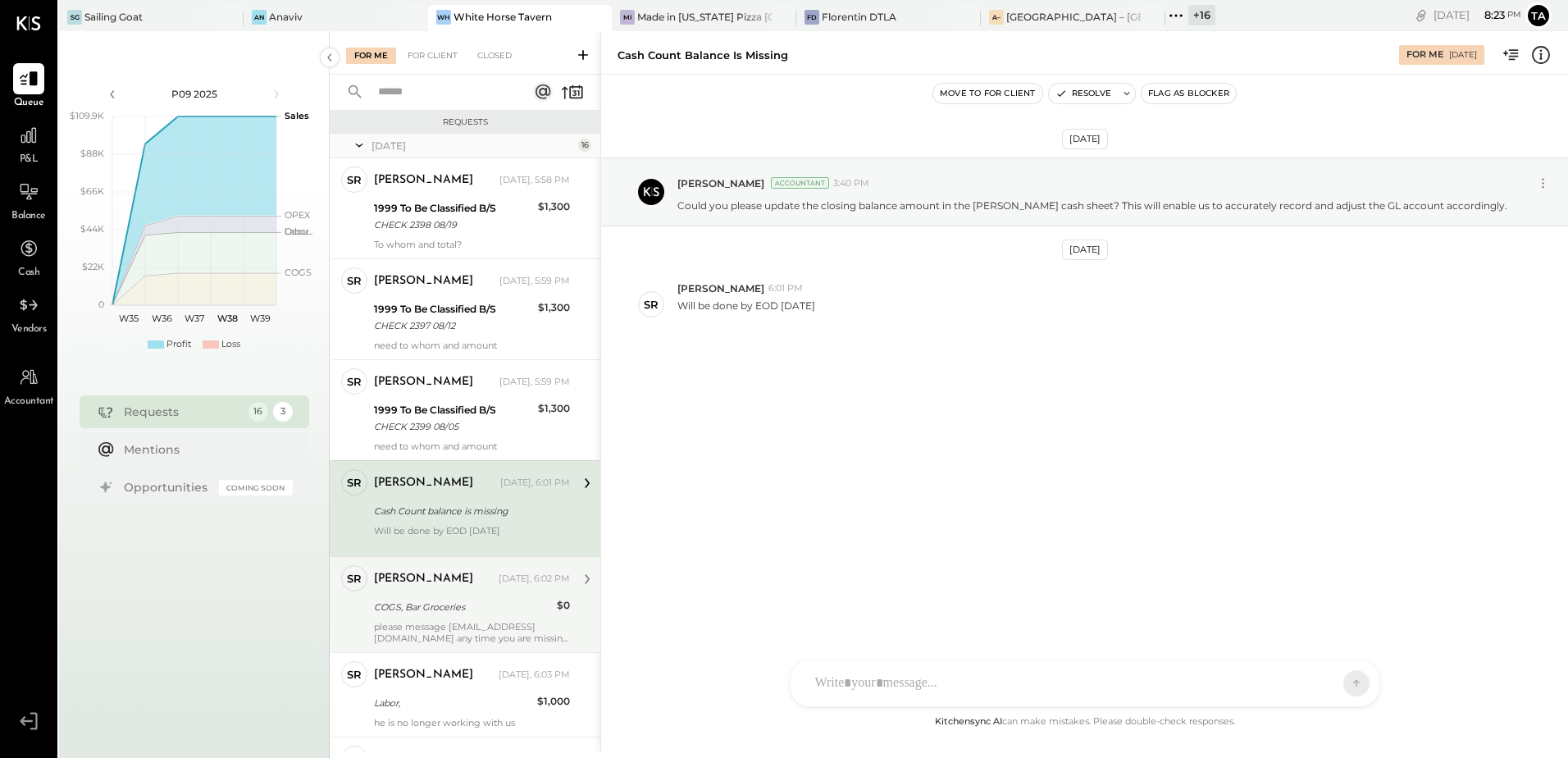
click at [475, 584] on div "[PERSON_NAME]" at bounding box center [435, 579] width 122 height 17
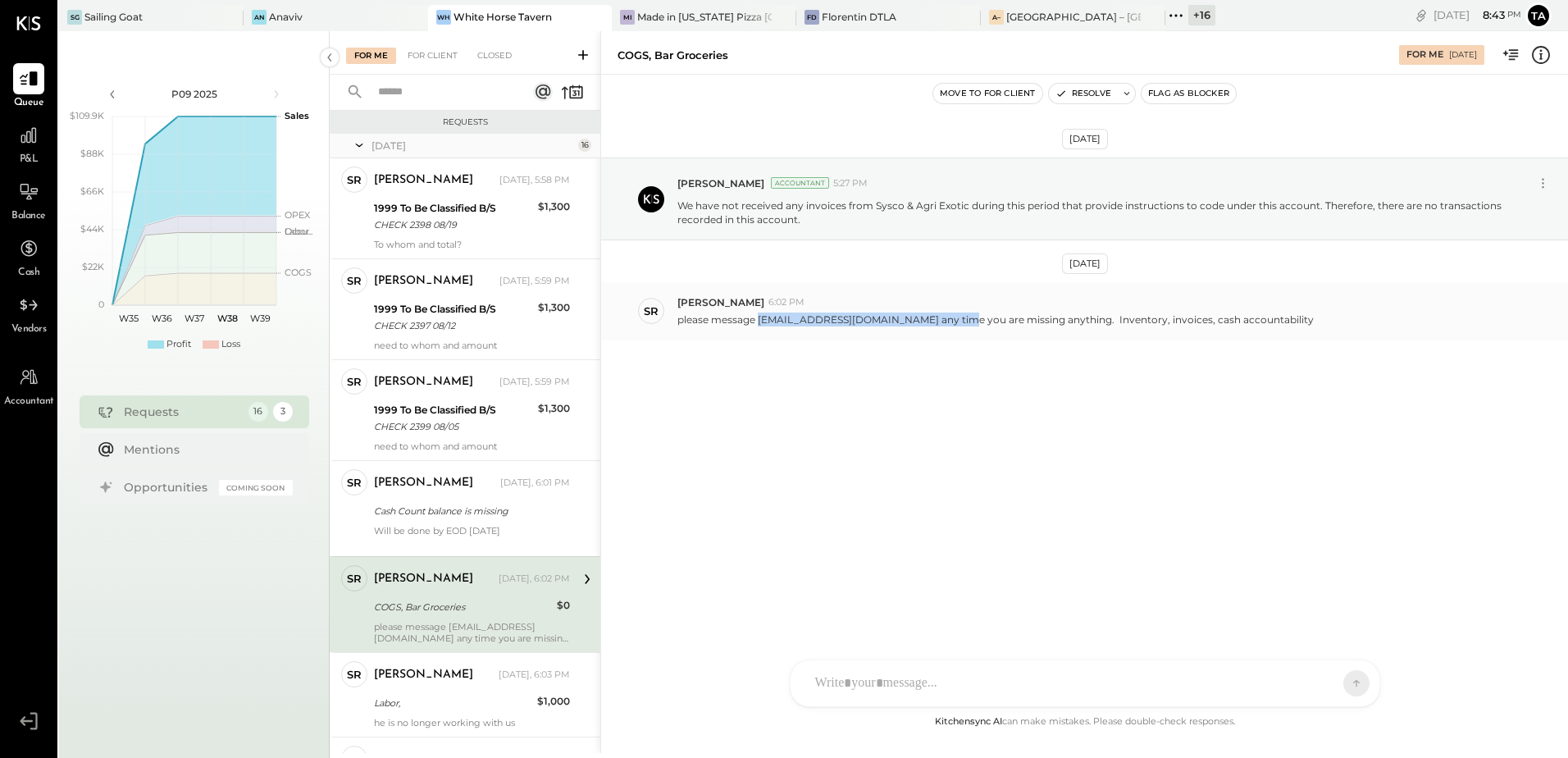
drag, startPoint x: 761, startPoint y: 320, endPoint x: 969, endPoint y: 320, distance: 208.0
click at [969, 320] on p "please message [EMAIL_ADDRESS][DOMAIN_NAME] any time you are missing anything. …" at bounding box center [996, 319] width 636 height 14
copy p "[EMAIL_ADDRESS][DOMAIN_NAME]"
click at [903, 646] on div at bounding box center [1088, 613] width 563 height 65
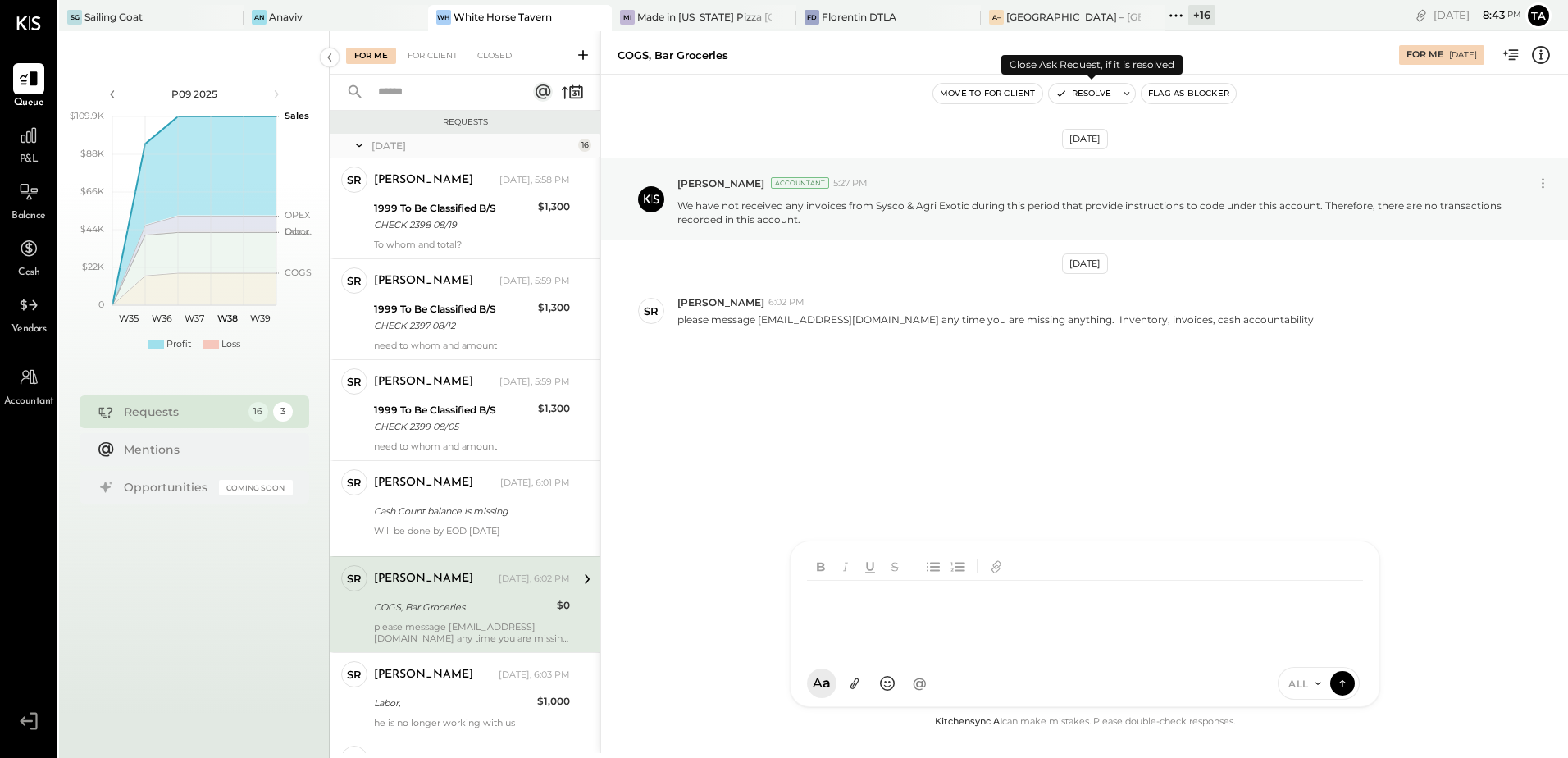
click at [1127, 95] on icon at bounding box center [1127, 94] width 6 height 4
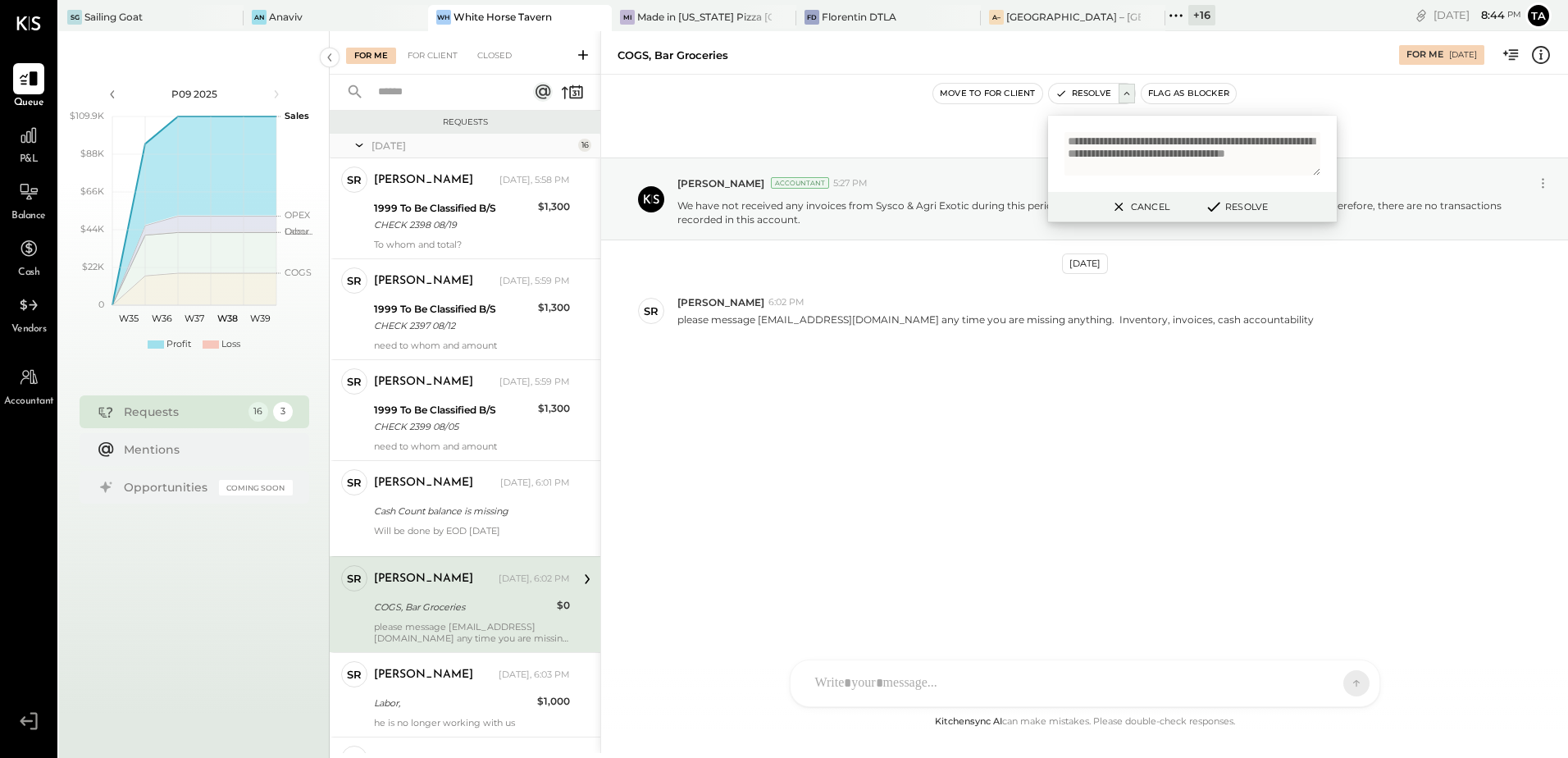
scroll to position [4, 0]
type textarea "**********"
drag, startPoint x: 1250, startPoint y: 211, endPoint x: 731, endPoint y: 130, distance: 525.3
click at [1250, 211] on button "Resolve" at bounding box center [1236, 206] width 74 height 19
